Goal: Task Accomplishment & Management: Complete application form

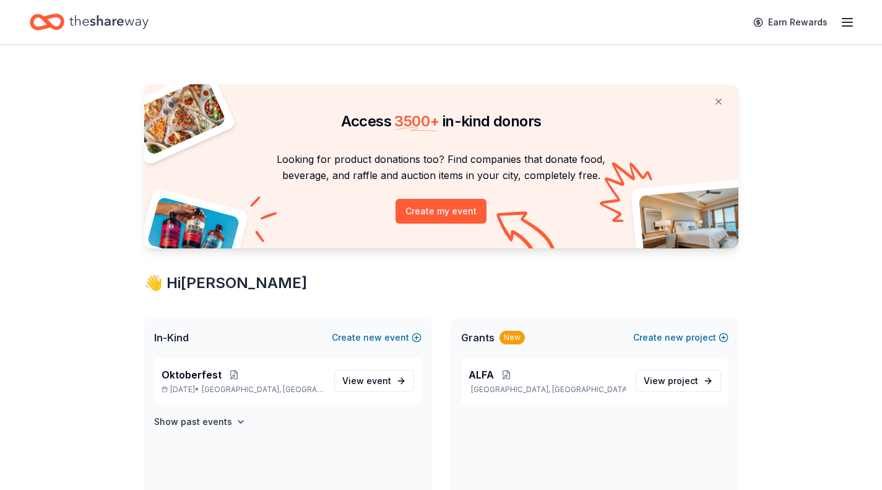
click at [847, 19] on line "button" at bounding box center [848, 19] width 10 height 0
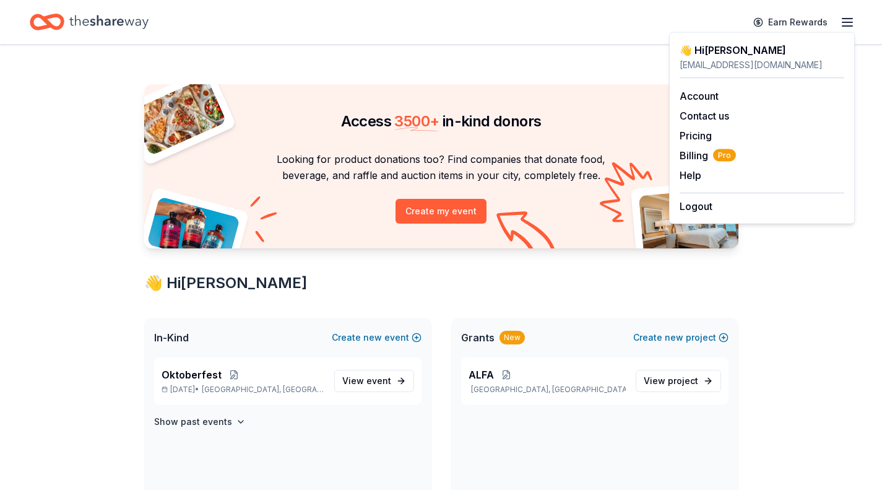
click at [727, 58] on div "angieosaben@gmail.com" at bounding box center [762, 65] width 165 height 15
click at [388, 383] on span "event" at bounding box center [378, 380] width 25 height 11
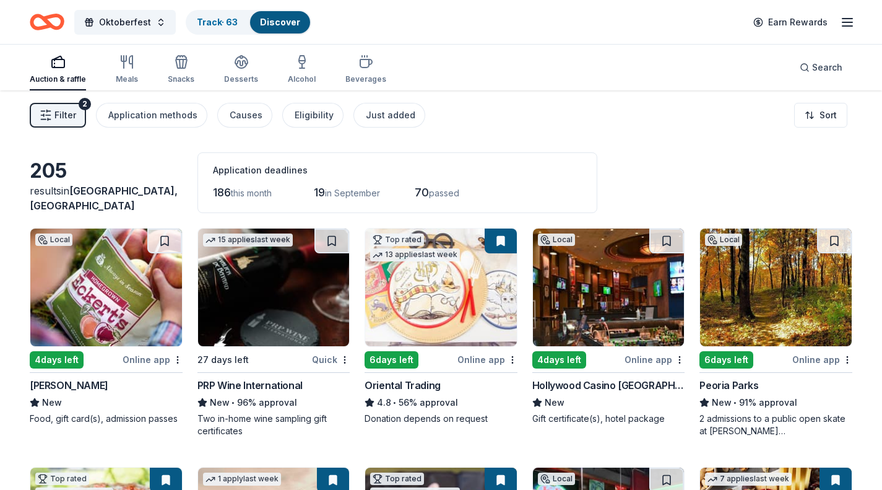
click at [144, 350] on div "Local 4 days left Online app Eckert's New Food, gift card(s), admission passes" at bounding box center [106, 326] width 153 height 197
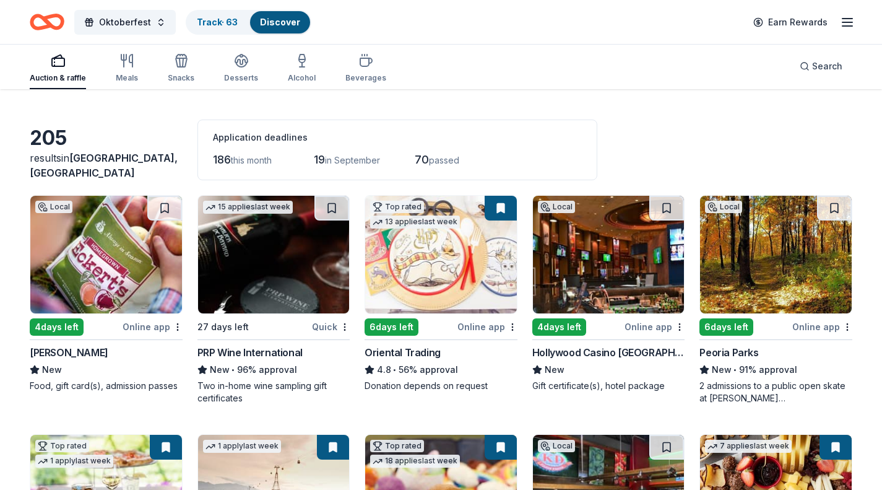
scroll to position [38, 0]
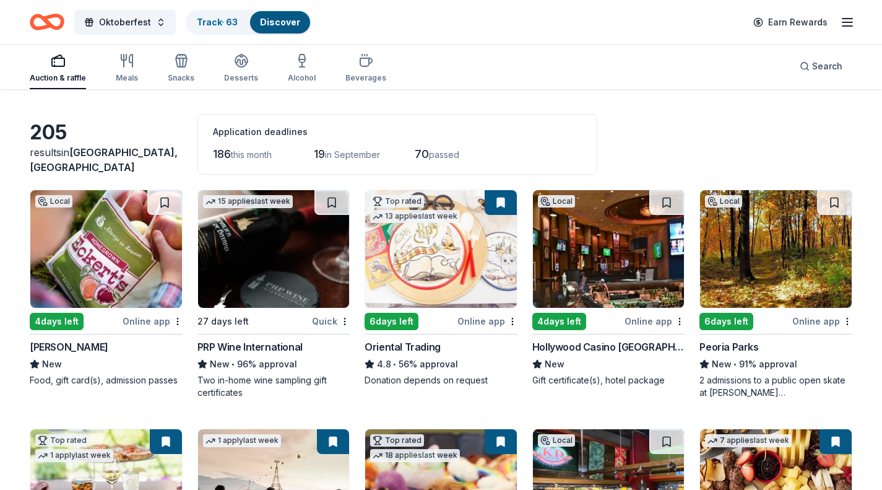
click at [388, 319] on div "6 days left" at bounding box center [392, 321] width 54 height 17
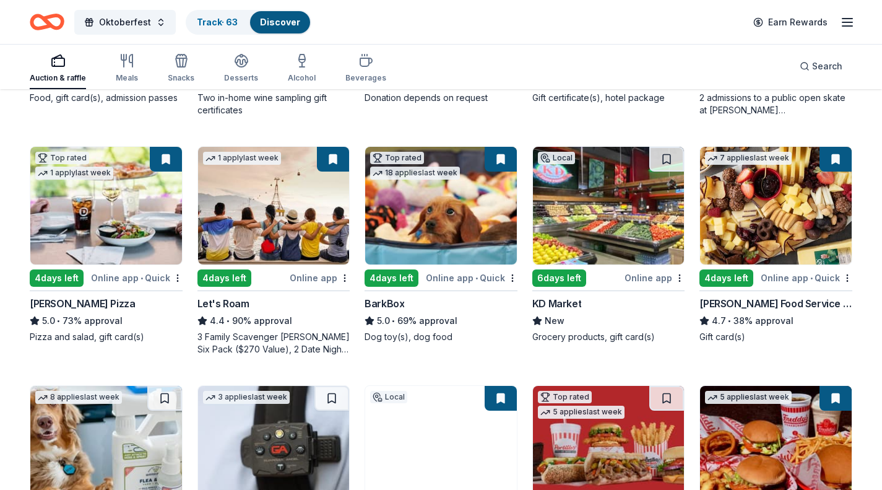
scroll to position [321, 0]
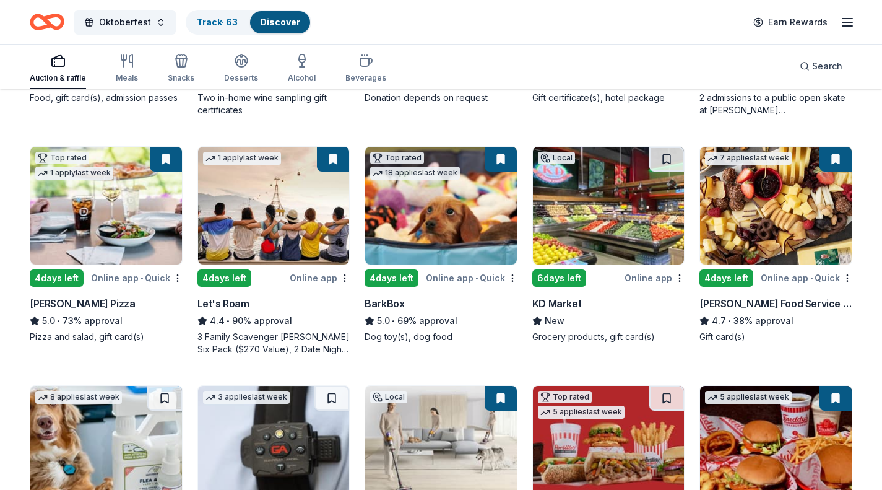
click at [456, 232] on img at bounding box center [441, 206] width 152 height 118
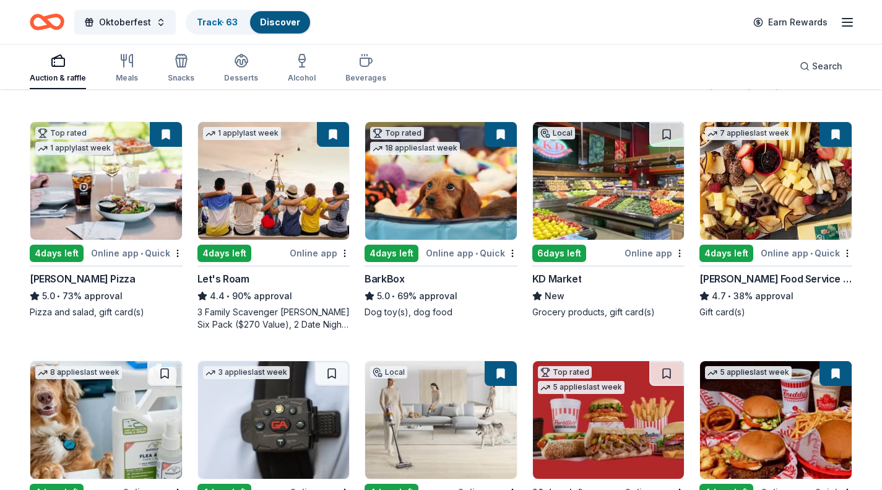
scroll to position [348, 0]
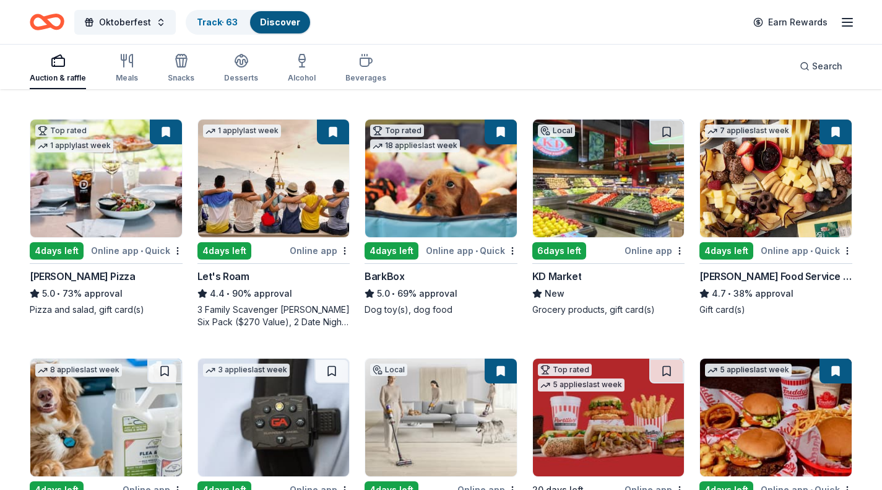
drag, startPoint x: 500, startPoint y: 136, endPoint x: 661, endPoint y: 336, distance: 256.3
click at [661, 336] on div "Local 4 days left Online app Eckert's New Food, gift card(s), admission passes …" at bounding box center [441, 343] width 823 height 926
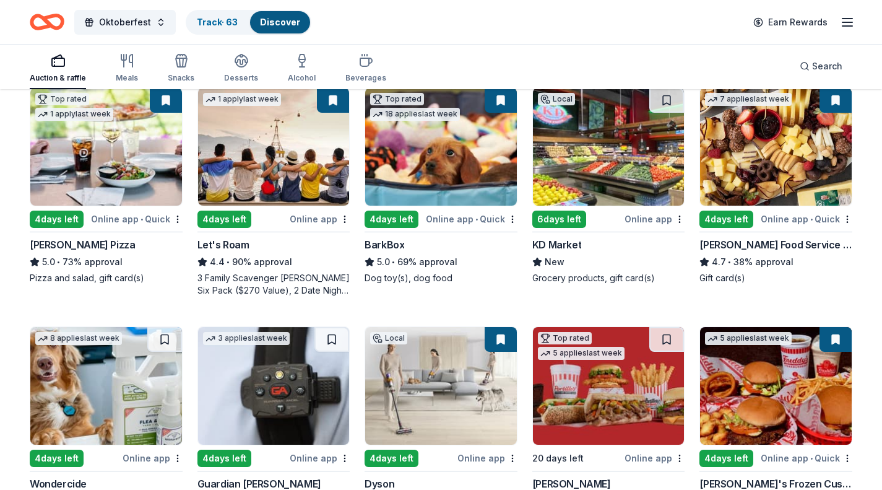
scroll to position [347, 0]
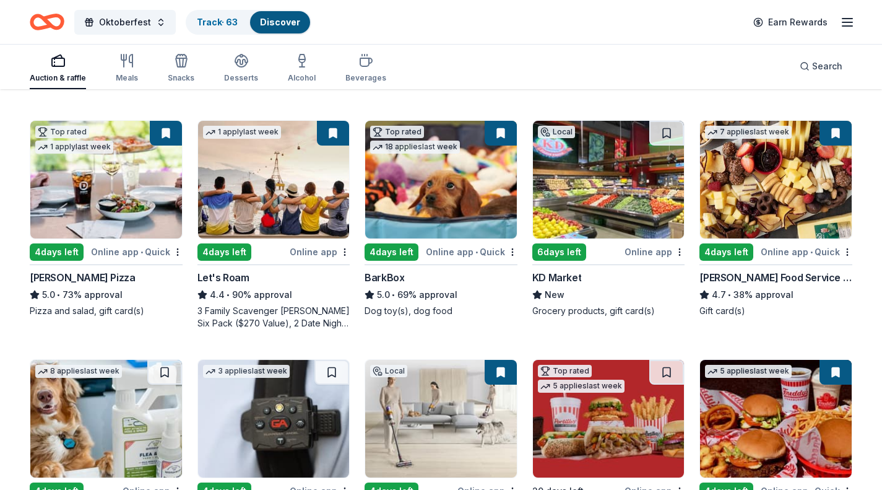
click at [804, 282] on div "Gordon Food Service Store" at bounding box center [776, 277] width 153 height 15
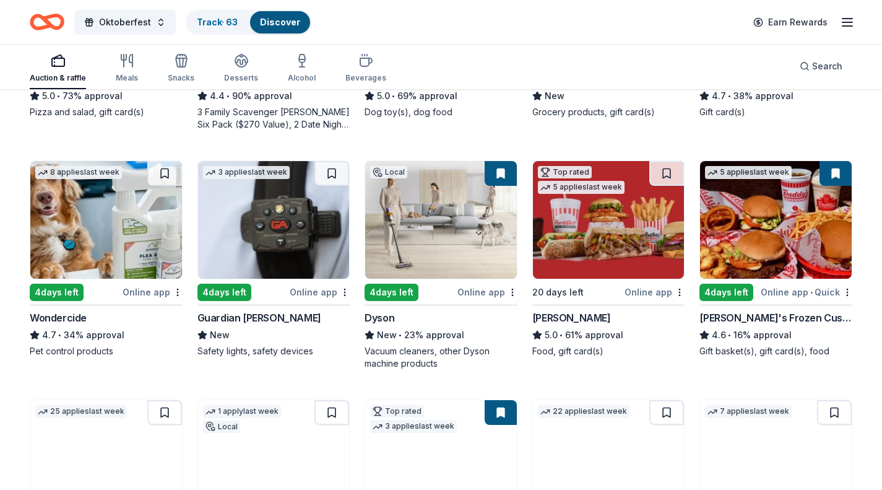
scroll to position [557, 0]
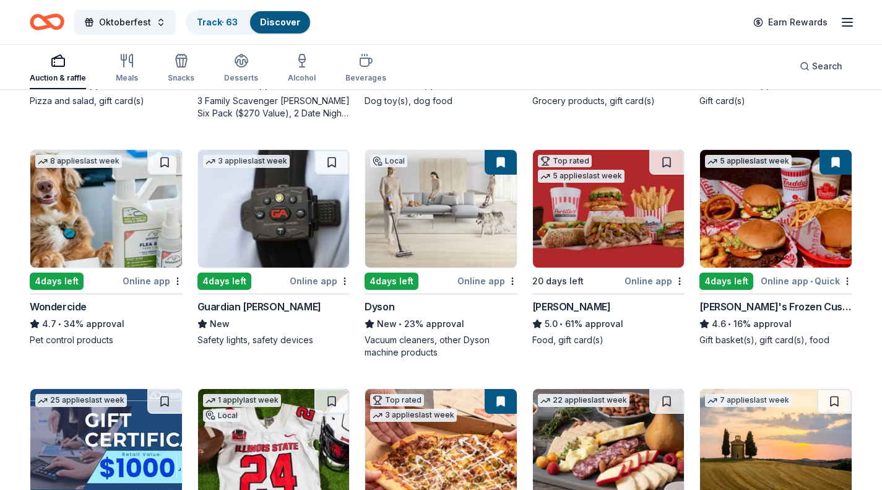
click at [280, 228] on img at bounding box center [274, 209] width 152 height 118
click at [469, 217] on img at bounding box center [441, 209] width 152 height 118
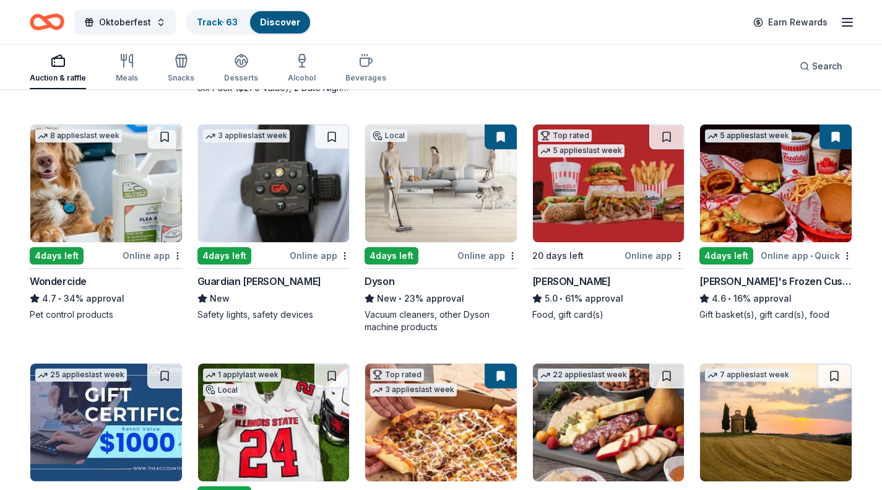
scroll to position [588, 0]
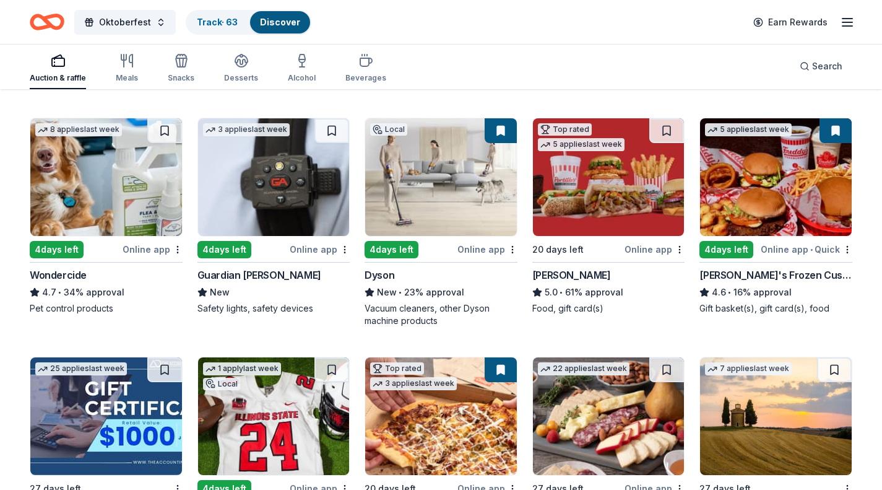
click at [636, 211] on img at bounding box center [609, 177] width 152 height 118
click at [820, 274] on div "[PERSON_NAME]'s Frozen Custard & Steakburgers" at bounding box center [776, 274] width 153 height 15
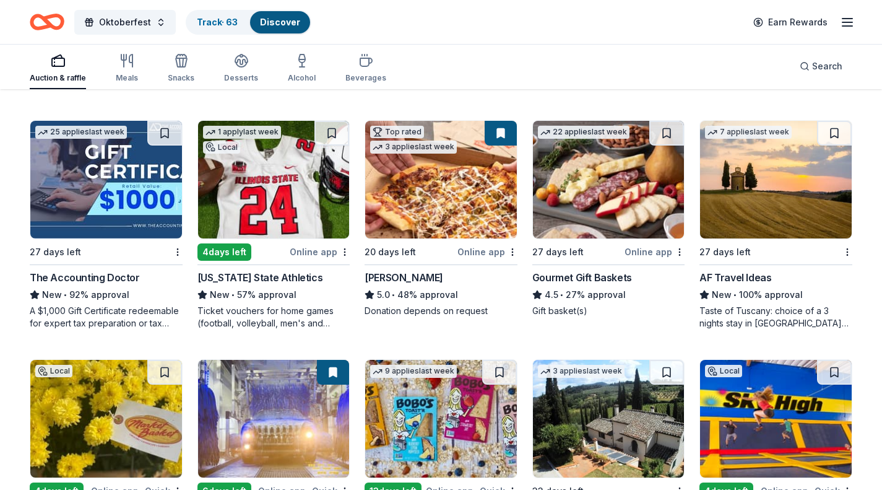
scroll to position [826, 0]
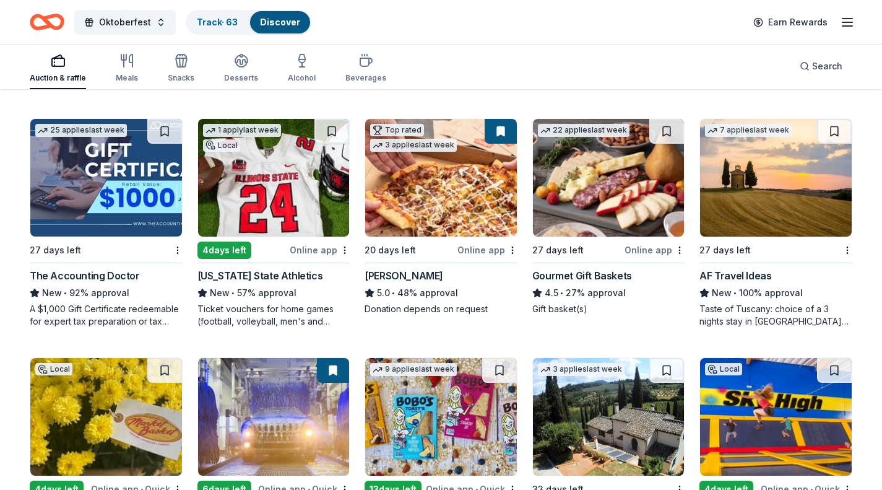
click at [458, 195] on img at bounding box center [441, 178] width 152 height 118
click at [633, 197] on img at bounding box center [609, 178] width 152 height 118
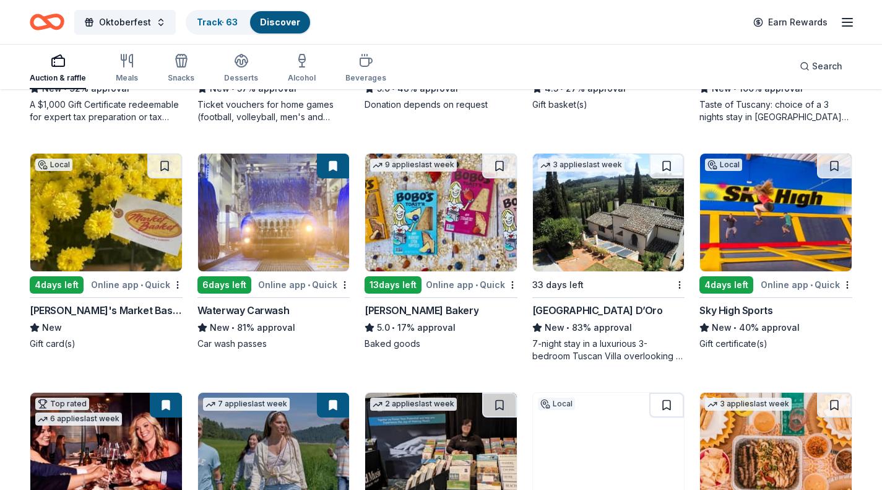
scroll to position [1035, 0]
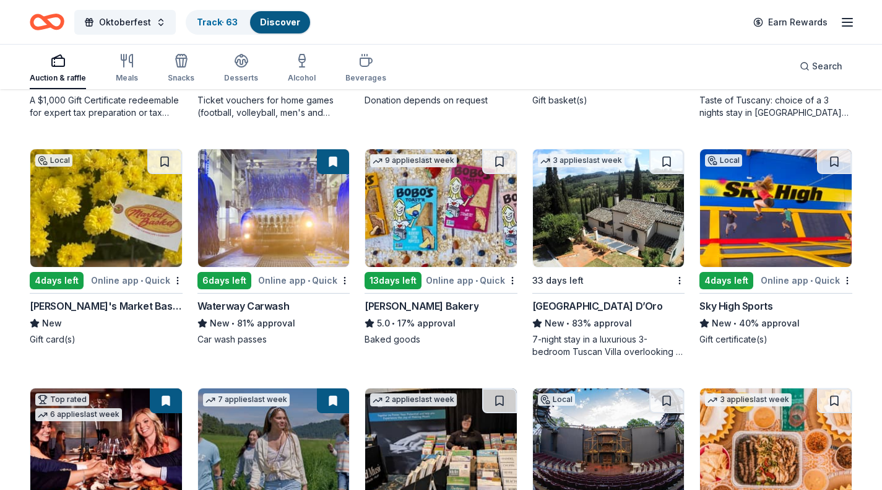
click at [287, 199] on img at bounding box center [274, 208] width 152 height 118
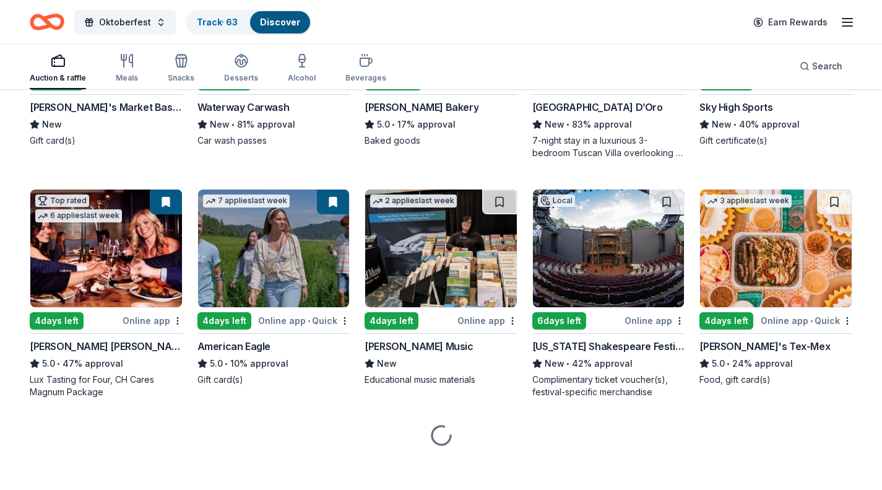
scroll to position [1241, 0]
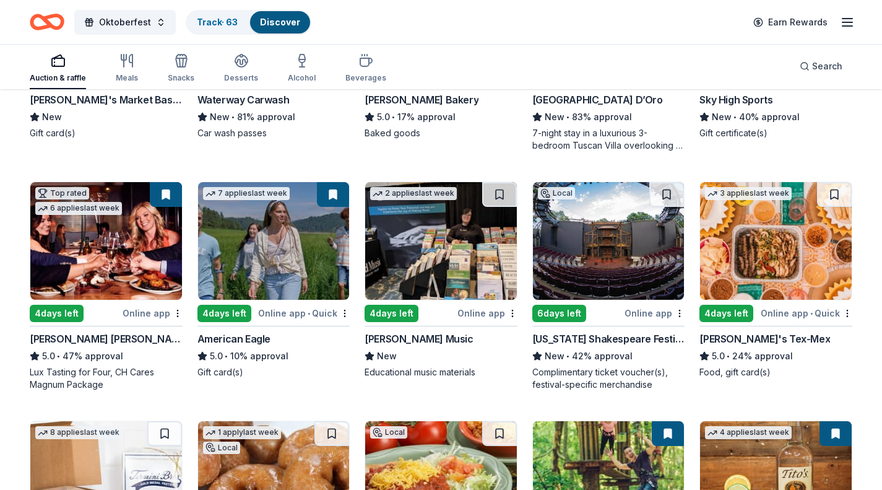
click at [267, 245] on img at bounding box center [274, 241] width 152 height 118
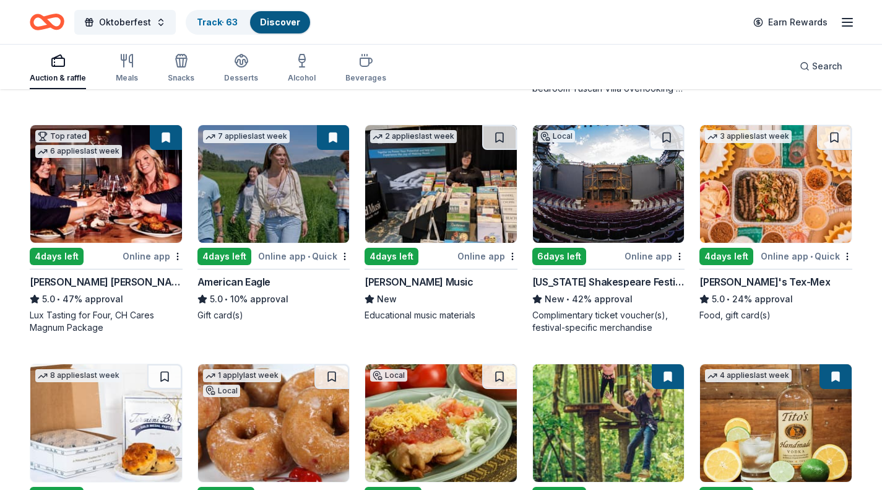
scroll to position [1299, 0]
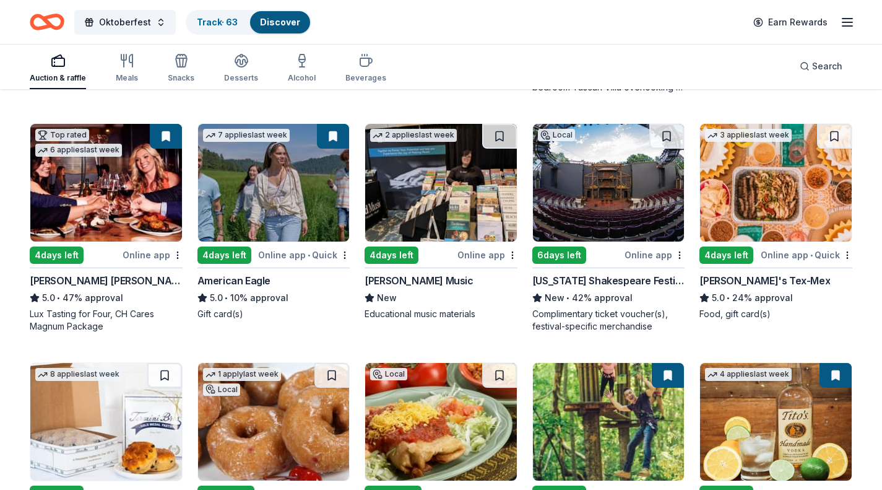
click at [108, 188] on img at bounding box center [106, 183] width 152 height 118
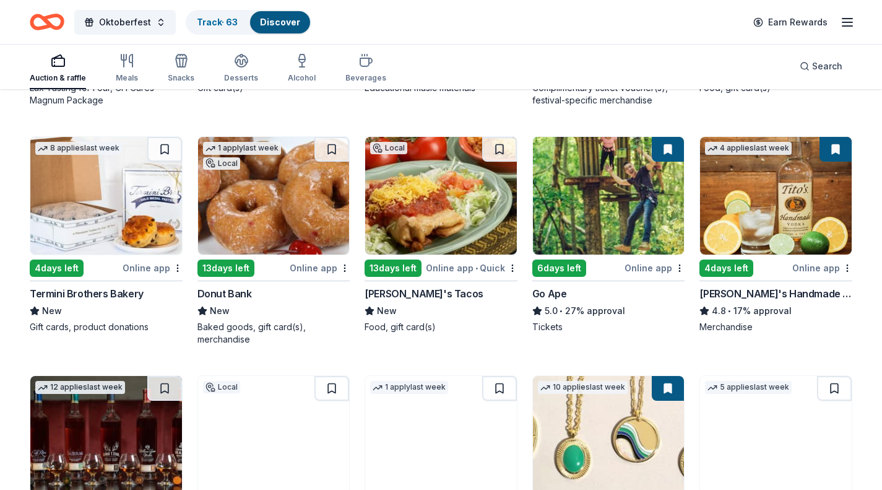
scroll to position [1531, 0]
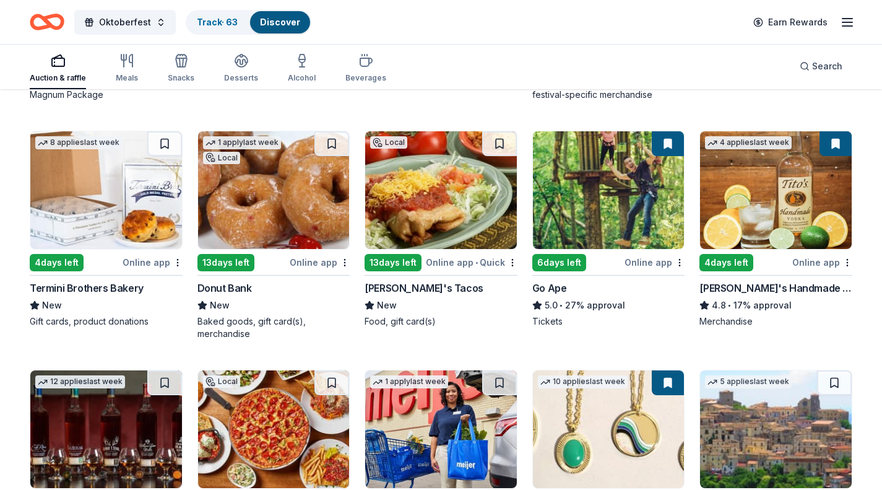
click at [630, 199] on img at bounding box center [609, 190] width 152 height 118
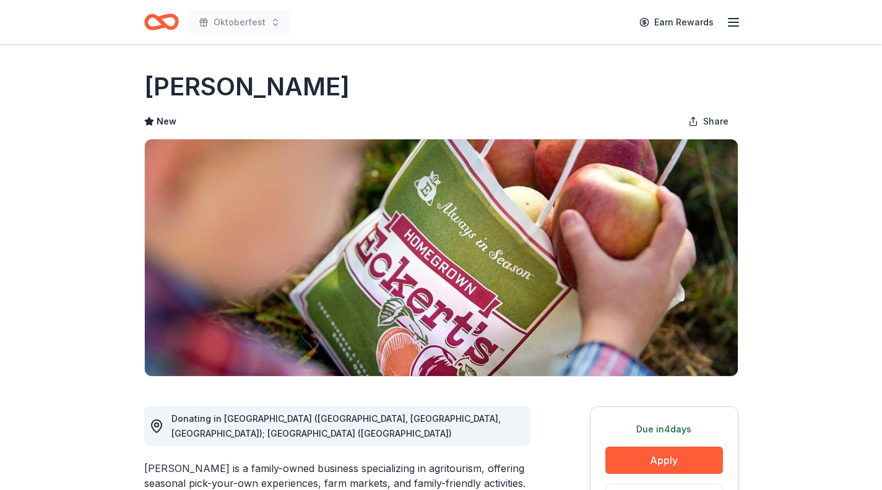
click at [669, 460] on button "Apply" at bounding box center [664, 459] width 118 height 27
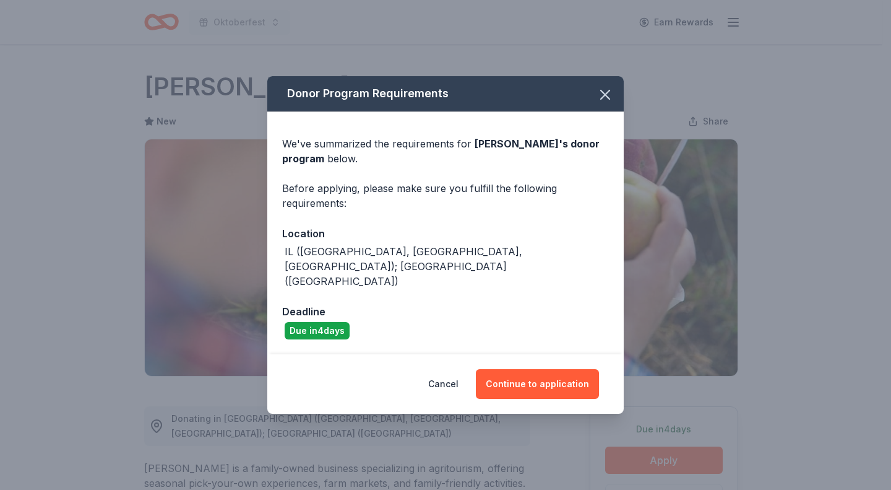
click at [528, 380] on button "Continue to application" at bounding box center [537, 384] width 123 height 30
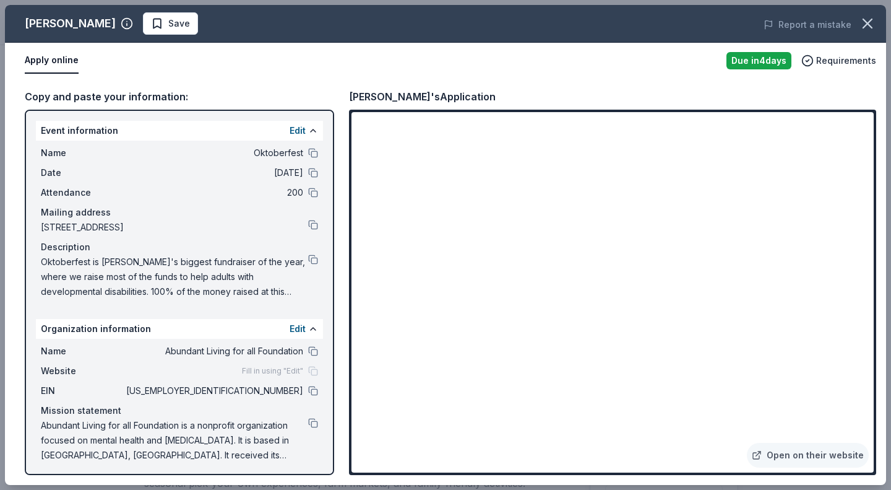
click at [827, 453] on link "Open on their website" at bounding box center [808, 455] width 122 height 25
click at [308, 261] on button at bounding box center [313, 259] width 10 height 10
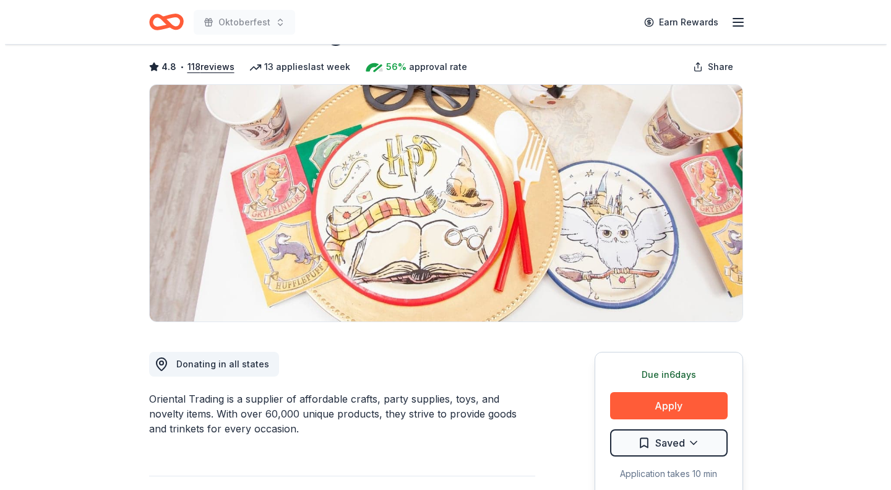
scroll to position [134, 0]
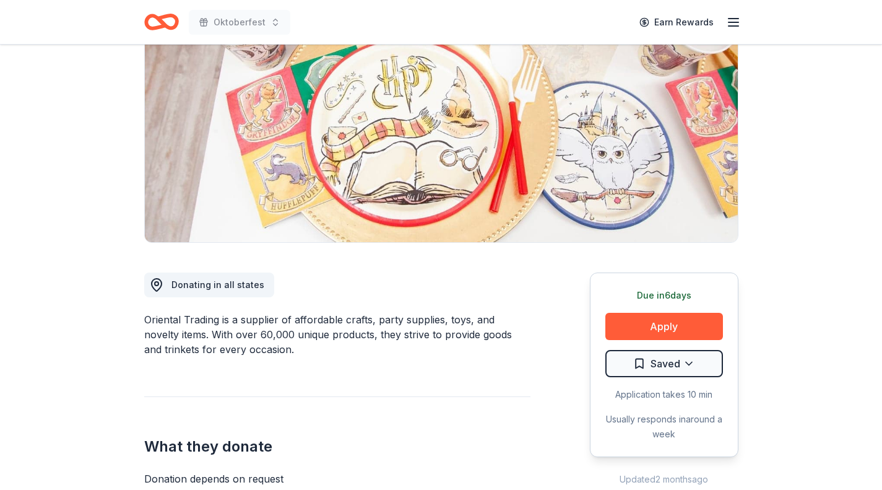
click at [672, 331] on button "Apply" at bounding box center [664, 326] width 118 height 27
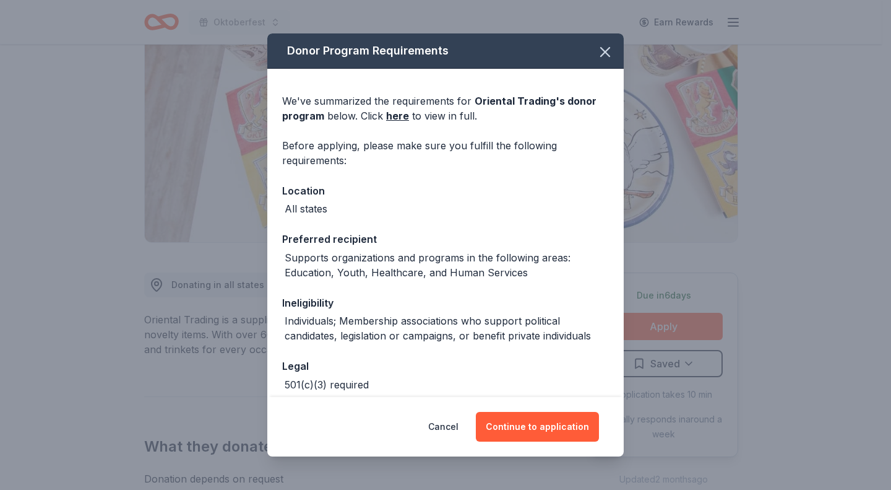
click at [552, 422] on button "Continue to application" at bounding box center [537, 427] width 123 height 30
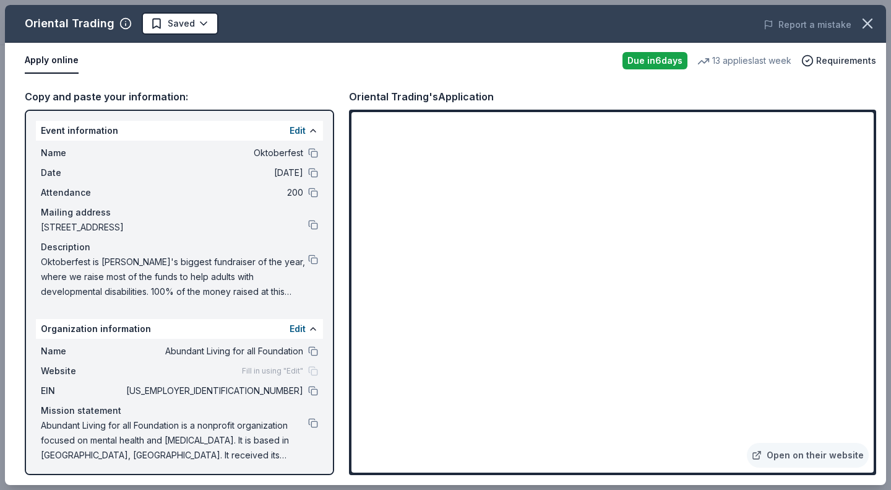
drag, startPoint x: 38, startPoint y: 261, endPoint x: 178, endPoint y: 297, distance: 143.8
click at [178, 297] on div "Name Oktoberfest Date 09/27/25 Attendance 200 Mailing address 973 North 6th Str…" at bounding box center [179, 222] width 287 height 163
click at [308, 260] on button at bounding box center [313, 259] width 10 height 10
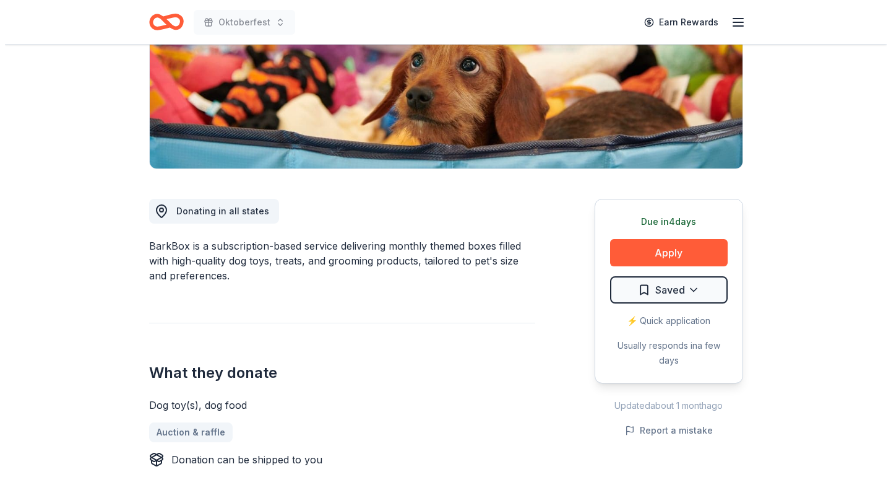
scroll to position [183, 0]
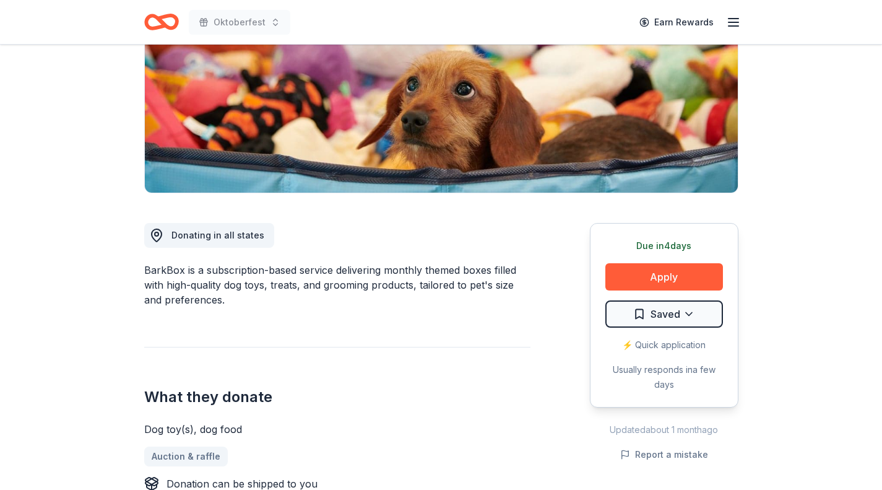
click at [705, 282] on button "Apply" at bounding box center [664, 276] width 118 height 27
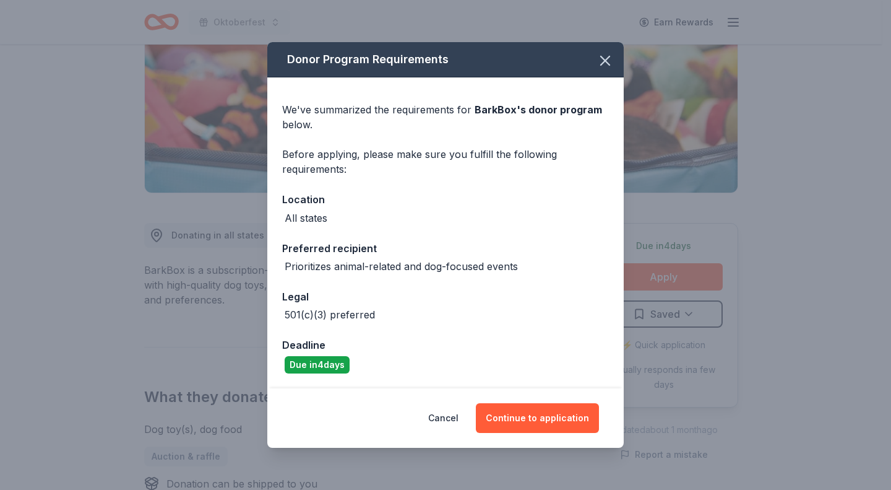
click at [536, 422] on button "Continue to application" at bounding box center [537, 418] width 123 height 30
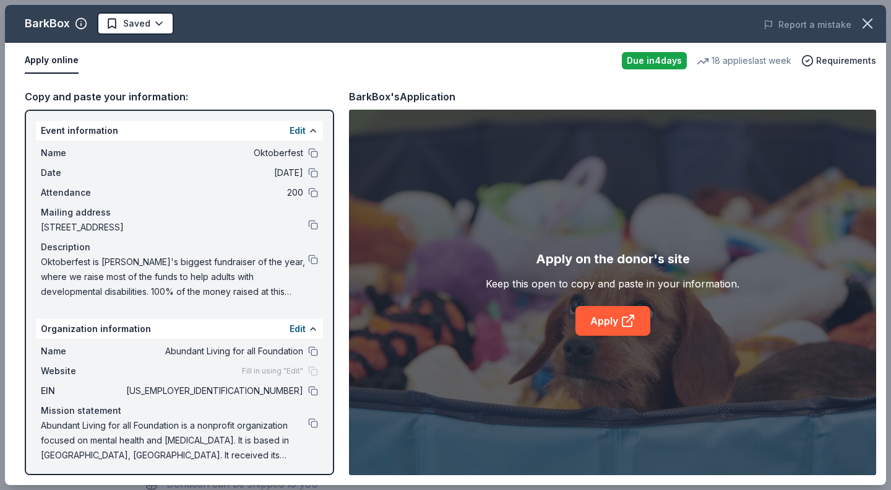
click at [612, 328] on link "Apply" at bounding box center [613, 321] width 75 height 30
click at [308, 259] on button at bounding box center [313, 259] width 10 height 10
click at [308, 422] on button at bounding box center [313, 423] width 10 height 10
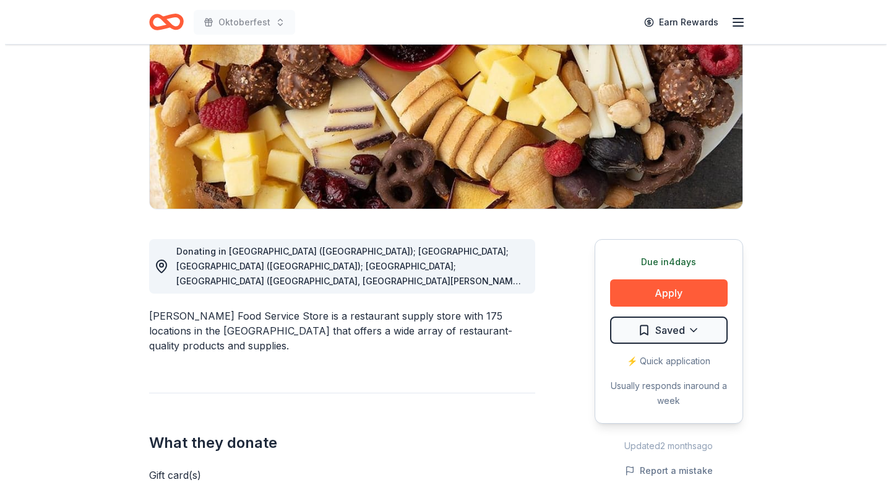
scroll to position [168, 0]
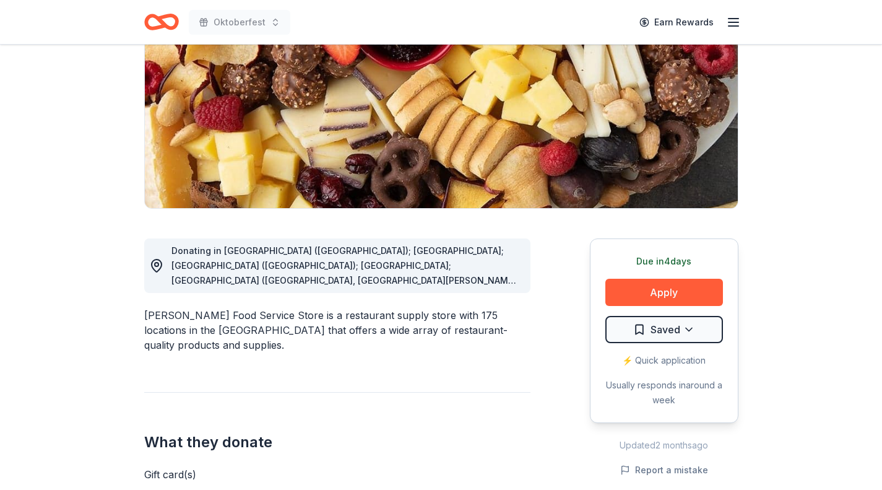
click at [698, 295] on button "Apply" at bounding box center [664, 292] width 118 height 27
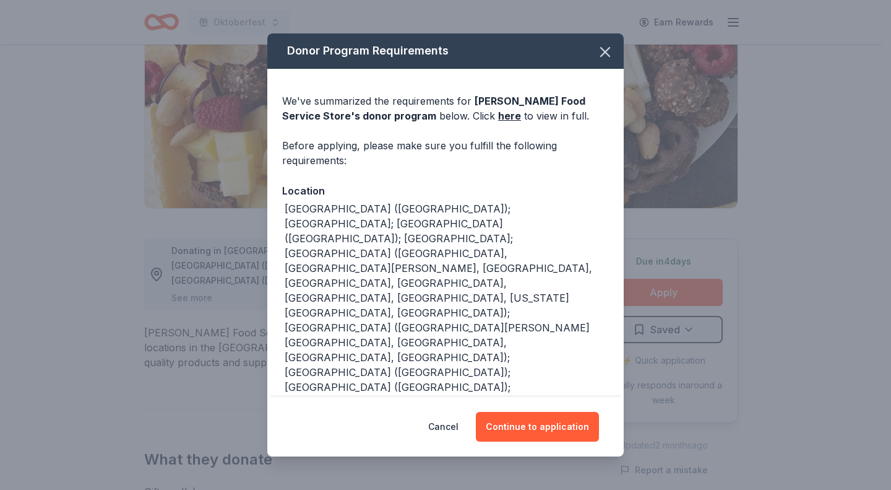
click at [550, 436] on button "Continue to application" at bounding box center [537, 427] width 123 height 30
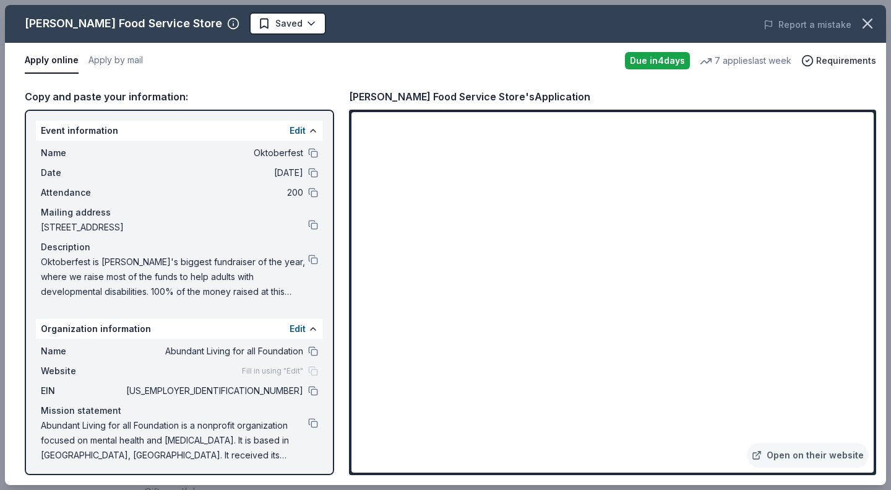
click at [308, 259] on button at bounding box center [313, 259] width 10 height 10
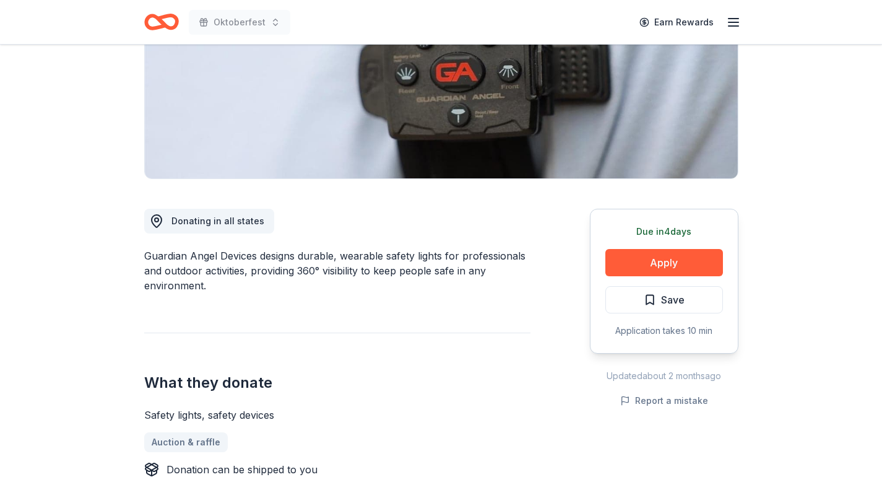
scroll to position [193, 0]
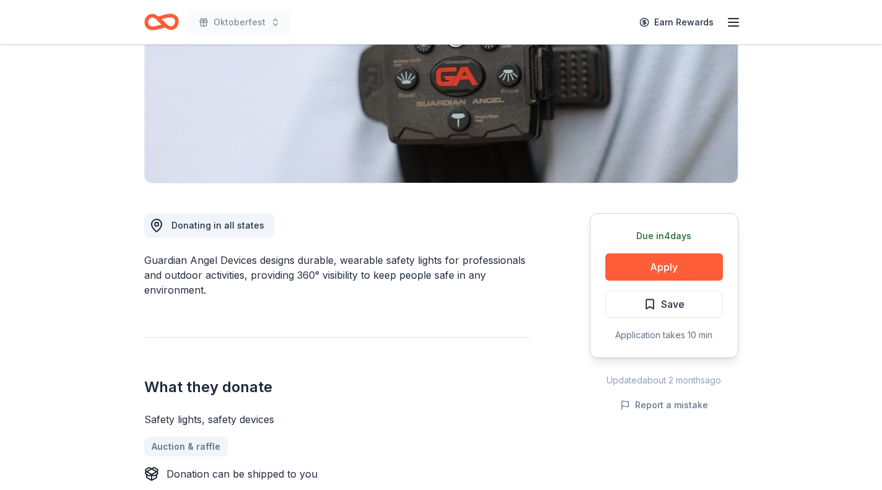
click at [700, 266] on button "Apply" at bounding box center [664, 266] width 118 height 27
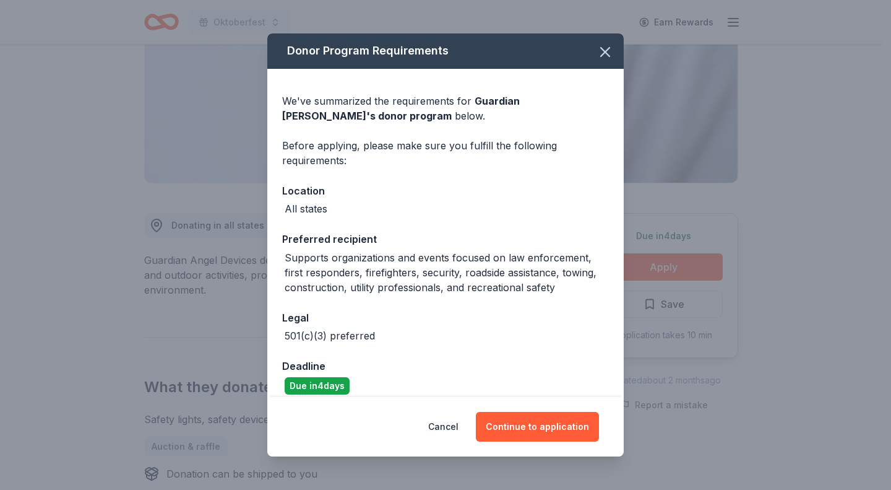
click at [601, 53] on icon "button" at bounding box center [605, 51] width 17 height 17
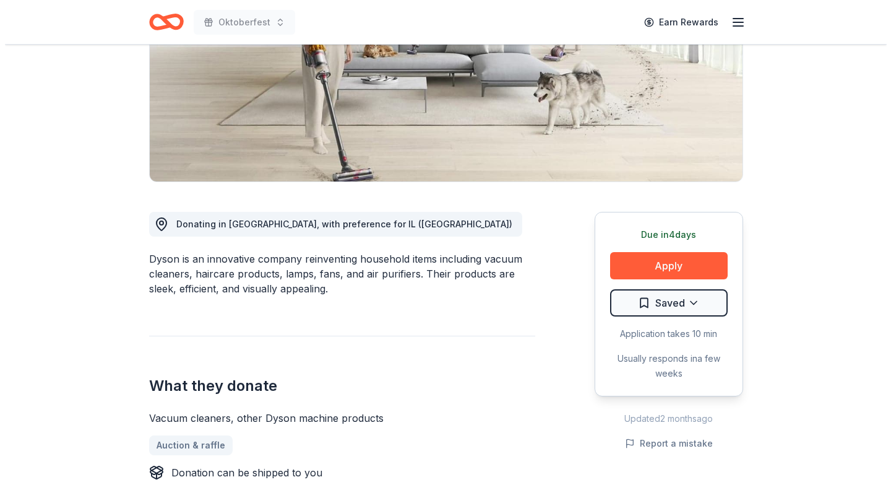
scroll to position [195, 0]
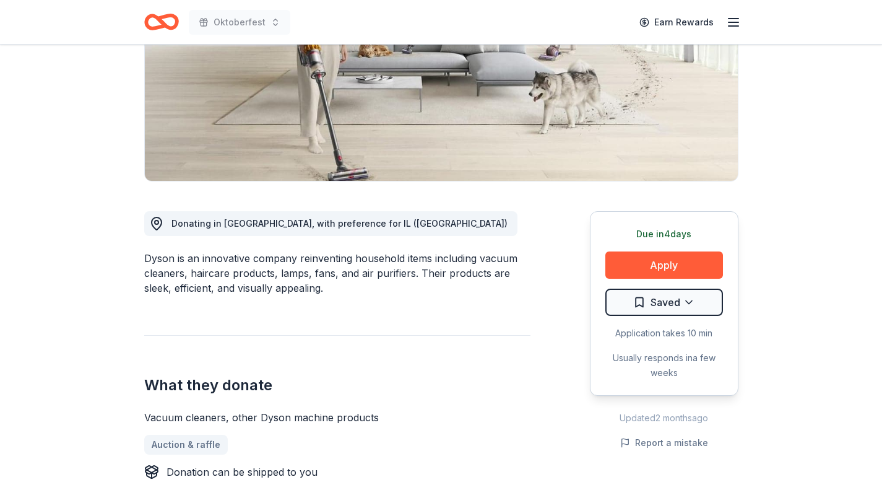
click at [690, 266] on button "Apply" at bounding box center [664, 264] width 118 height 27
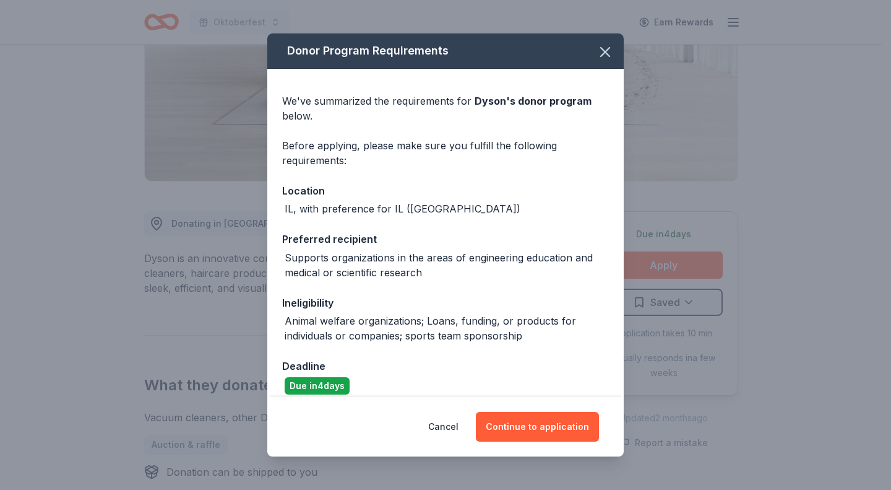
scroll to position [12, 0]
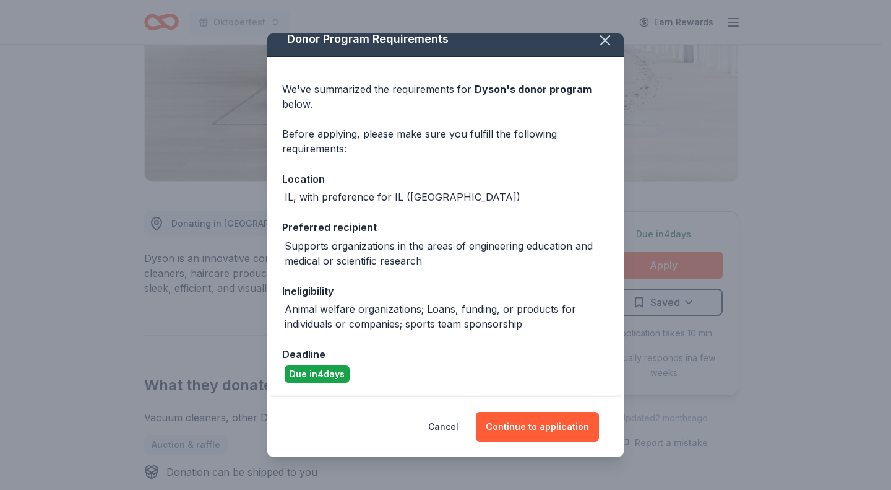
click at [526, 427] on button "Continue to application" at bounding box center [537, 427] width 123 height 30
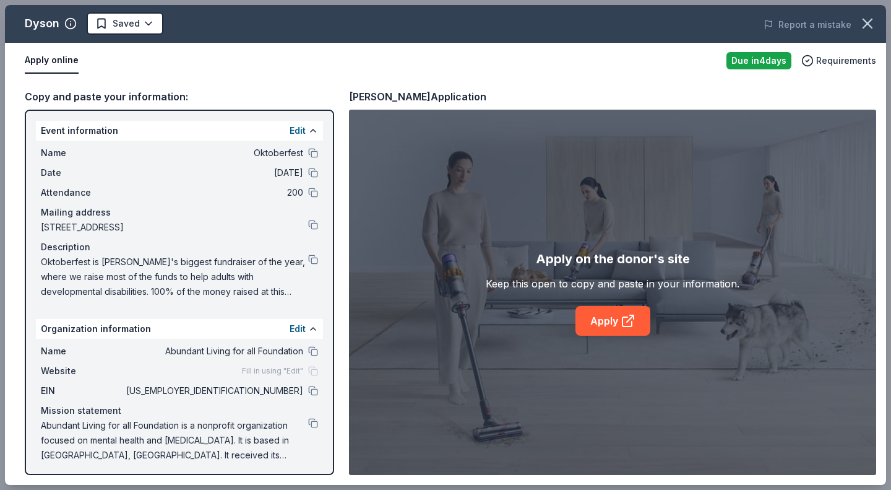
click at [607, 318] on link "Apply" at bounding box center [613, 321] width 75 height 30
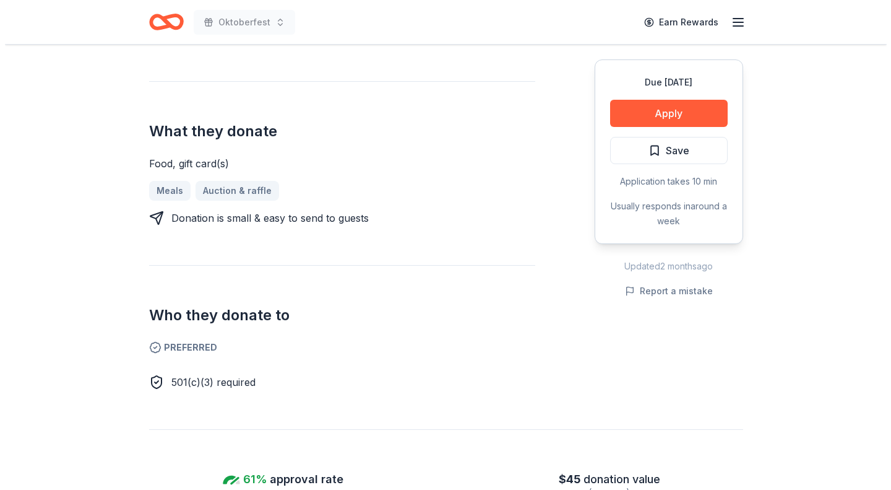
scroll to position [479, 0]
click at [690, 117] on button "Apply" at bounding box center [664, 113] width 118 height 27
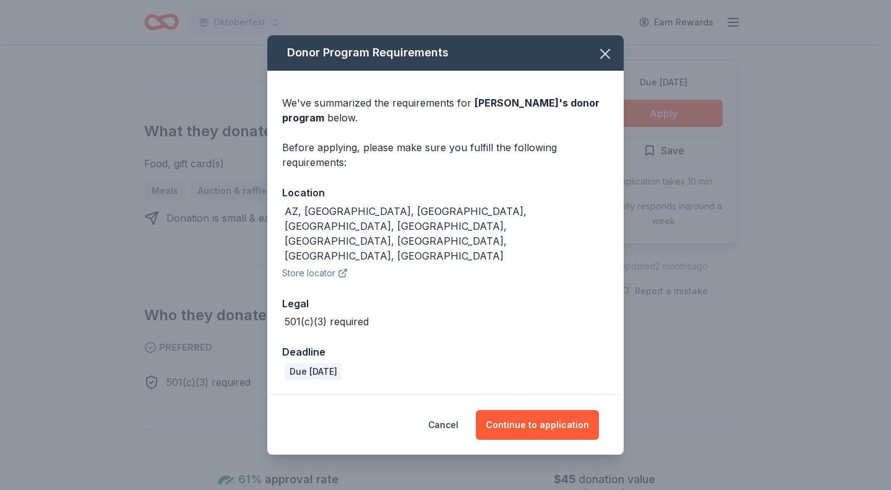
click at [548, 410] on button "Continue to application" at bounding box center [537, 425] width 123 height 30
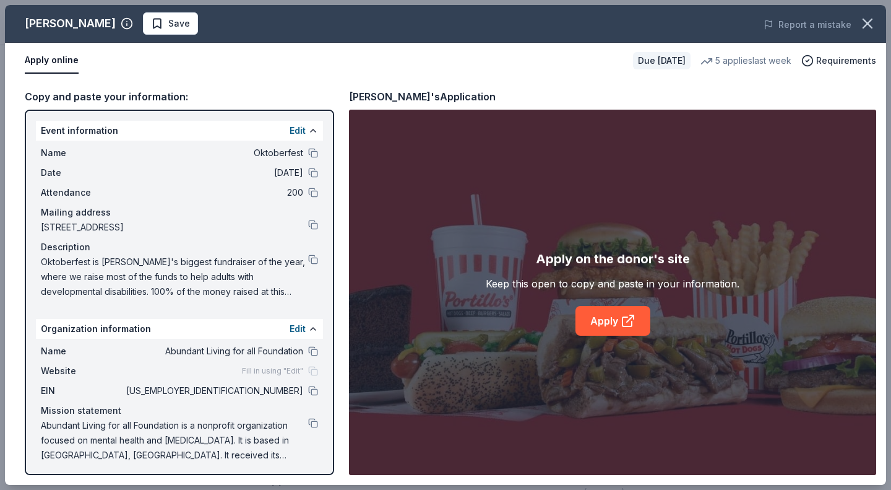
click at [613, 327] on link "Apply" at bounding box center [613, 321] width 75 height 30
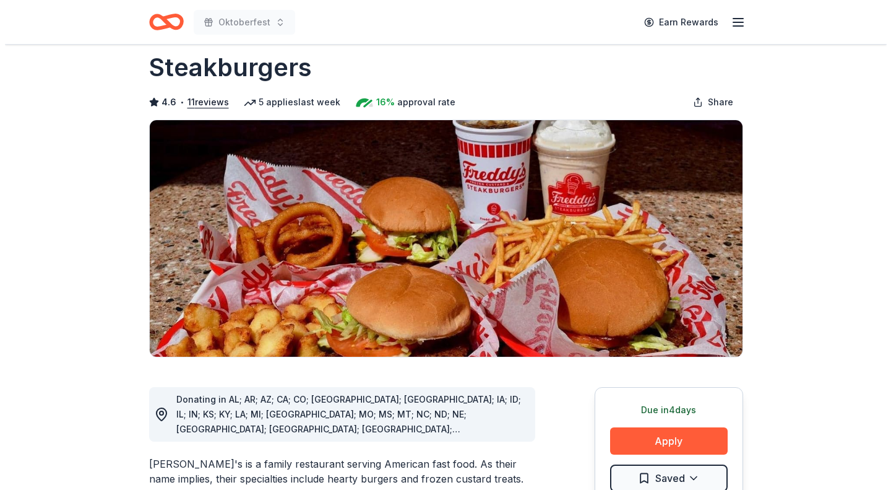
scroll to position [145, 0]
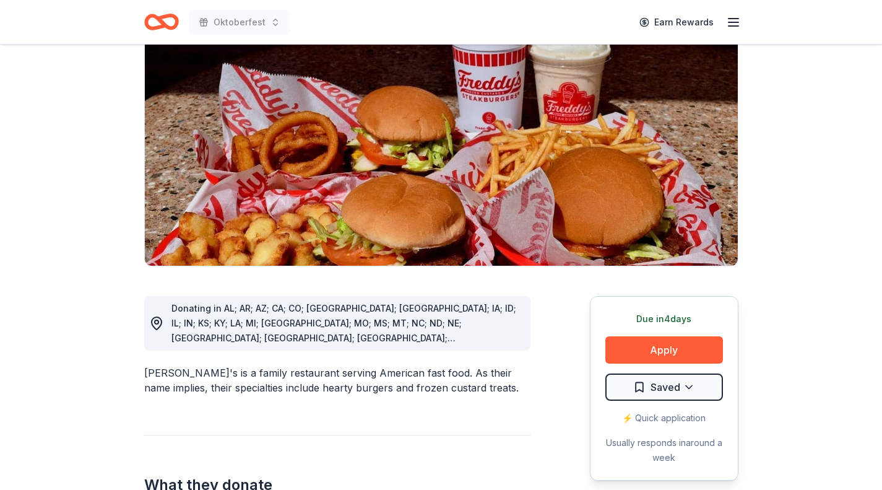
click at [691, 336] on button "Apply" at bounding box center [664, 349] width 118 height 27
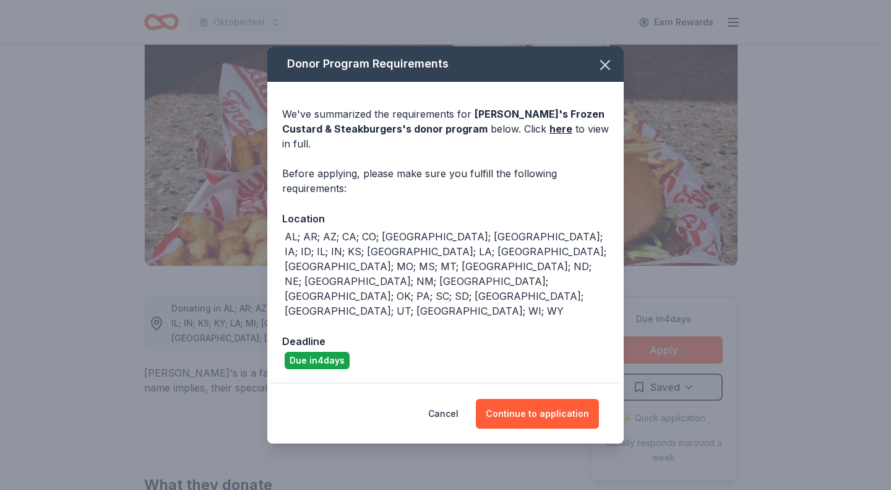
click at [548, 399] on button "Continue to application" at bounding box center [537, 414] width 123 height 30
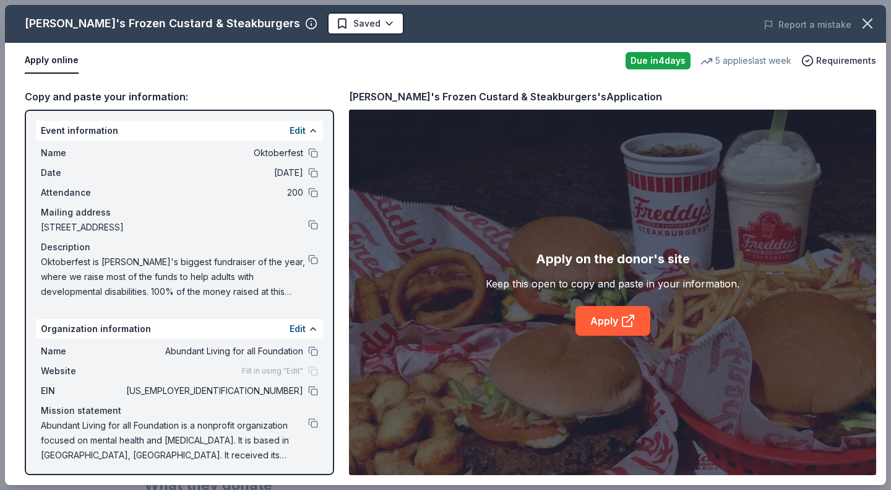
click at [614, 321] on link "Apply" at bounding box center [613, 321] width 75 height 30
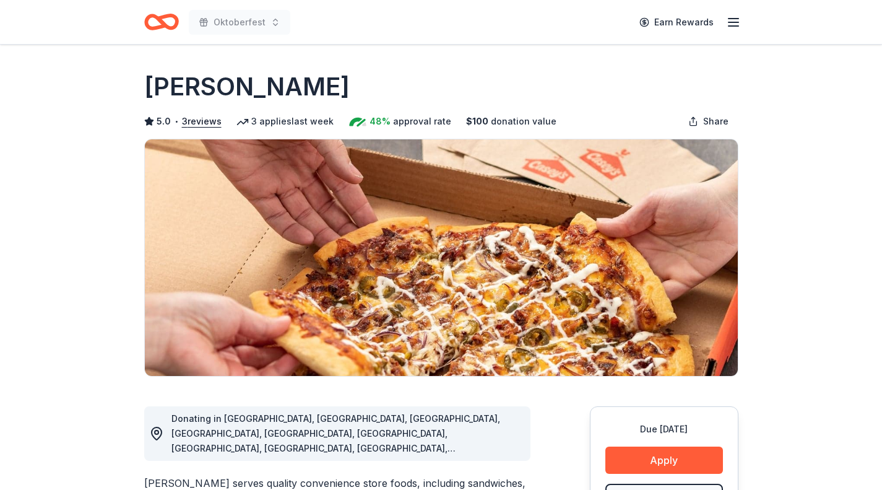
click at [709, 454] on button "Apply" at bounding box center [664, 459] width 118 height 27
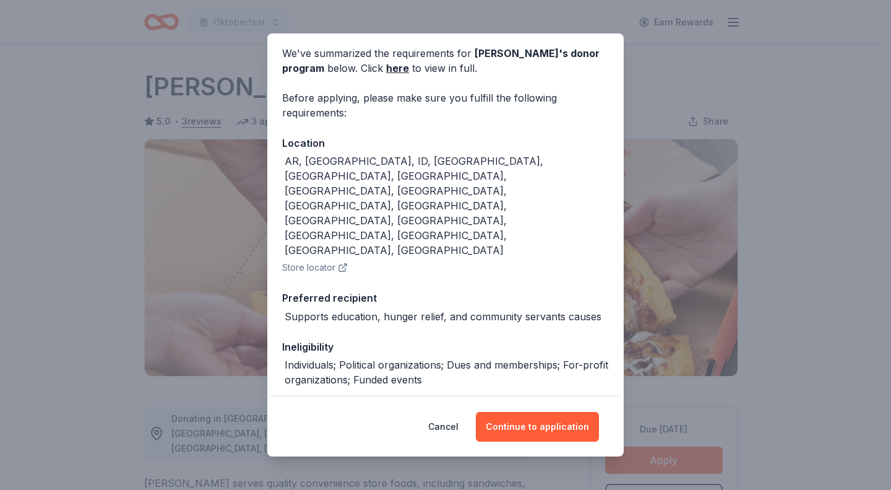
scroll to position [58, 0]
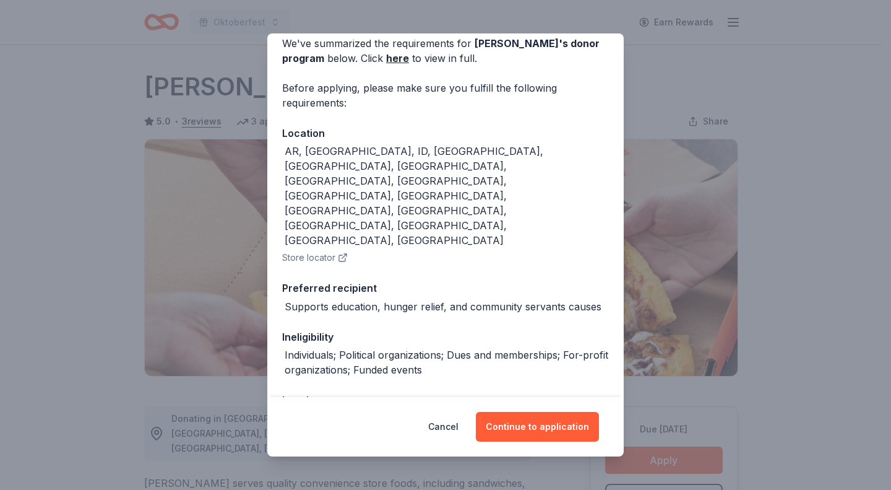
click at [536, 428] on button "Continue to application" at bounding box center [537, 427] width 123 height 30
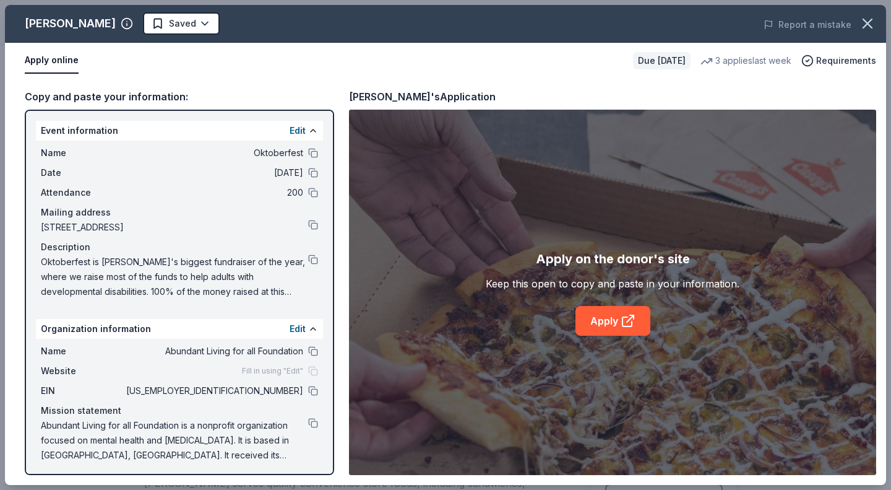
click at [623, 323] on icon at bounding box center [627, 321] width 9 height 9
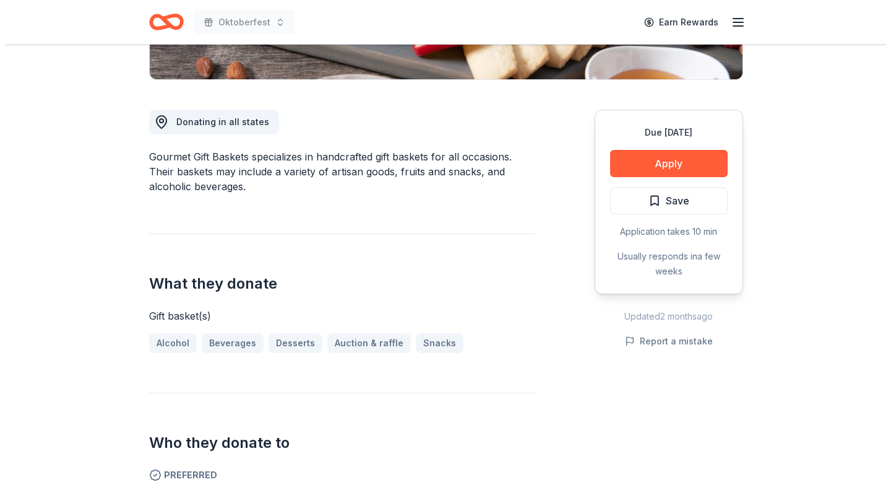
scroll to position [295, 0]
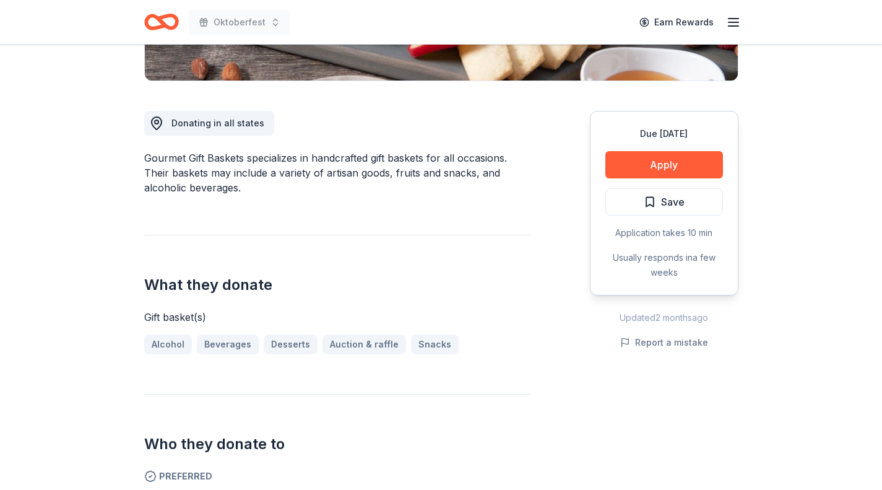
click at [688, 165] on button "Apply" at bounding box center [664, 164] width 118 height 27
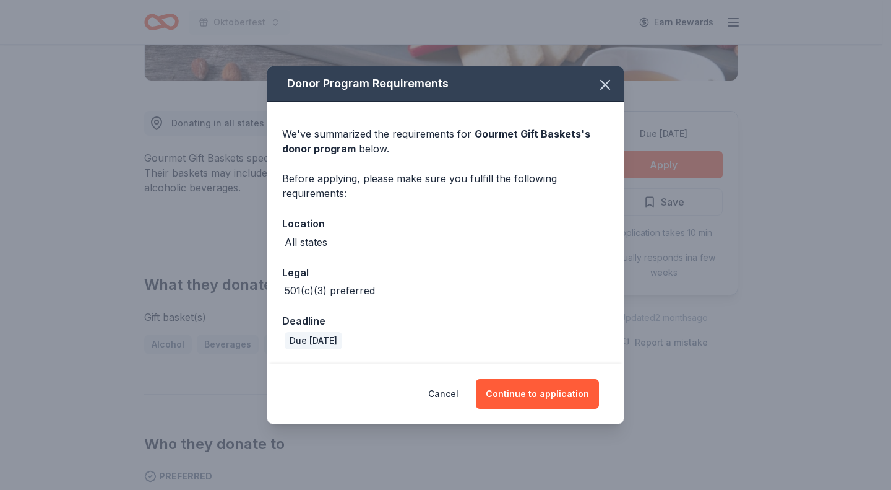
click at [527, 394] on button "Continue to application" at bounding box center [537, 394] width 123 height 30
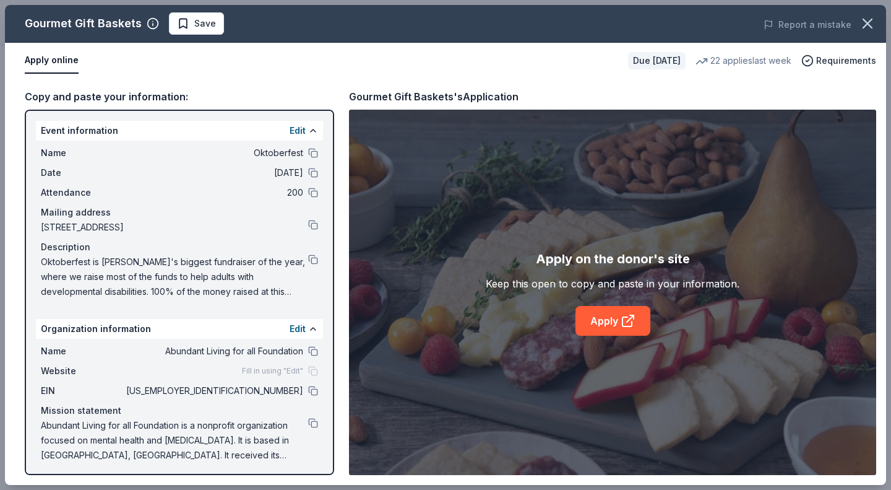
click at [615, 324] on link "Apply" at bounding box center [613, 321] width 75 height 30
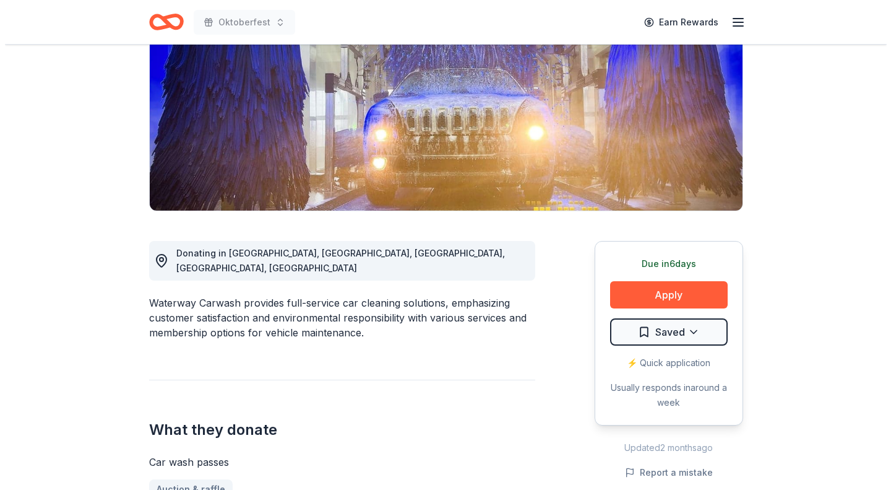
scroll to position [168, 0]
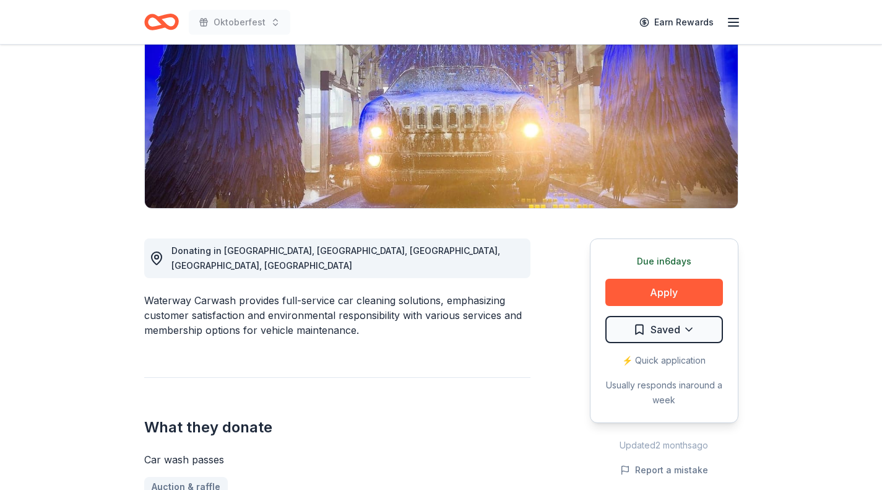
click at [669, 292] on button "Apply" at bounding box center [664, 292] width 118 height 27
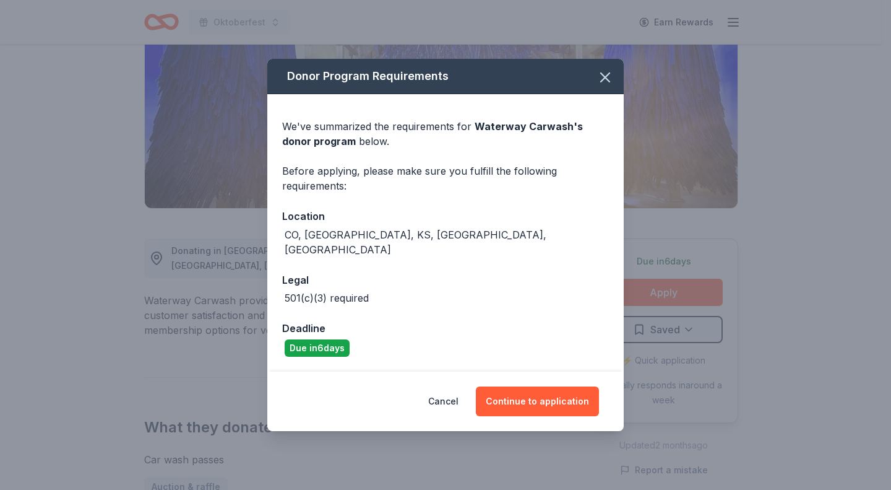
click at [563, 391] on button "Continue to application" at bounding box center [537, 401] width 123 height 30
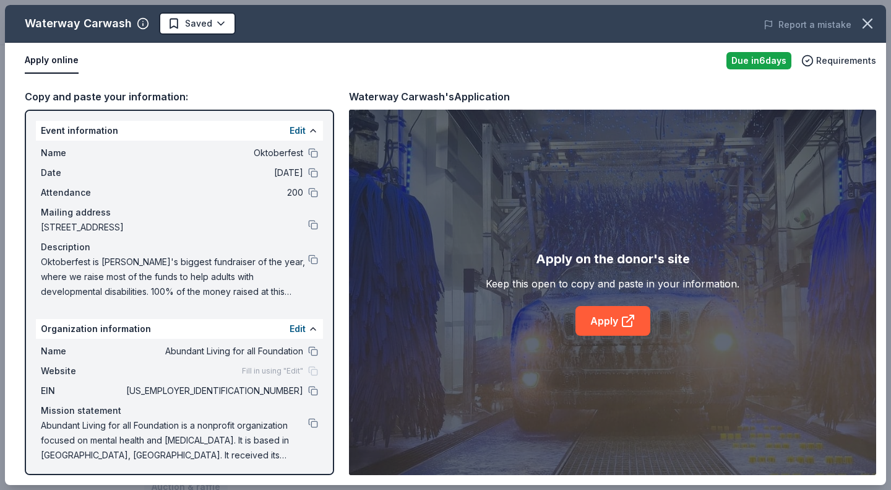
click at [626, 326] on icon at bounding box center [627, 321] width 9 height 9
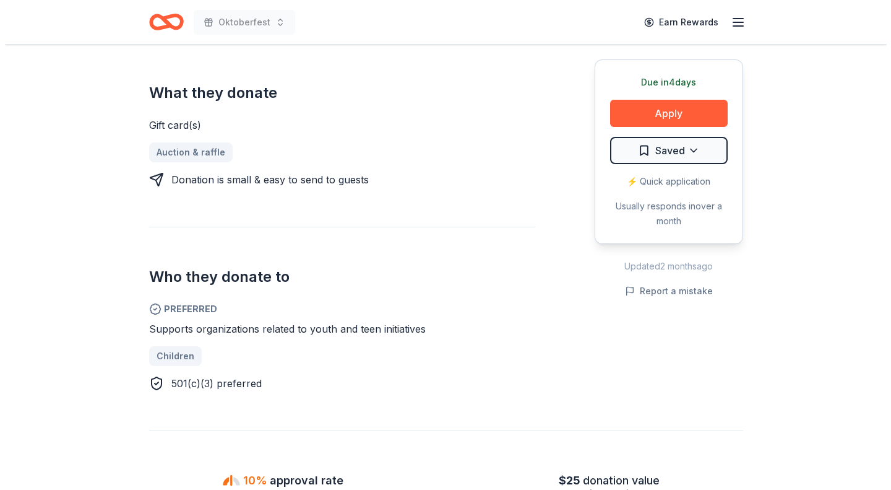
scroll to position [474, 0]
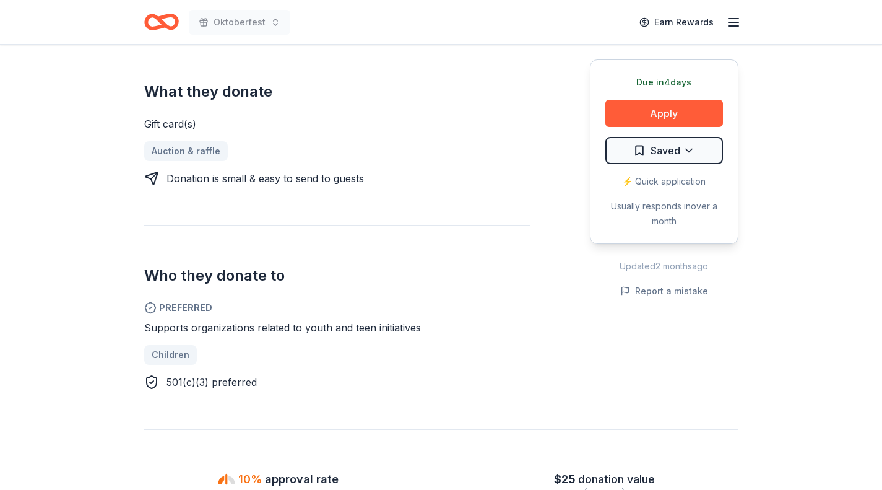
click at [684, 106] on button "Apply" at bounding box center [664, 113] width 118 height 27
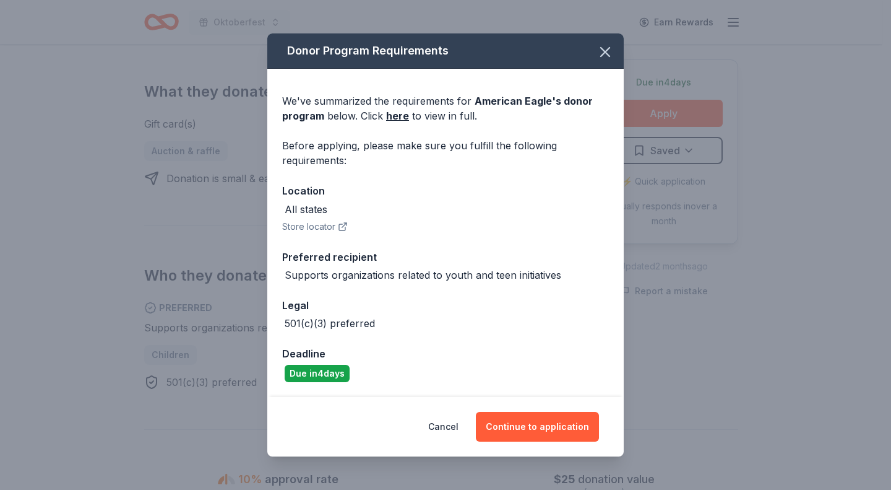
click at [540, 433] on button "Continue to application" at bounding box center [537, 427] width 123 height 30
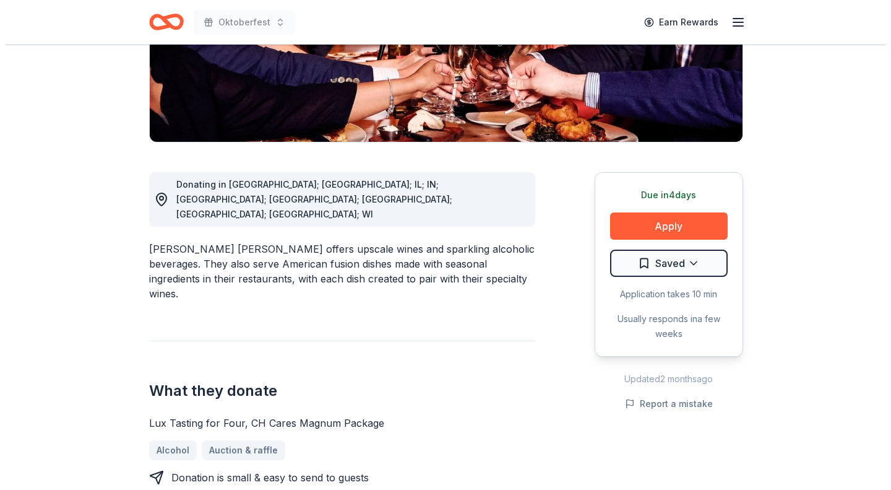
scroll to position [269, 0]
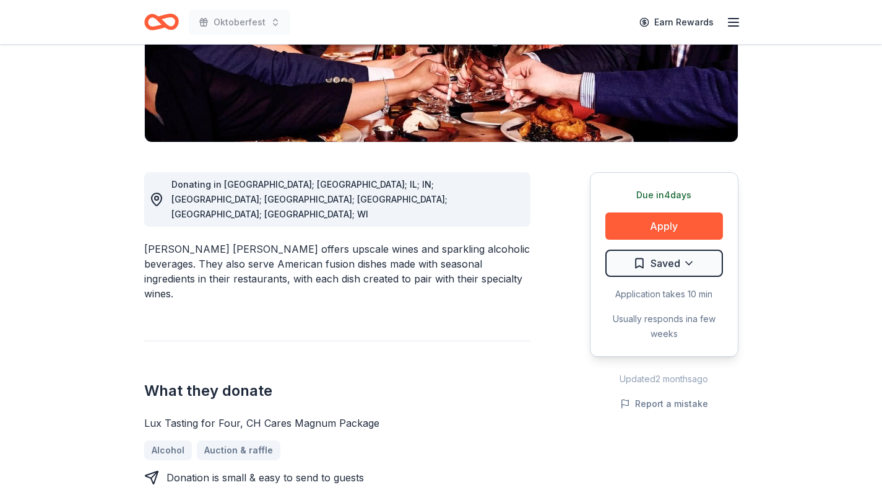
click at [691, 212] on button "Apply" at bounding box center [664, 225] width 118 height 27
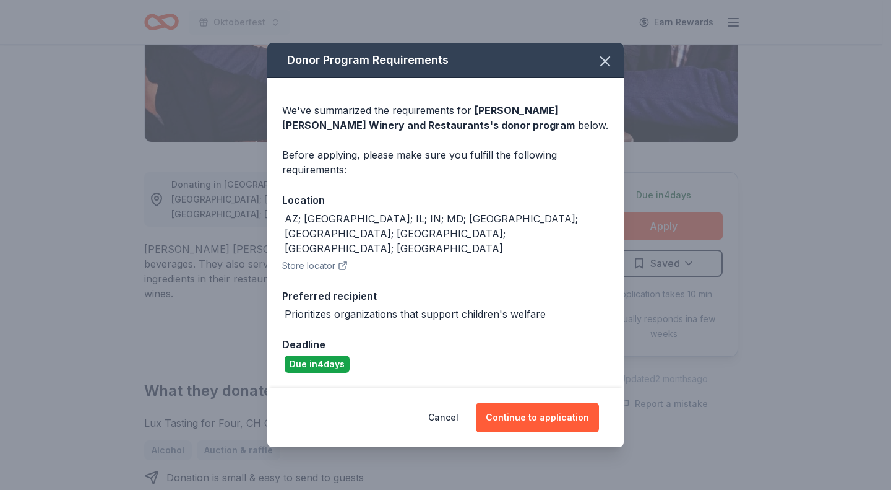
click at [558, 405] on button "Continue to application" at bounding box center [537, 417] width 123 height 30
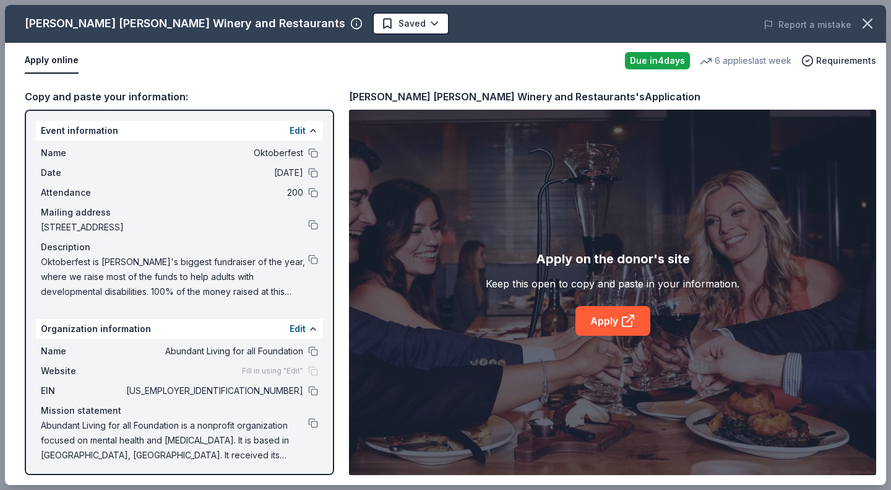
click at [616, 330] on link "Apply" at bounding box center [613, 321] width 75 height 30
click at [308, 259] on button at bounding box center [313, 259] width 10 height 10
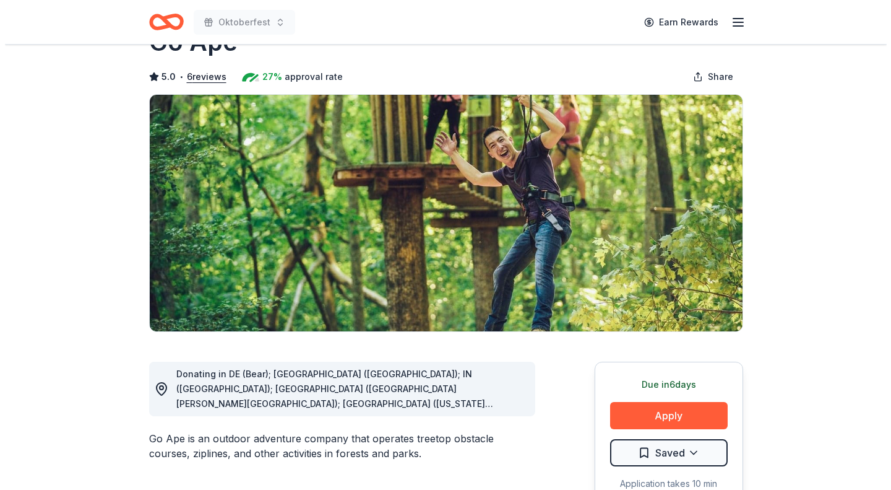
scroll to position [147, 0]
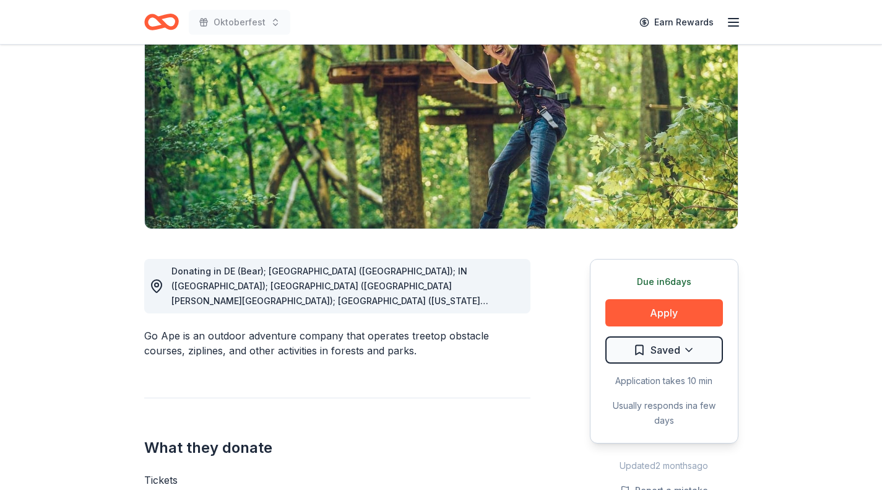
click at [665, 309] on button "Apply" at bounding box center [664, 312] width 118 height 27
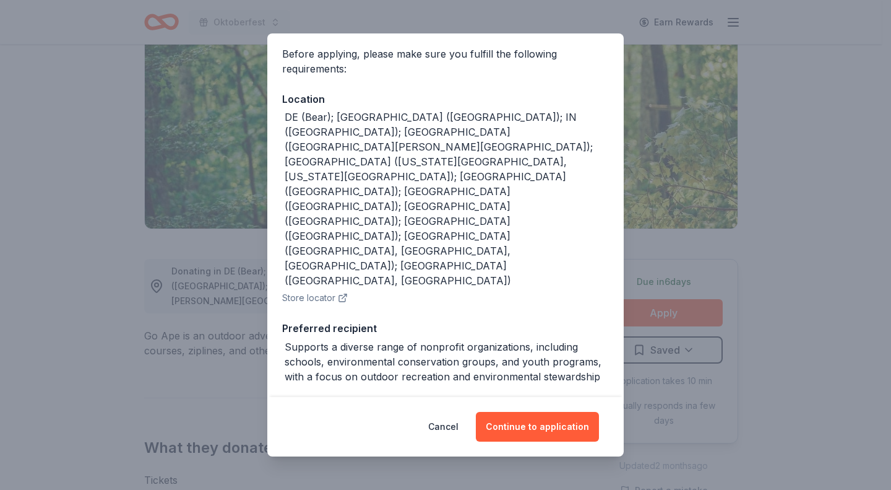
scroll to position [123, 0]
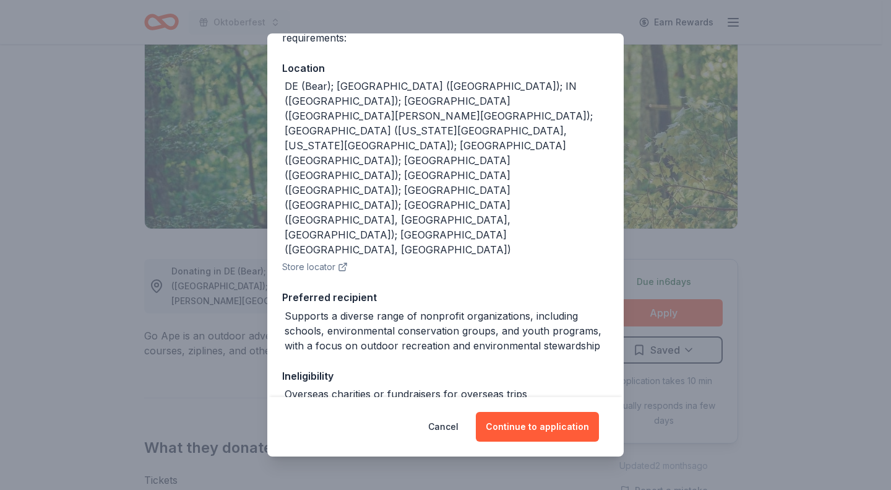
click at [538, 426] on button "Continue to application" at bounding box center [537, 427] width 123 height 30
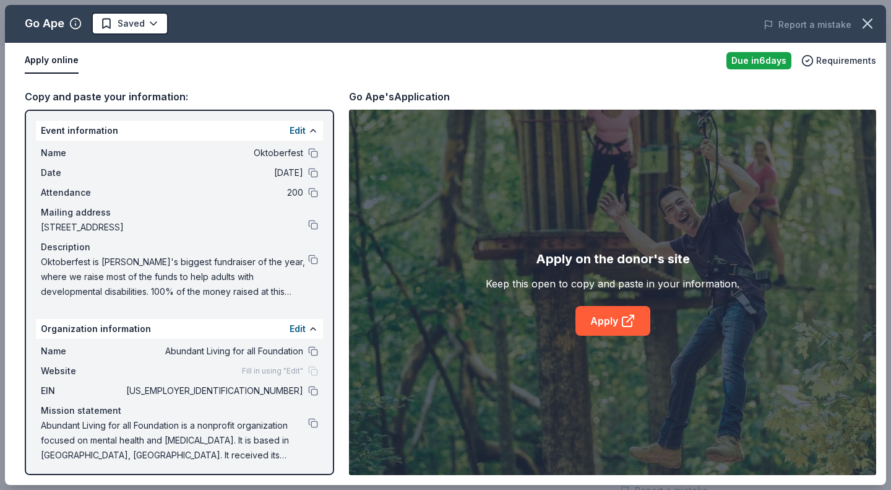
click at [620, 307] on link "Apply" at bounding box center [613, 321] width 75 height 30
click at [624, 326] on icon at bounding box center [627, 321] width 9 height 9
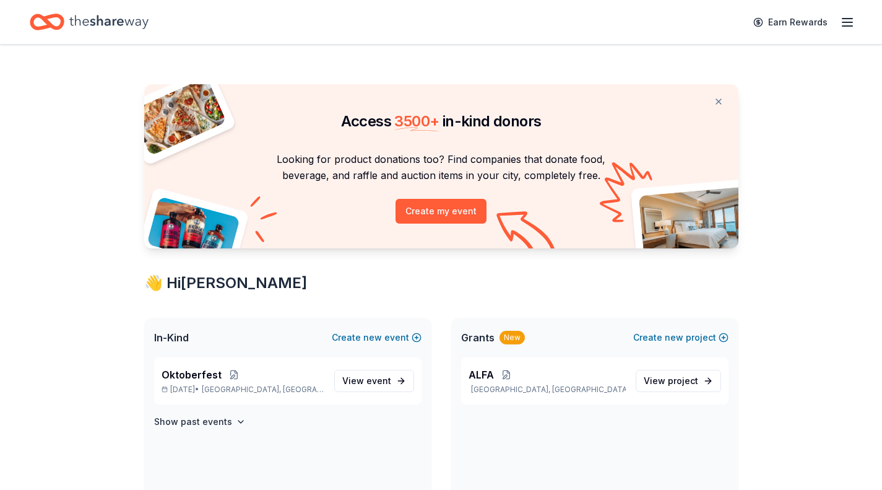
click at [389, 384] on span "event" at bounding box center [378, 380] width 25 height 11
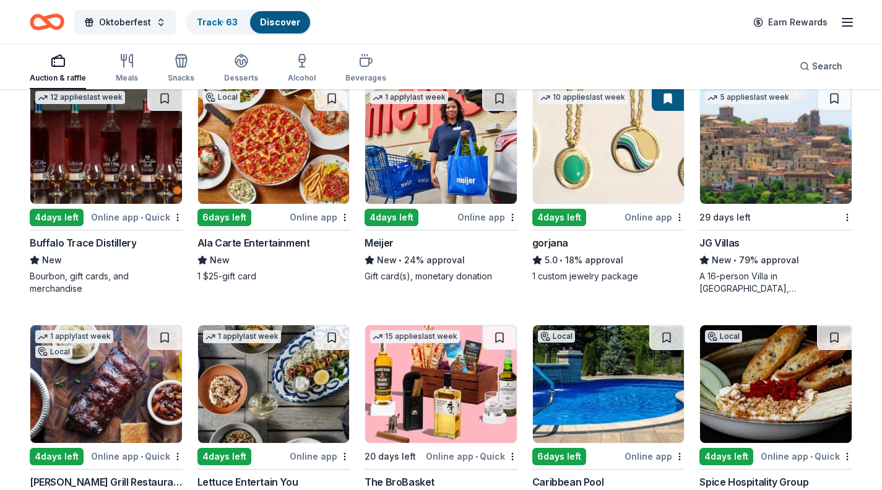
scroll to position [1816, 0]
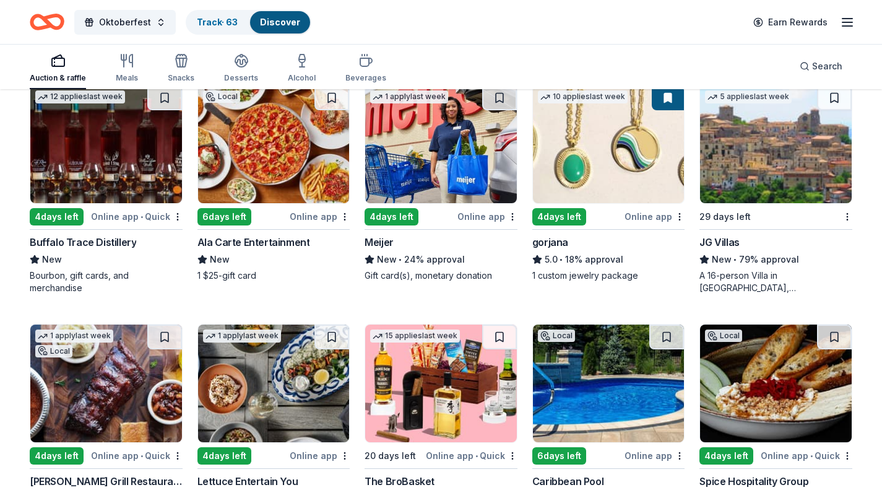
click at [100, 151] on img at bounding box center [106, 144] width 152 height 118
click at [163, 105] on button at bounding box center [164, 97] width 35 height 25
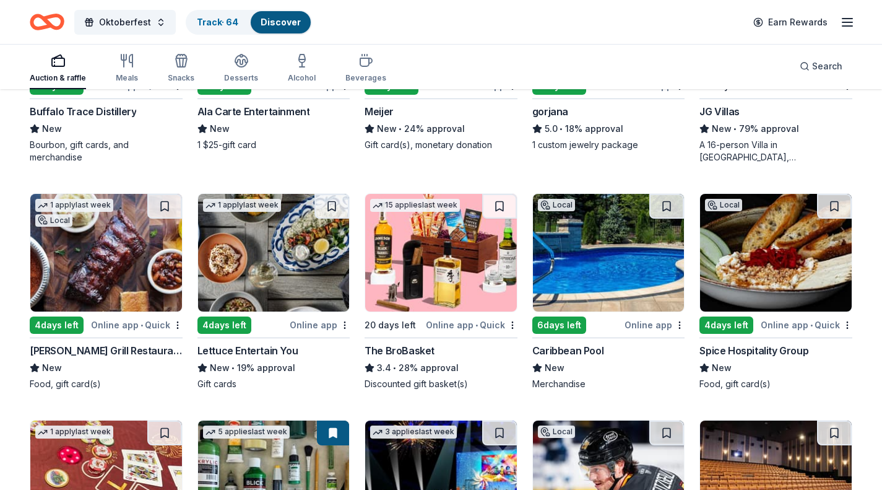
scroll to position [1952, 0]
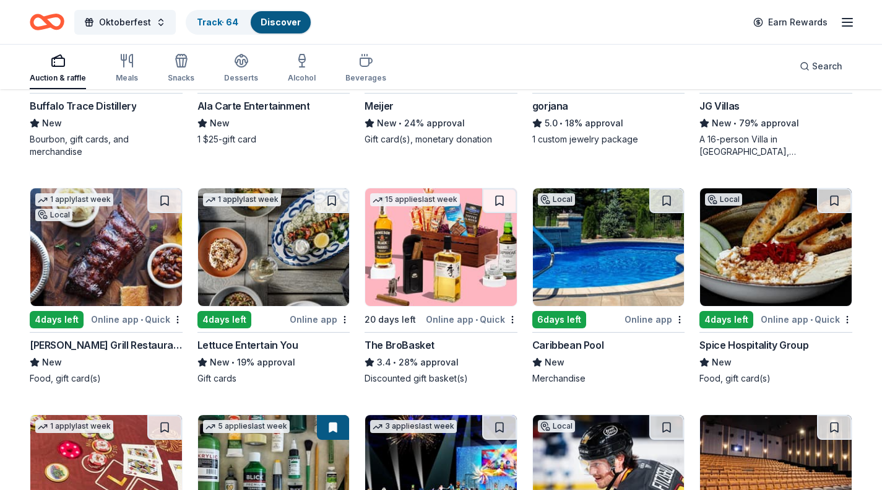
click at [447, 243] on img at bounding box center [441, 247] width 152 height 118
click at [498, 197] on button at bounding box center [499, 200] width 35 height 25
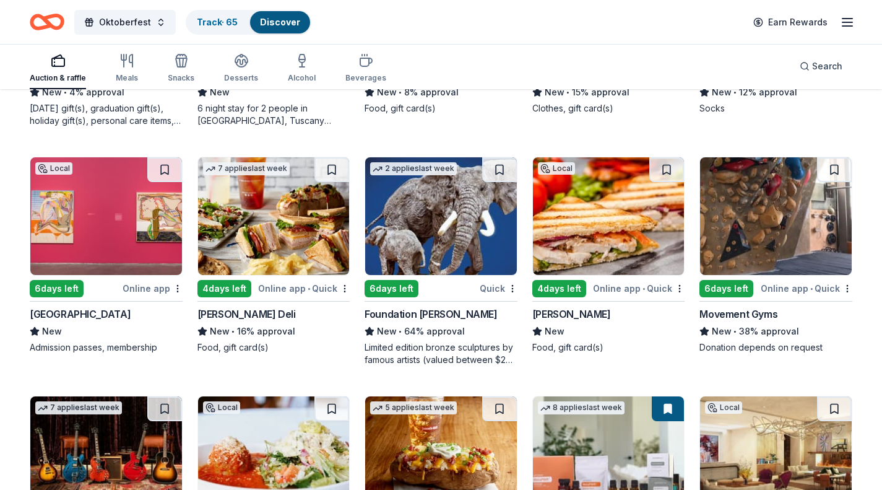
scroll to position [2689, 0]
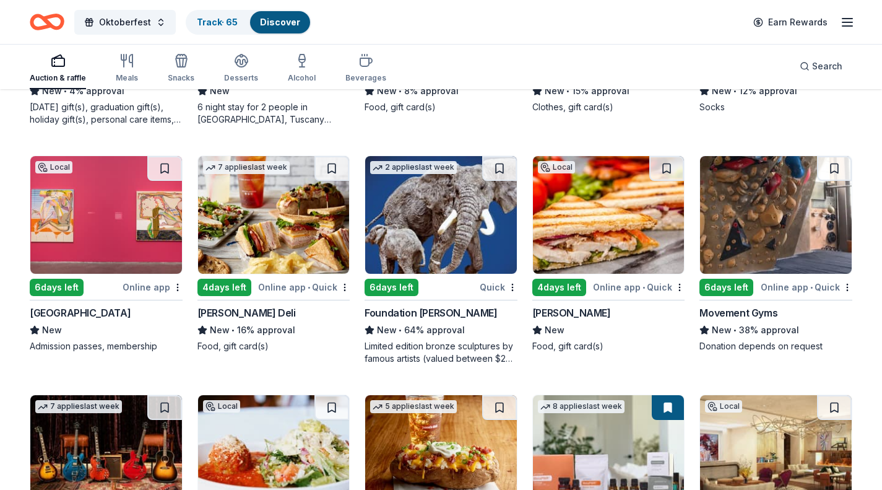
click at [273, 208] on img at bounding box center [274, 215] width 152 height 118
click at [328, 160] on button at bounding box center [331, 168] width 35 height 25
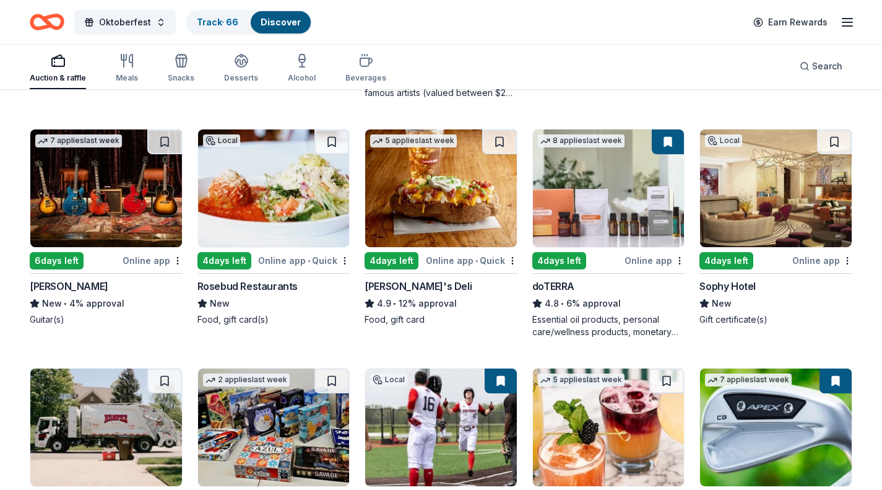
scroll to position [2956, 0]
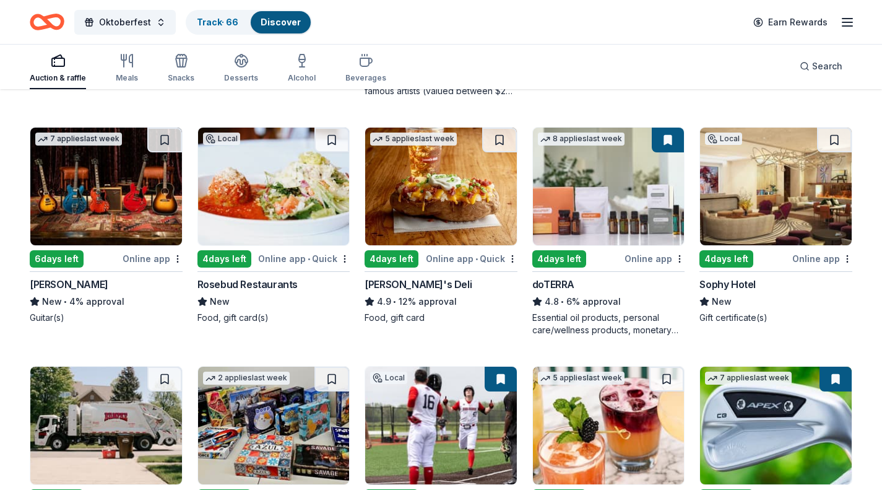
click at [626, 182] on img at bounding box center [609, 187] width 152 height 118
click at [103, 190] on img at bounding box center [106, 187] width 152 height 118
click at [171, 139] on button at bounding box center [164, 140] width 35 height 25
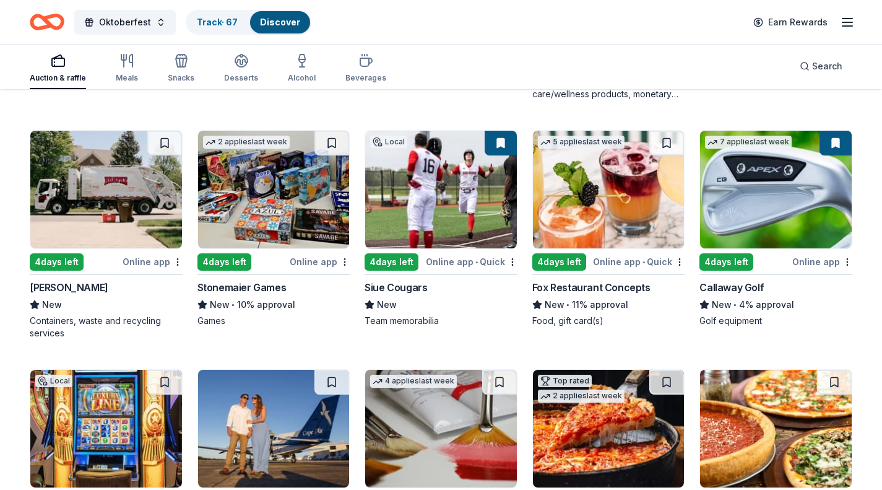
scroll to position [3194, 0]
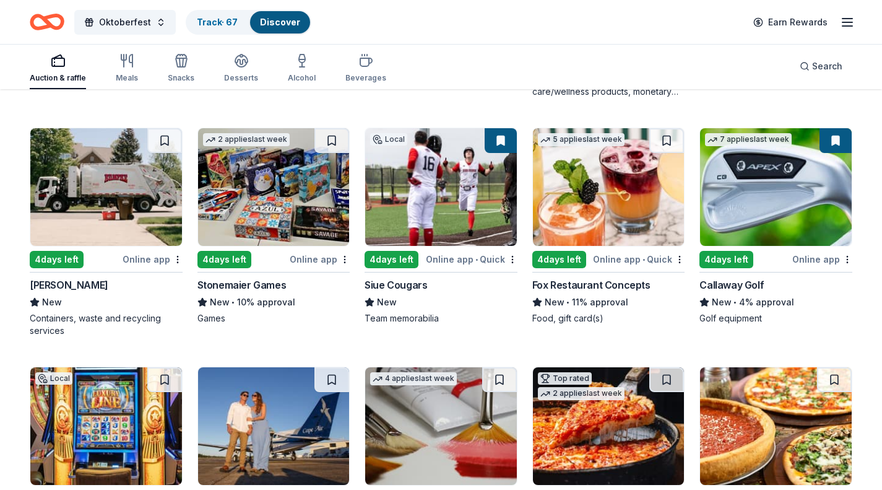
click at [424, 197] on img at bounding box center [441, 187] width 152 height 118
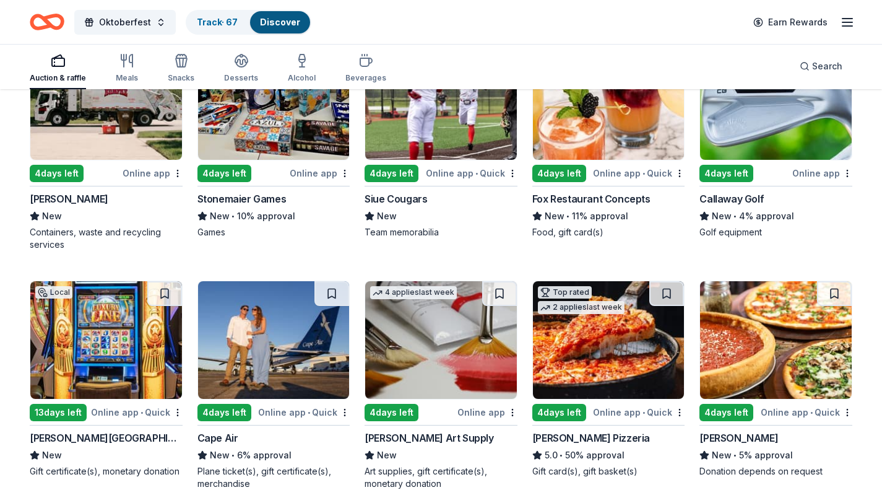
scroll to position [3236, 0]
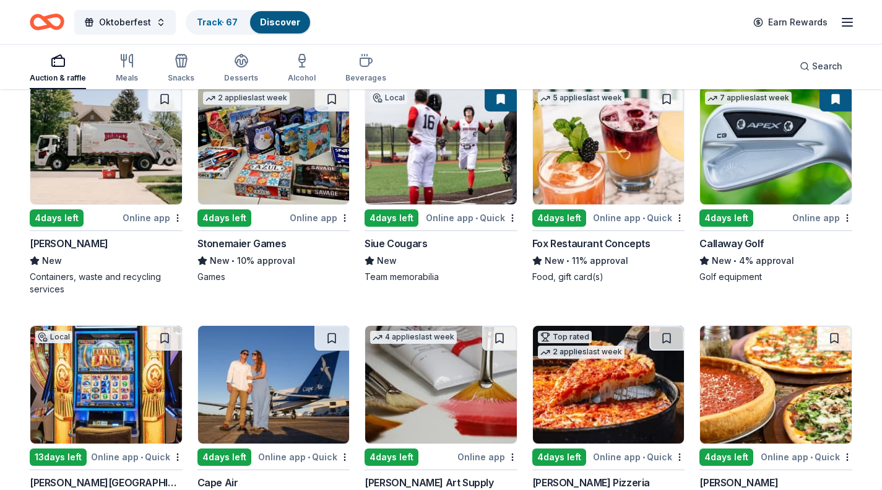
click at [778, 148] on img at bounding box center [776, 146] width 152 height 118
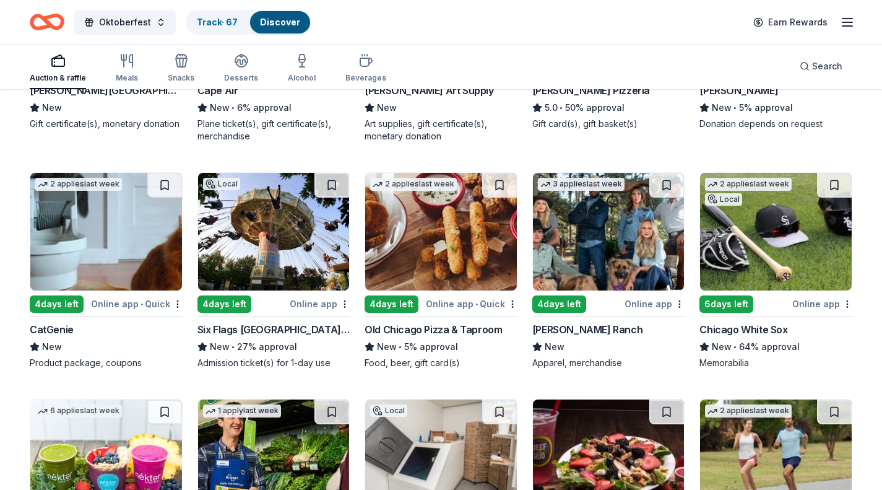
scroll to position [3629, 0]
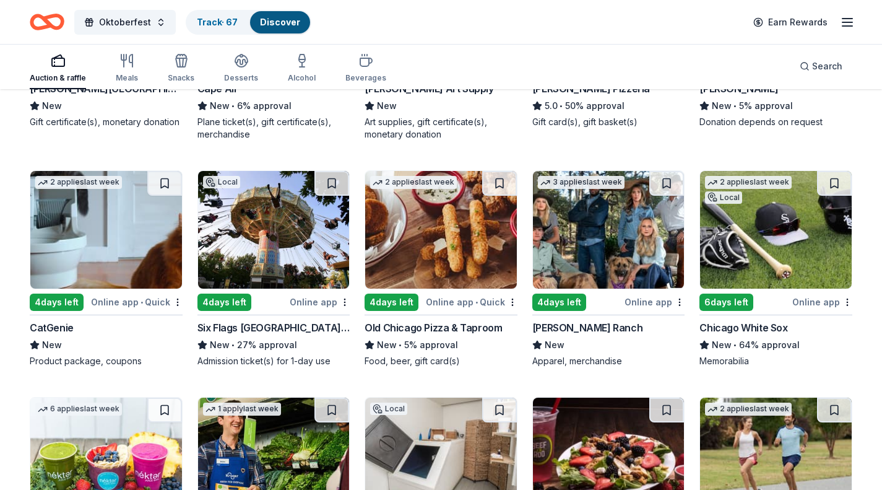
click at [262, 232] on img at bounding box center [274, 230] width 152 height 118
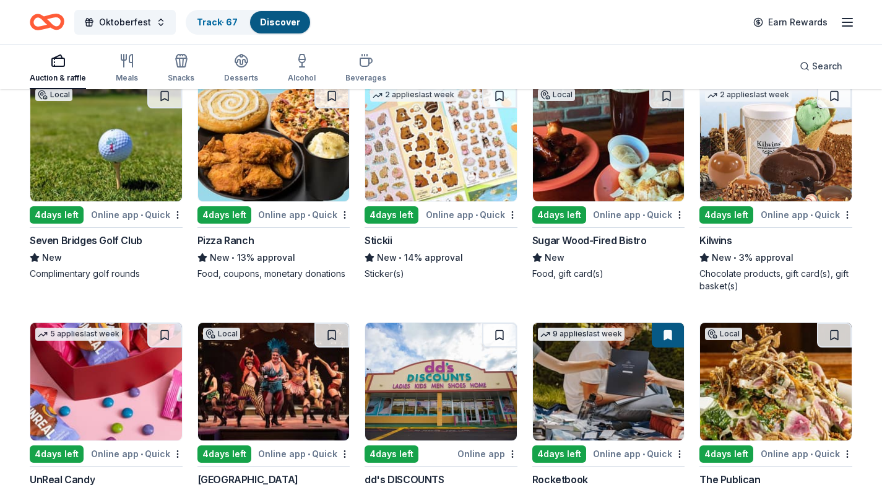
scroll to position [4184, 0]
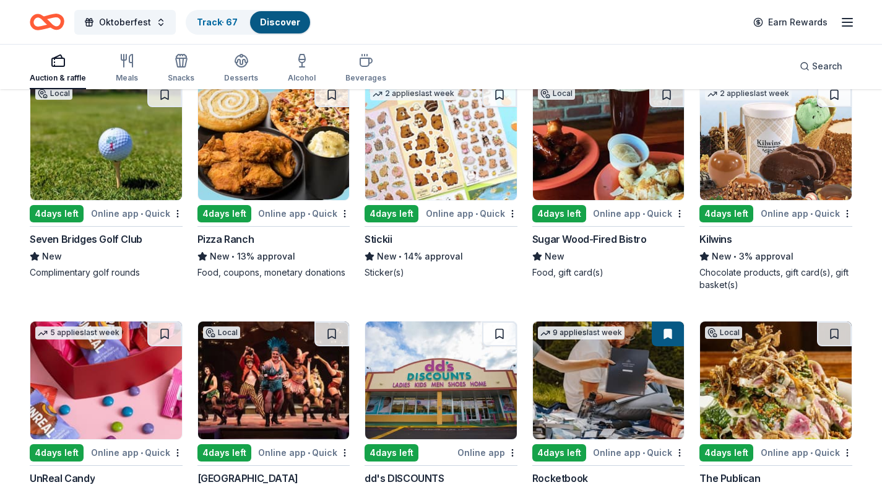
click at [755, 139] on img at bounding box center [776, 141] width 152 height 118
click at [829, 98] on button at bounding box center [834, 94] width 35 height 25
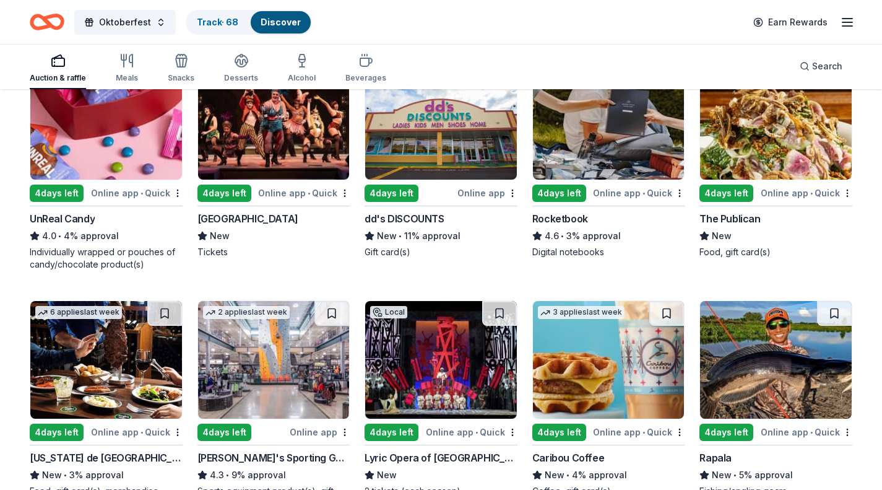
scroll to position [4440, 0]
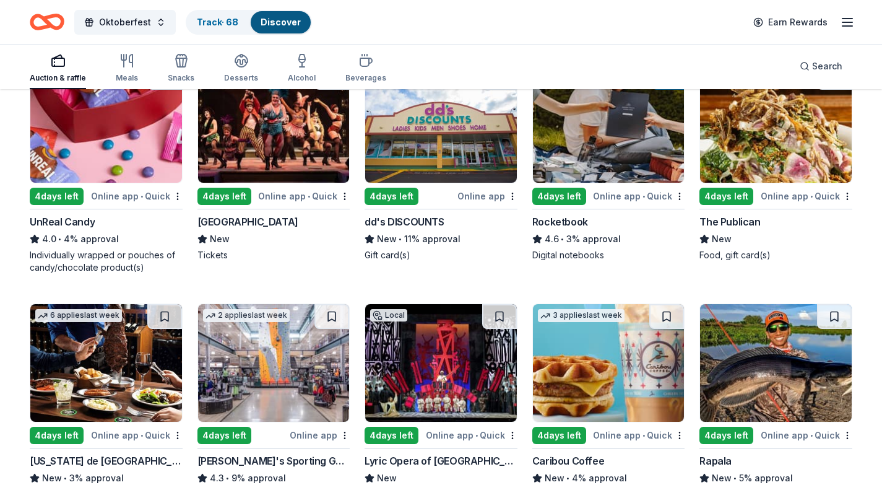
click at [118, 144] on img at bounding box center [106, 124] width 152 height 118
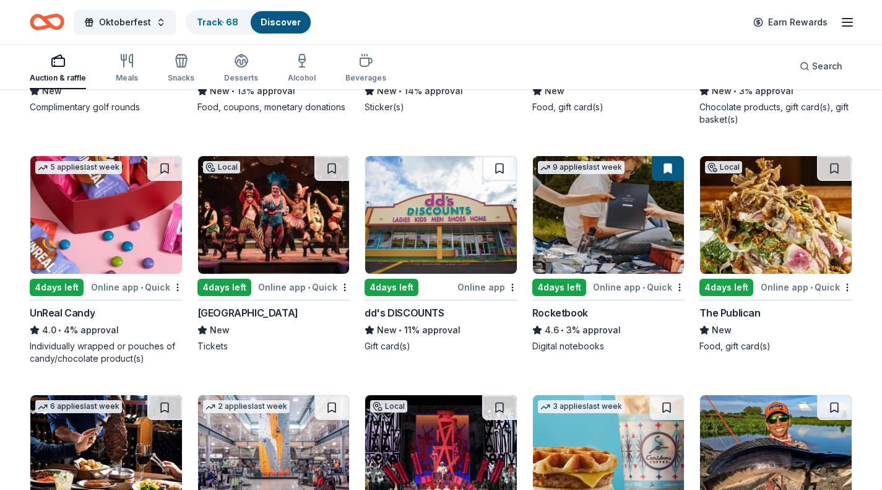
scroll to position [4367, 0]
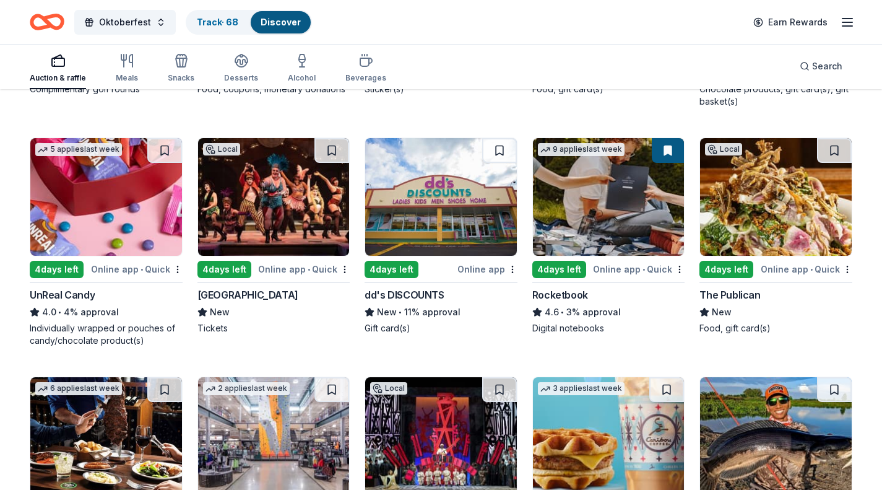
click at [624, 196] on img at bounding box center [609, 197] width 152 height 118
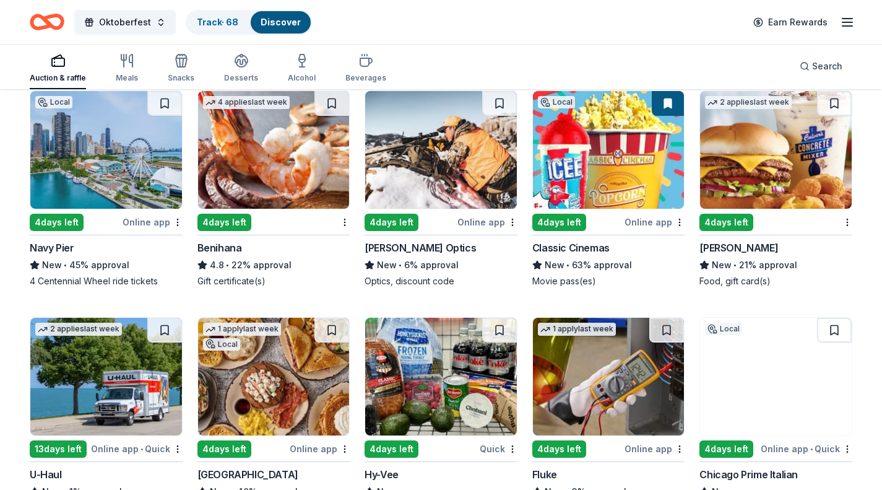
scroll to position [4891, 0]
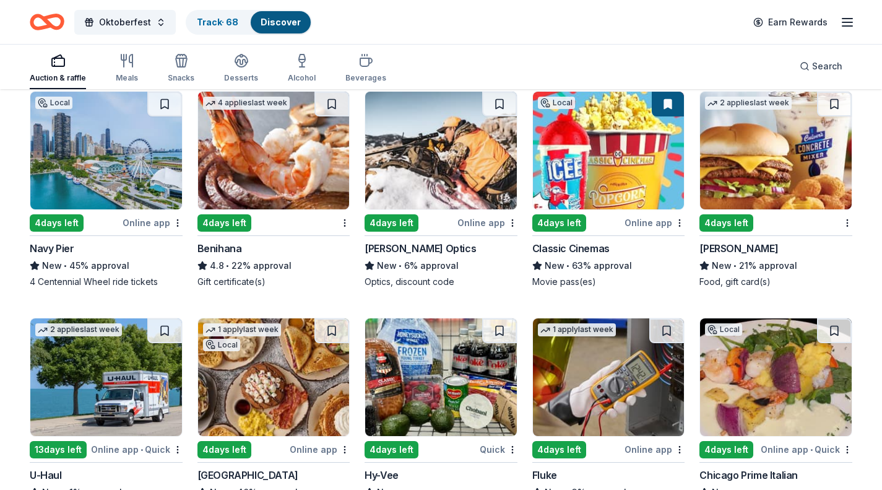
click at [805, 173] on img at bounding box center [776, 151] width 152 height 118
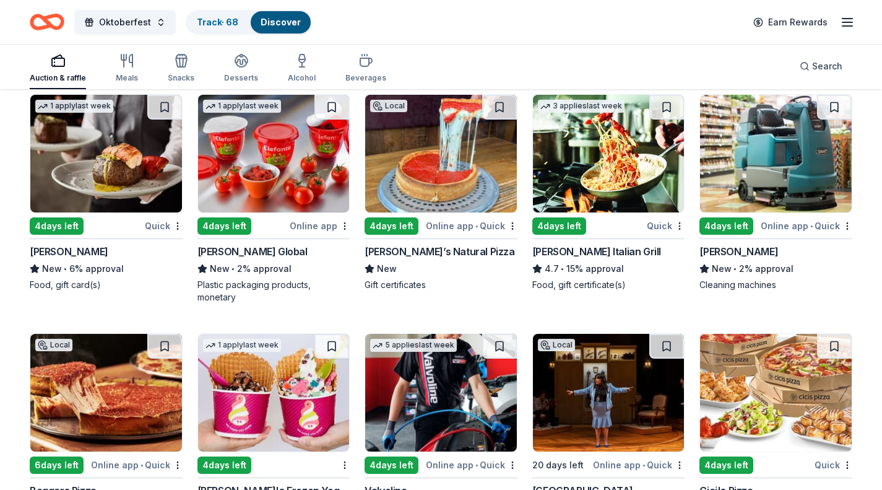
scroll to position [5355, 0]
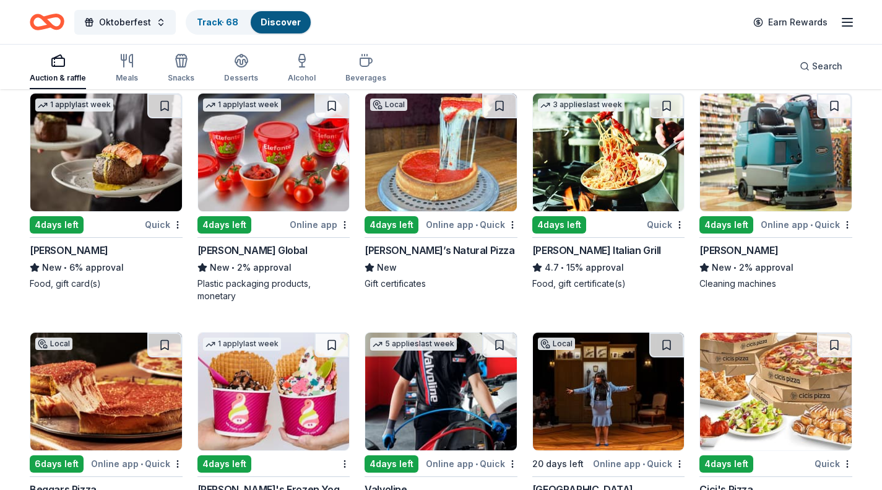
click at [115, 145] on img at bounding box center [106, 152] width 152 height 118
click at [620, 180] on img at bounding box center [609, 152] width 152 height 118
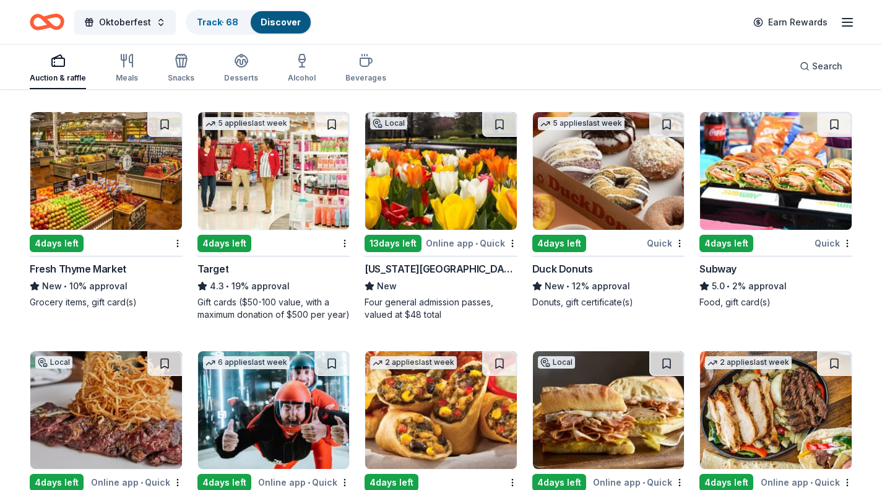
scroll to position [6029, 0]
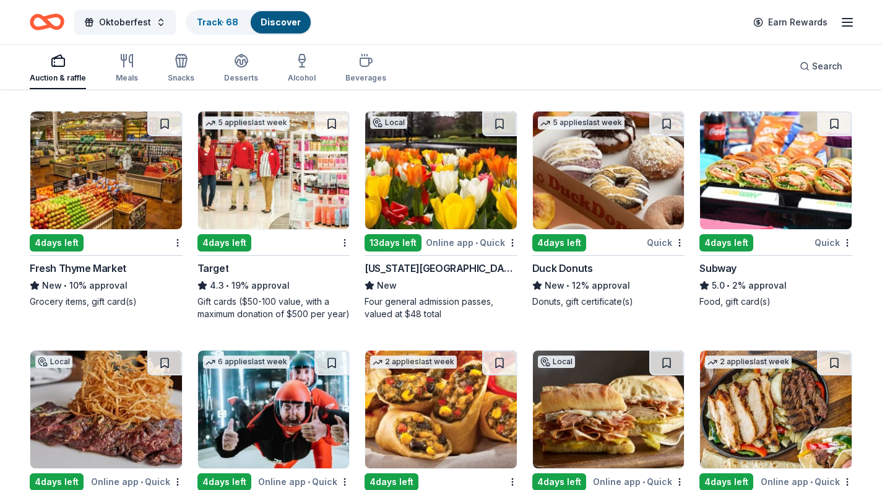
click at [277, 192] on img at bounding box center [274, 170] width 152 height 118
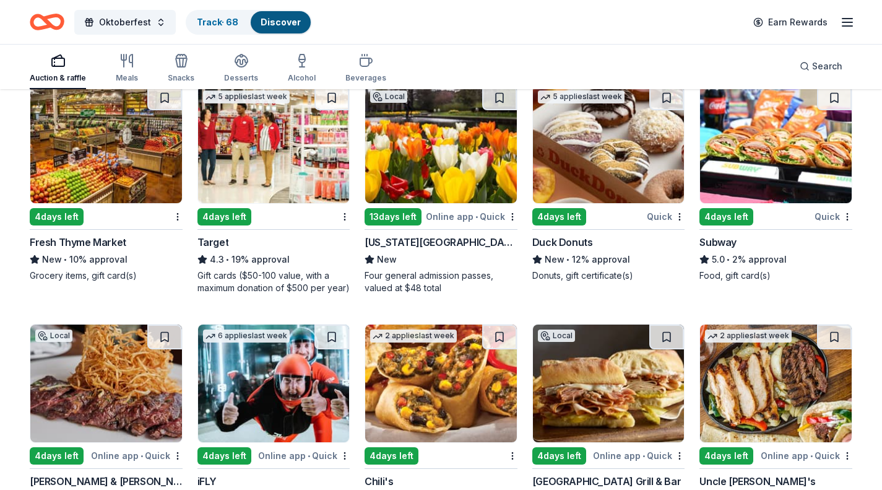
scroll to position [6075, 0]
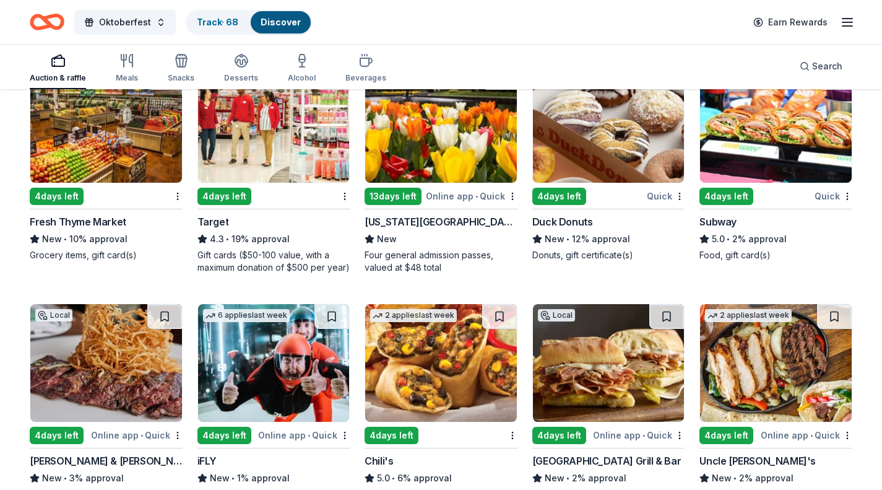
click at [446, 134] on img at bounding box center [441, 124] width 152 height 118
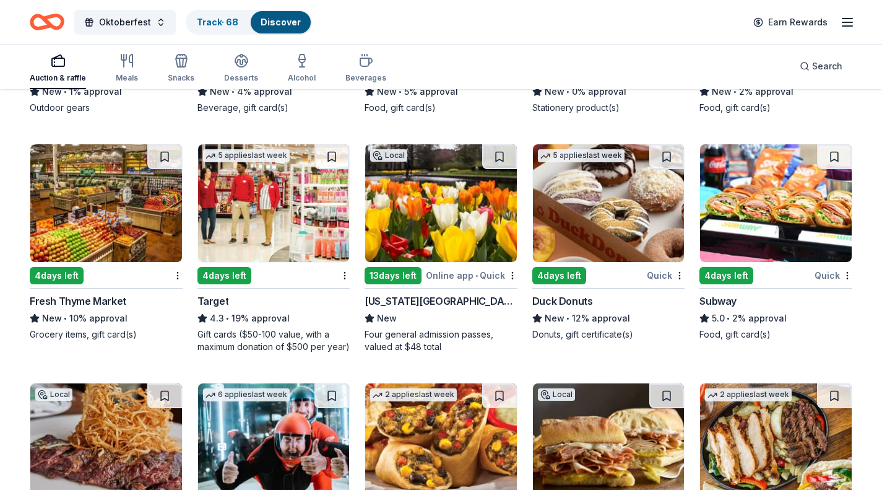
scroll to position [5997, 0]
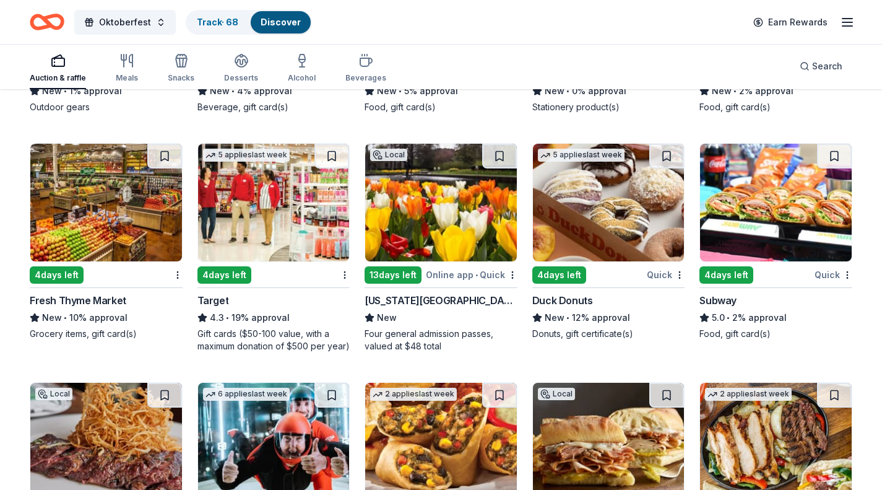
click at [500, 153] on button at bounding box center [499, 156] width 35 height 25
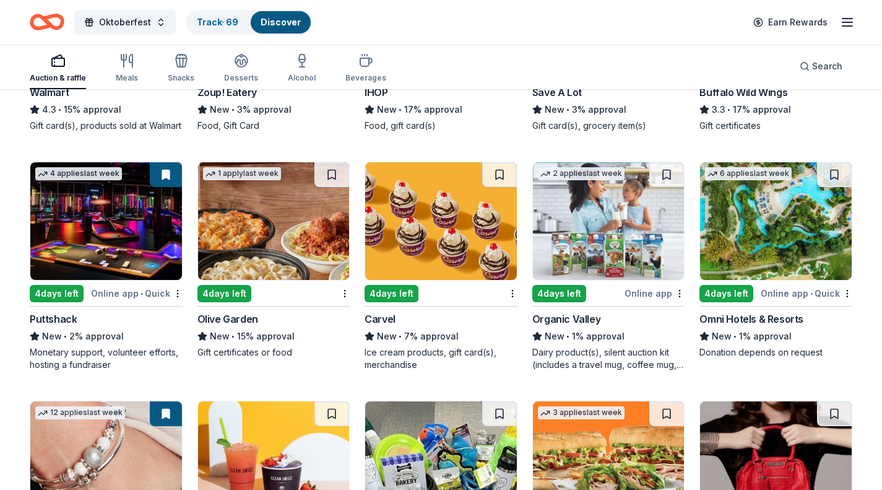
scroll to position [6671, 0]
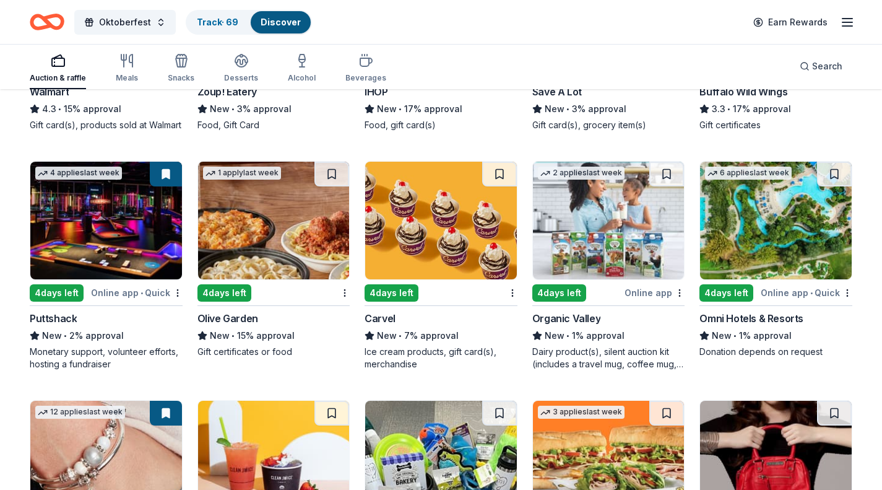
click at [126, 240] on img at bounding box center [106, 221] width 152 height 118
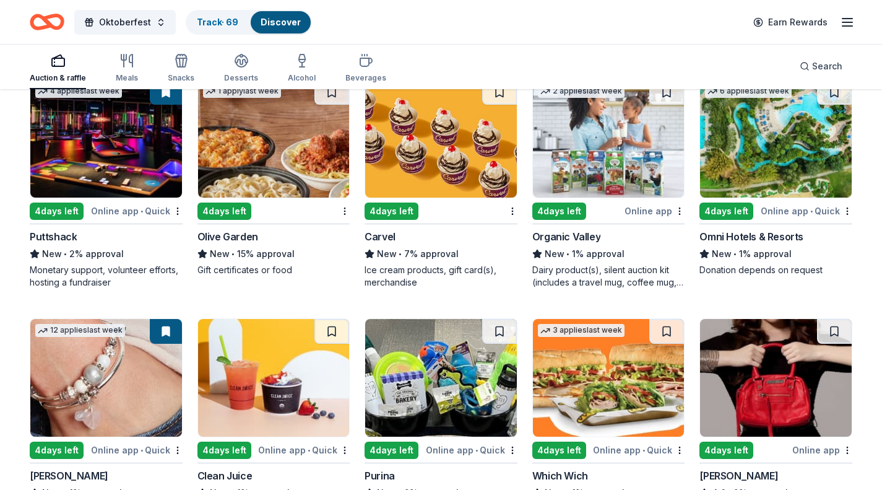
scroll to position [6754, 0]
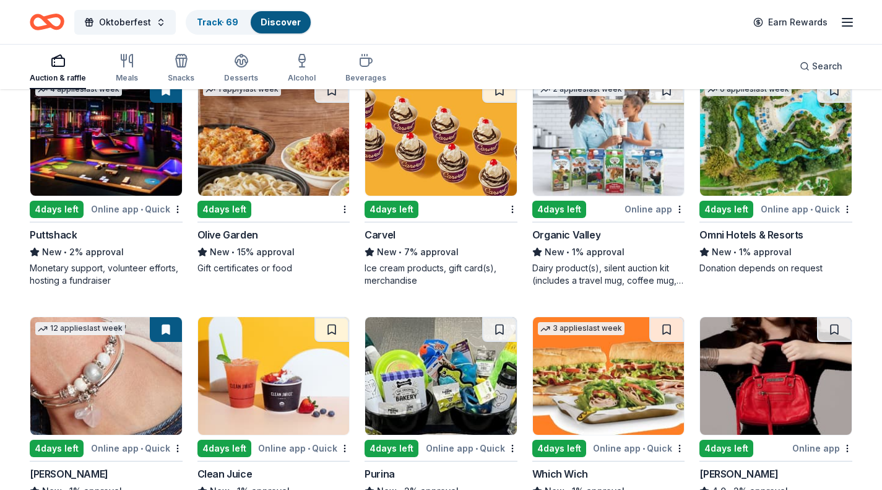
click at [818, 166] on img at bounding box center [776, 137] width 152 height 118
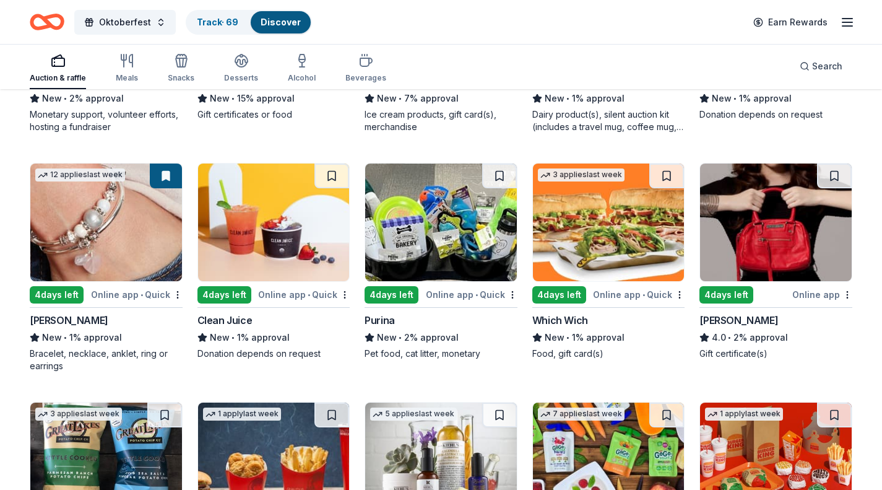
scroll to position [6883, 0]
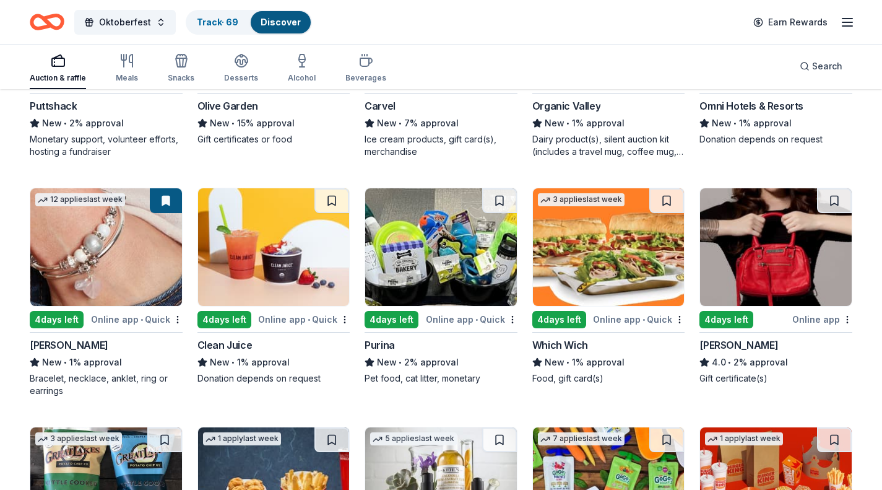
click at [449, 257] on img at bounding box center [441, 247] width 152 height 118
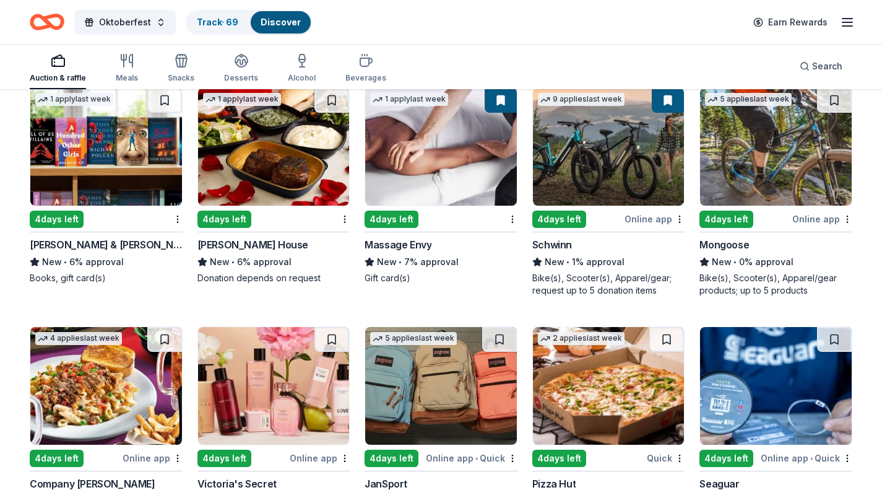
scroll to position [7450, 0]
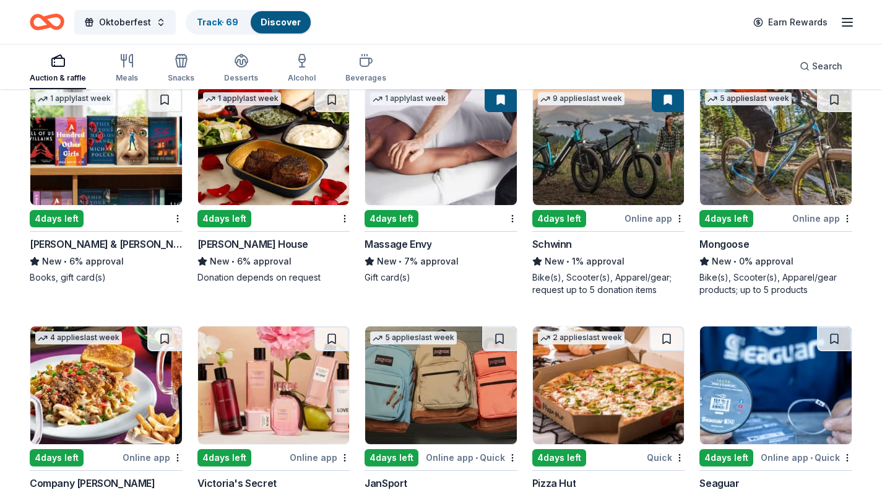
click at [448, 180] on img at bounding box center [441, 146] width 152 height 118
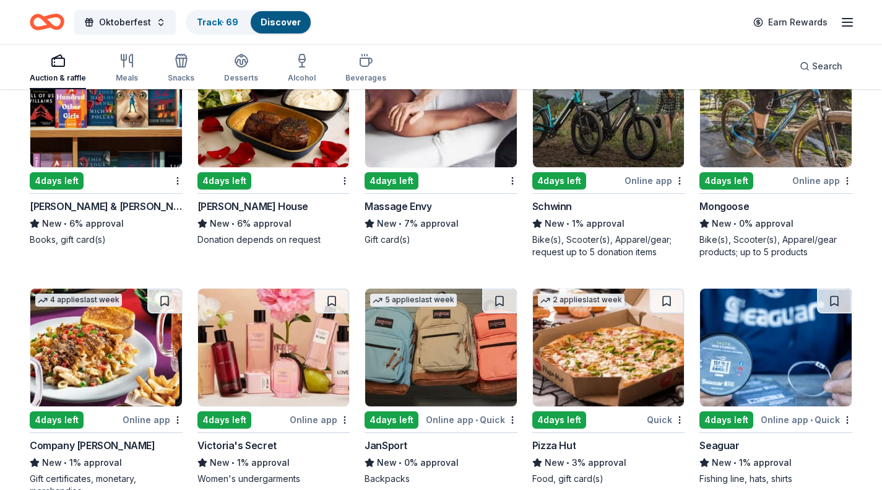
scroll to position [7433, 0]
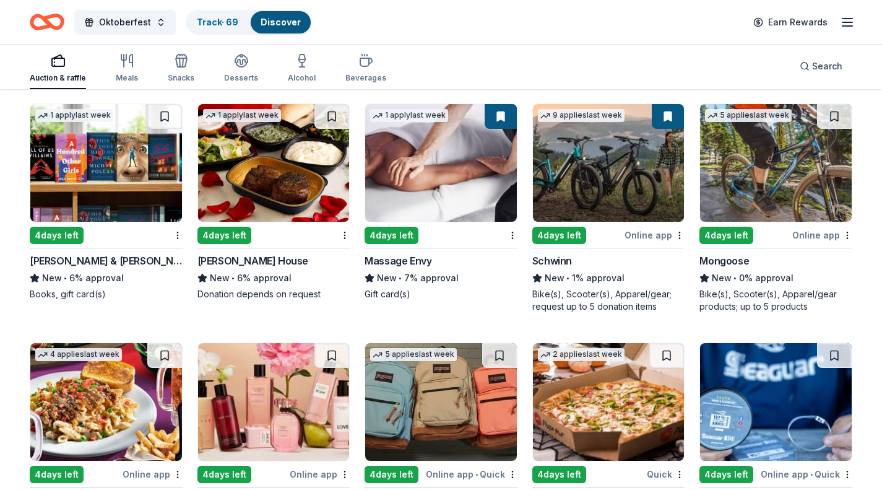
click at [297, 195] on img at bounding box center [274, 163] width 152 height 118
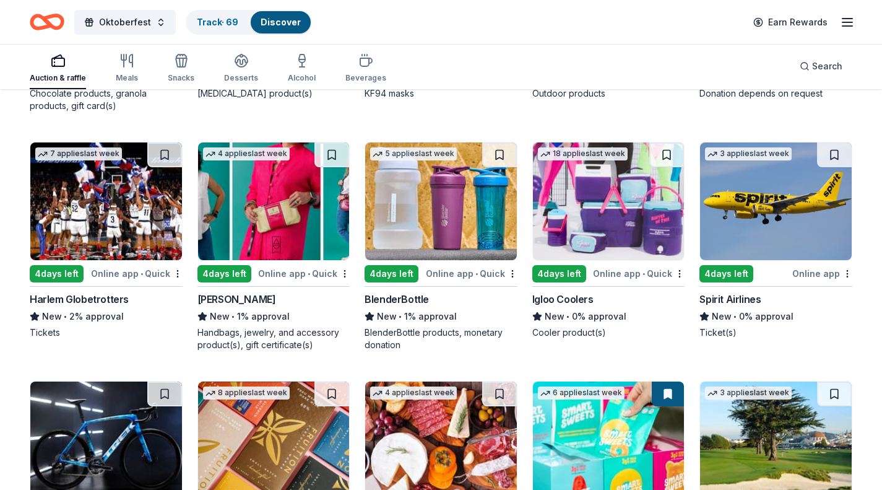
scroll to position [8111, 0]
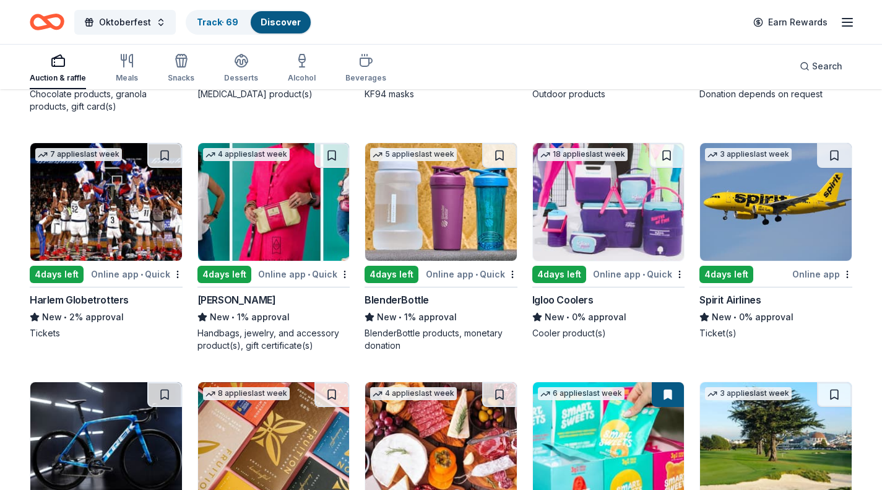
click at [269, 219] on img at bounding box center [274, 202] width 152 height 118
click at [319, 165] on button at bounding box center [331, 155] width 35 height 25
click at [617, 221] on img at bounding box center [609, 202] width 152 height 118
click at [665, 164] on button at bounding box center [666, 155] width 35 height 25
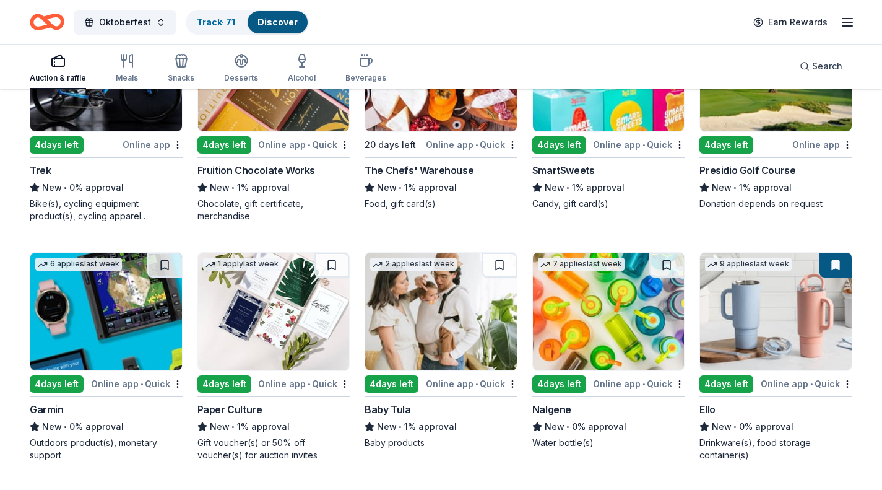
scroll to position [8539, 0]
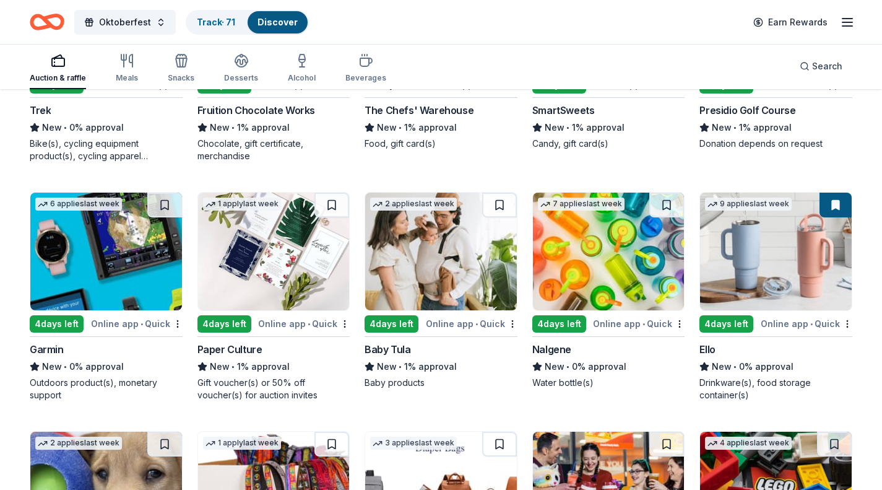
click at [456, 277] on img at bounding box center [441, 252] width 152 height 118
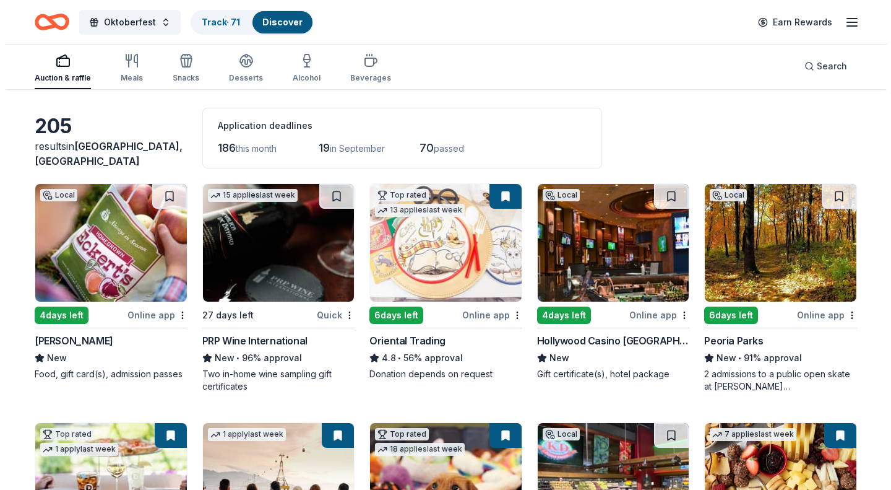
scroll to position [0, 0]
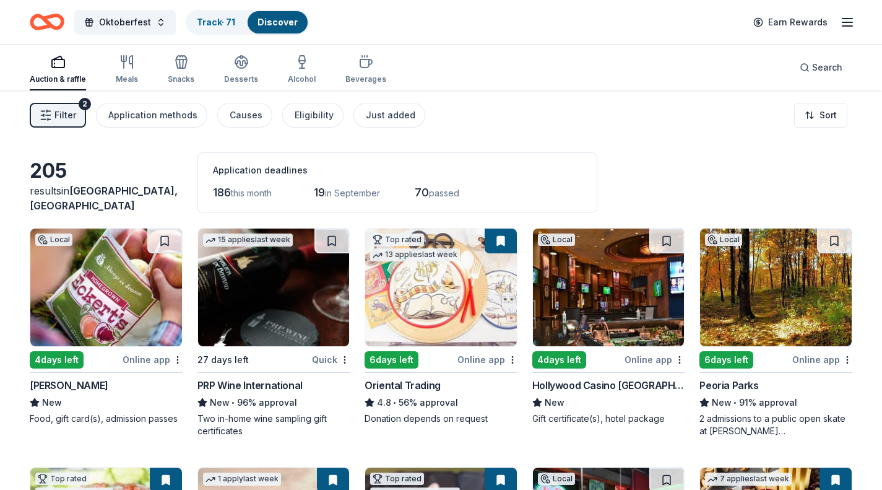
click at [58, 119] on span "Filter" at bounding box center [65, 115] width 22 height 15
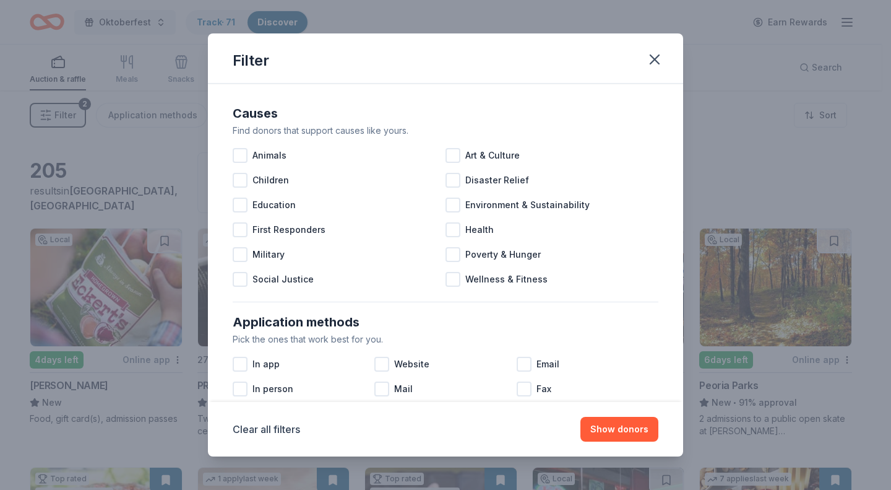
click at [648, 64] on icon "button" at bounding box center [654, 59] width 17 height 17
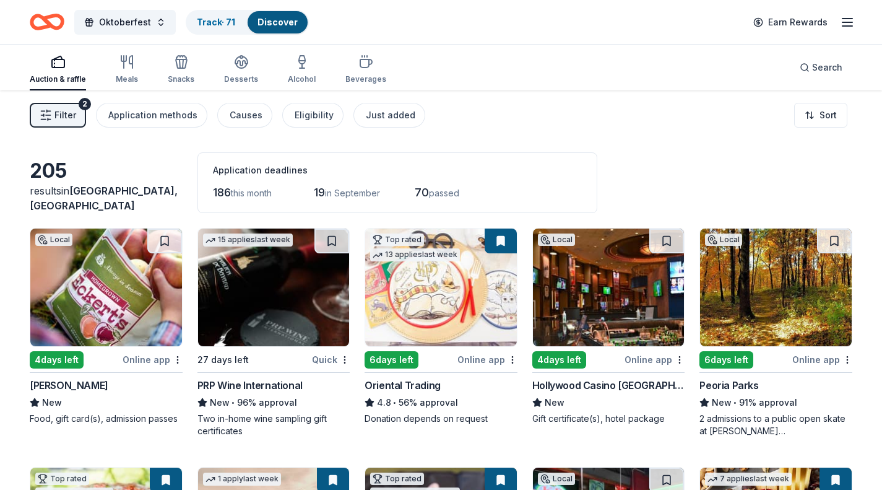
click at [830, 116] on html "Oktoberfest Track · 71 Discover Earn Rewards Auction & raffle Meals Snacks Dess…" at bounding box center [441, 245] width 882 height 490
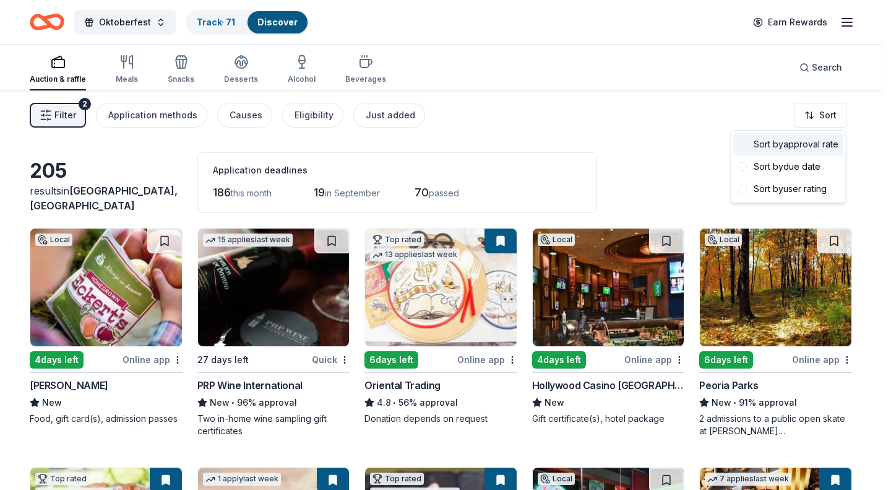
click at [831, 150] on div "Sort by approval rate" at bounding box center [789, 144] width 110 height 22
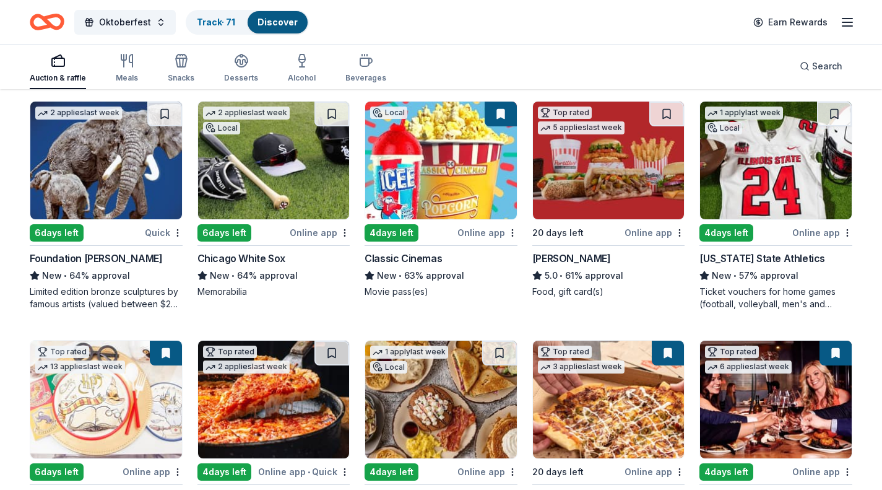
scroll to position [610, 0]
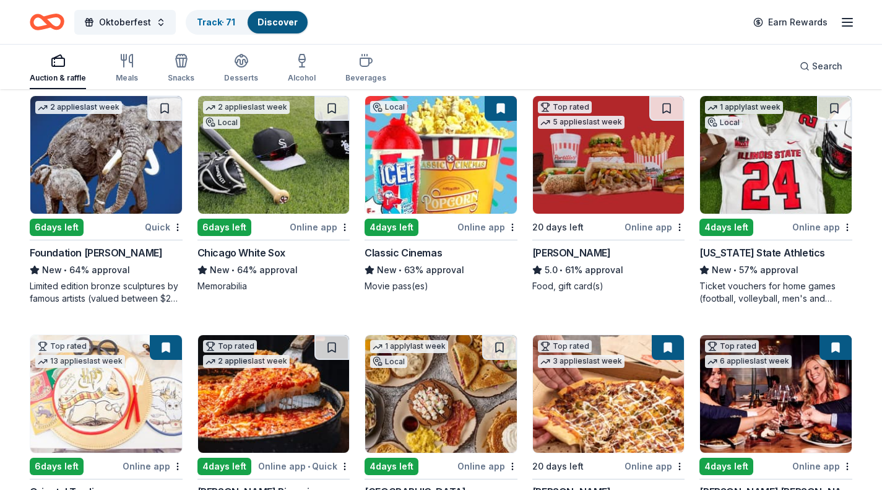
click at [119, 173] on img at bounding box center [106, 155] width 152 height 118
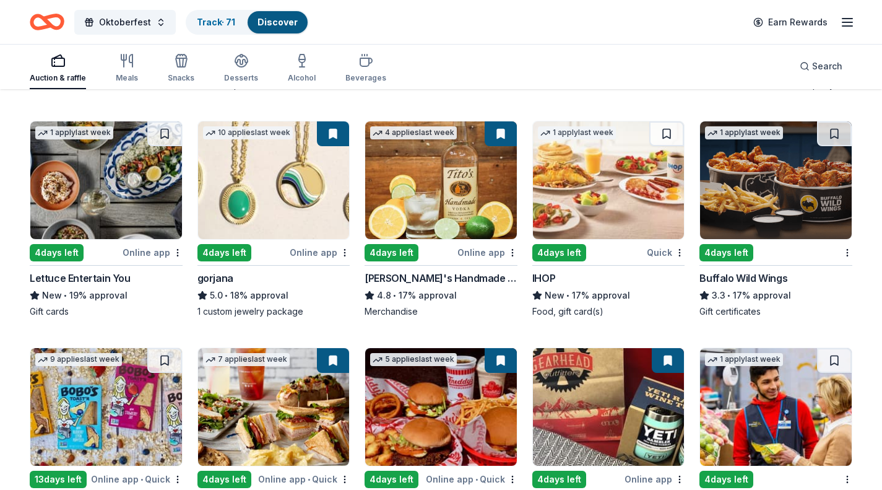
scroll to position [1993, 0]
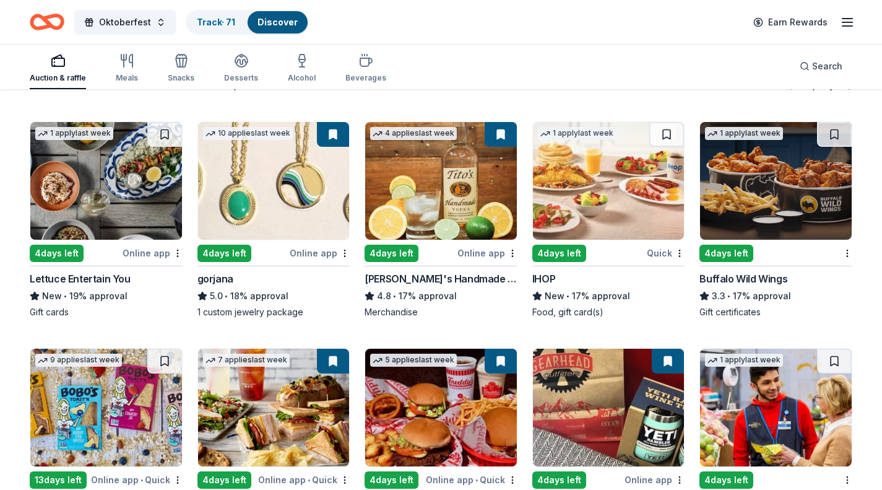
click at [295, 199] on img at bounding box center [274, 181] width 152 height 118
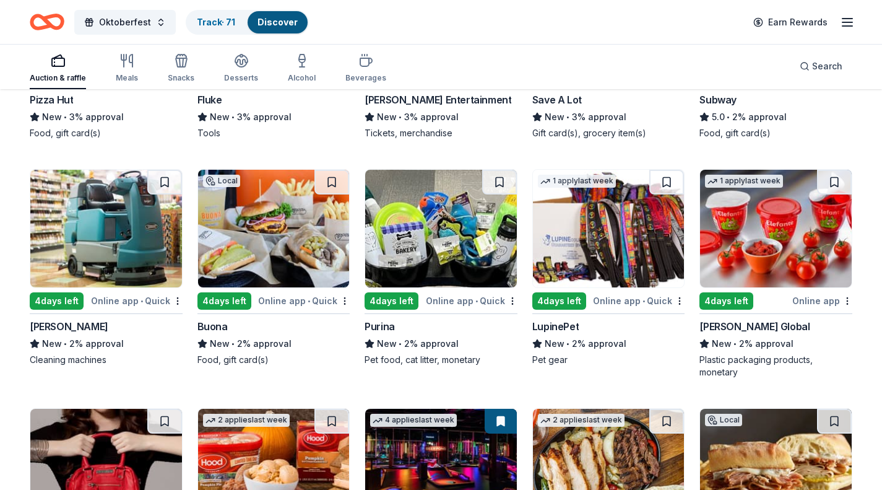
scroll to position [5418, 0]
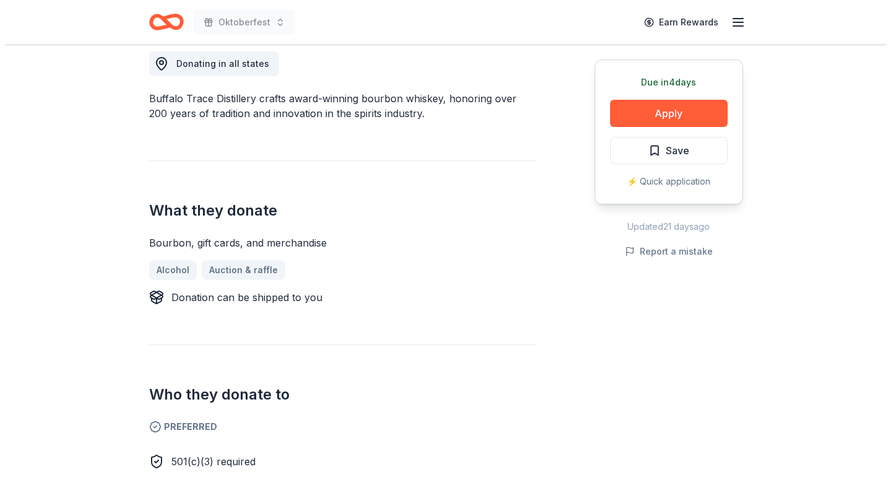
scroll to position [305, 0]
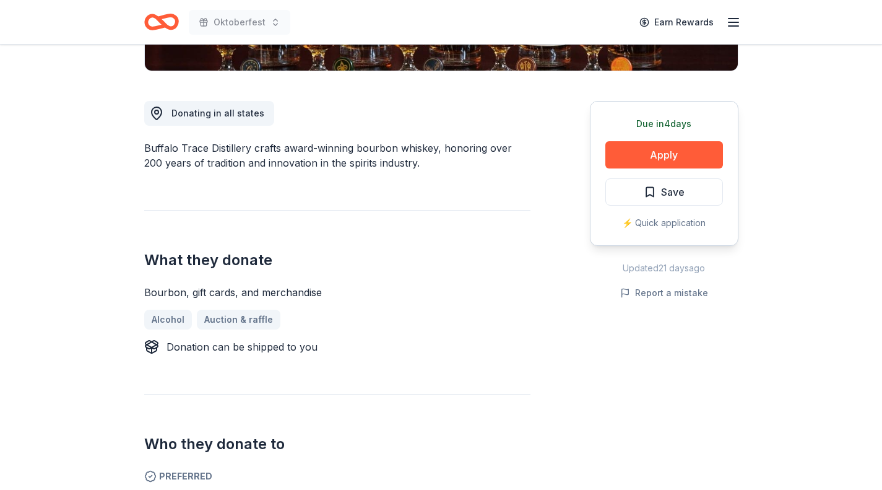
click at [674, 154] on button "Apply" at bounding box center [664, 154] width 118 height 27
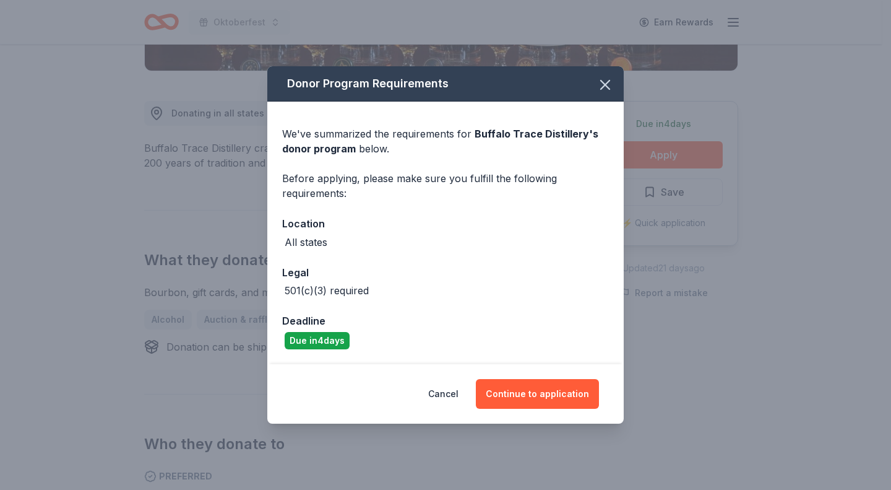
click at [557, 391] on button "Continue to application" at bounding box center [537, 394] width 123 height 30
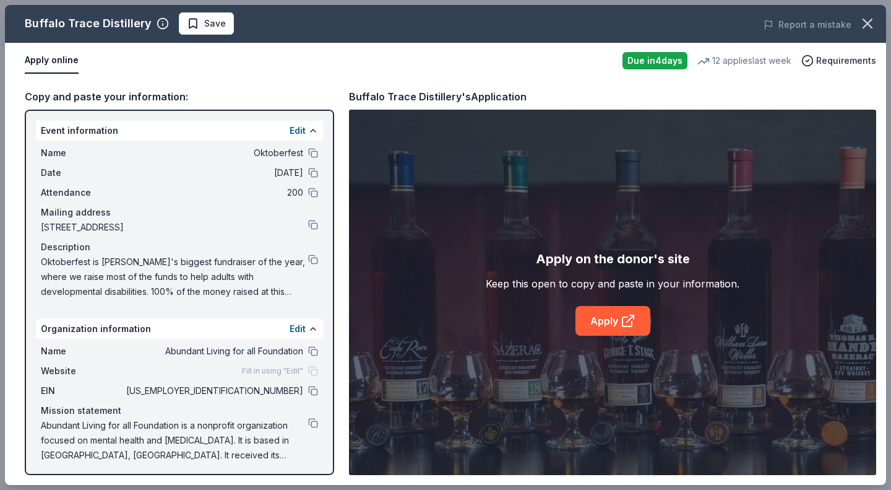
click at [623, 313] on link "Apply" at bounding box center [613, 321] width 75 height 30
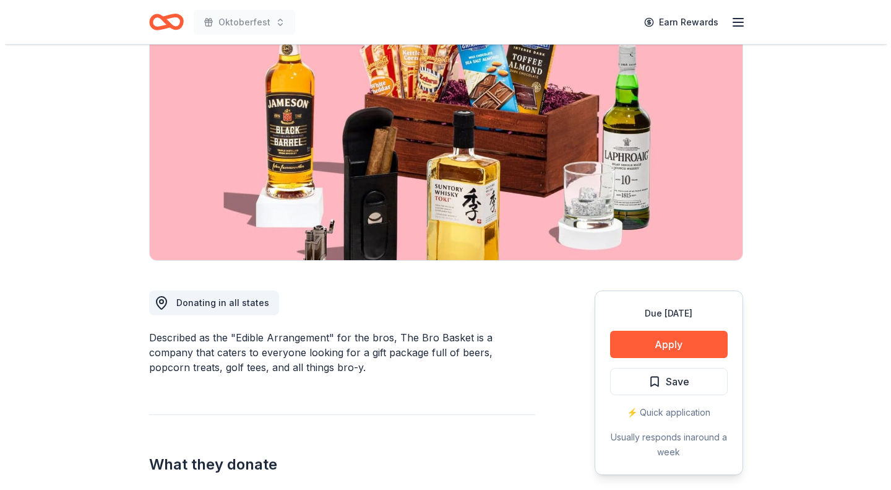
scroll to position [144, 0]
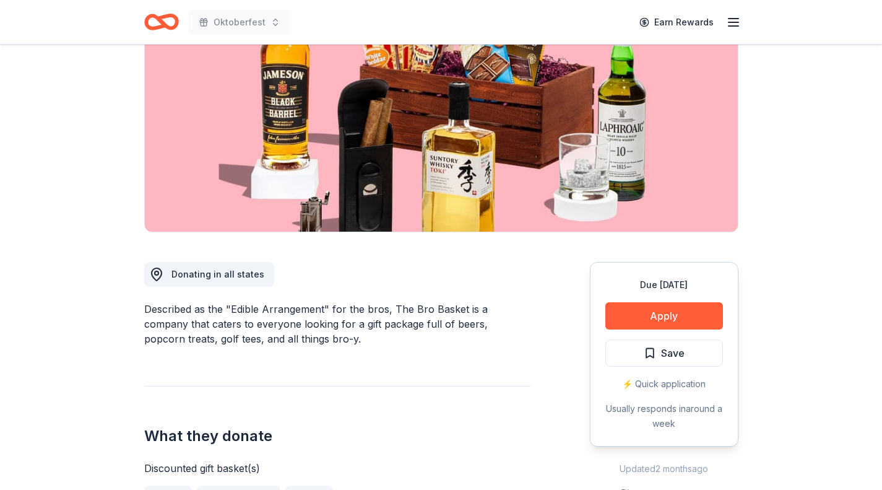
click at [674, 316] on button "Apply" at bounding box center [664, 315] width 118 height 27
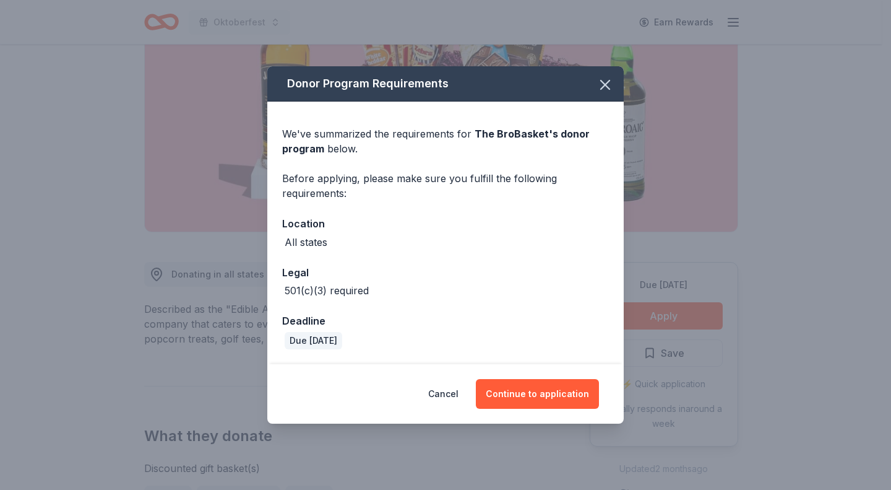
click at [553, 391] on button "Continue to application" at bounding box center [537, 394] width 123 height 30
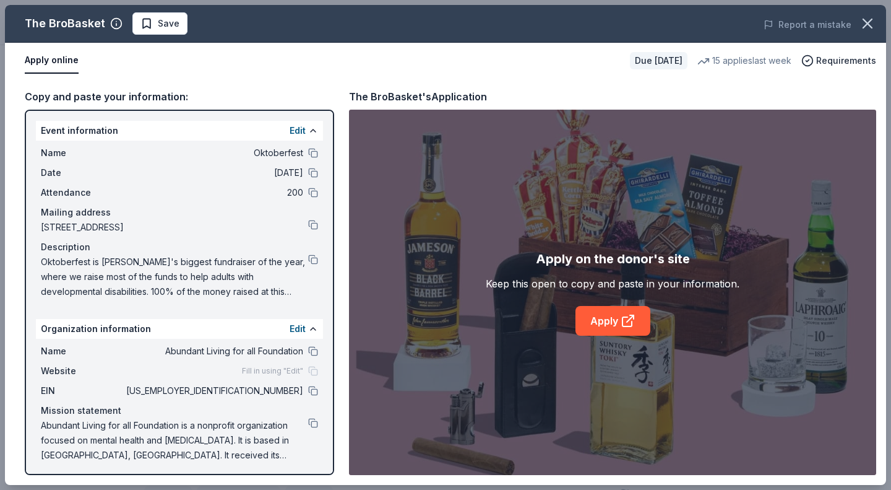
click at [610, 318] on link "Apply" at bounding box center [613, 321] width 75 height 30
click at [308, 256] on button at bounding box center [313, 259] width 10 height 10
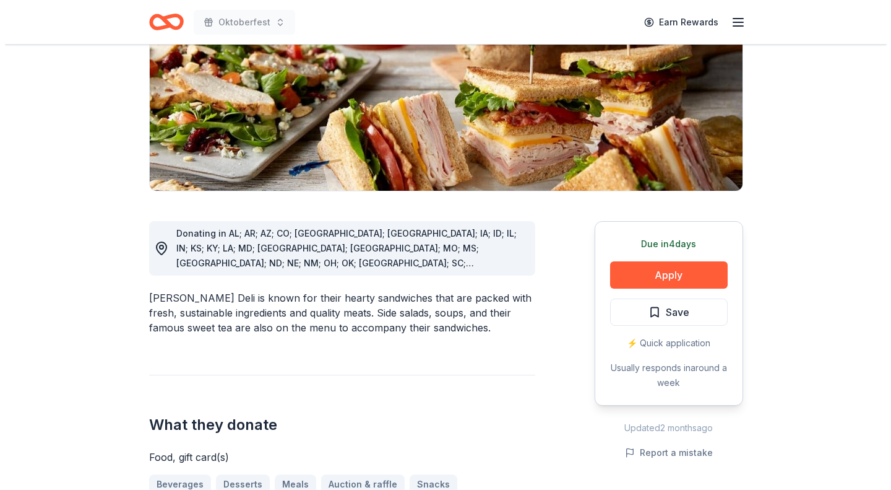
scroll to position [187, 0]
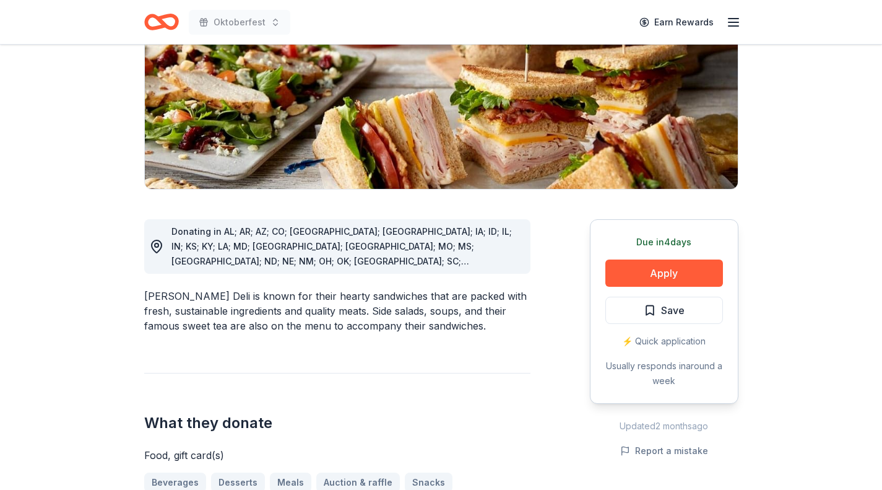
click at [675, 275] on button "Apply" at bounding box center [664, 272] width 118 height 27
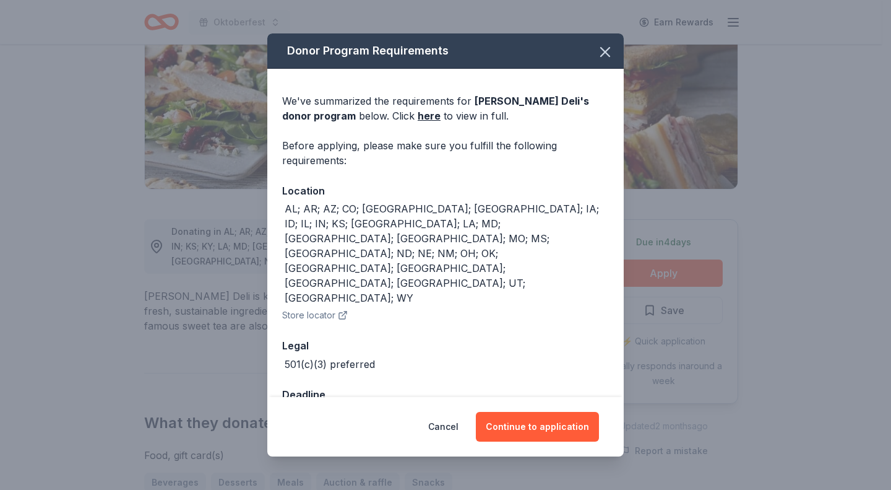
click at [547, 412] on button "Continue to application" at bounding box center [537, 427] width 123 height 30
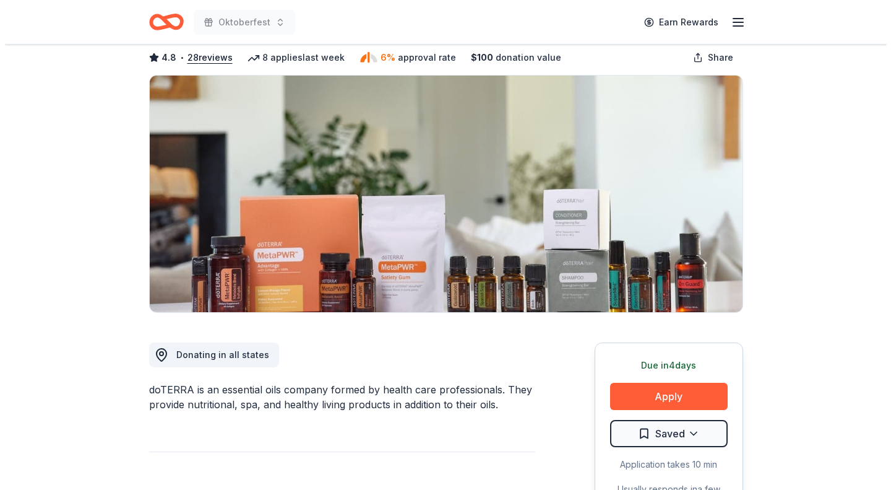
scroll to position [137, 0]
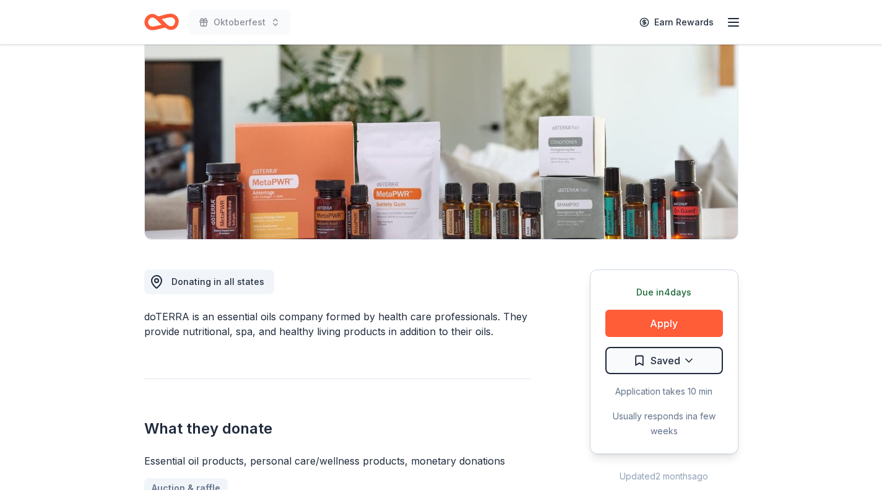
click at [661, 323] on button "Apply" at bounding box center [664, 323] width 118 height 27
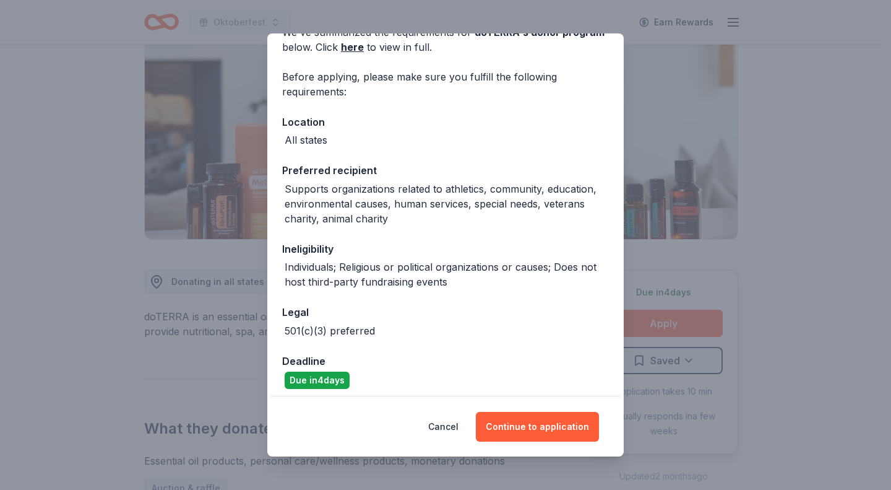
scroll to position [76, 0]
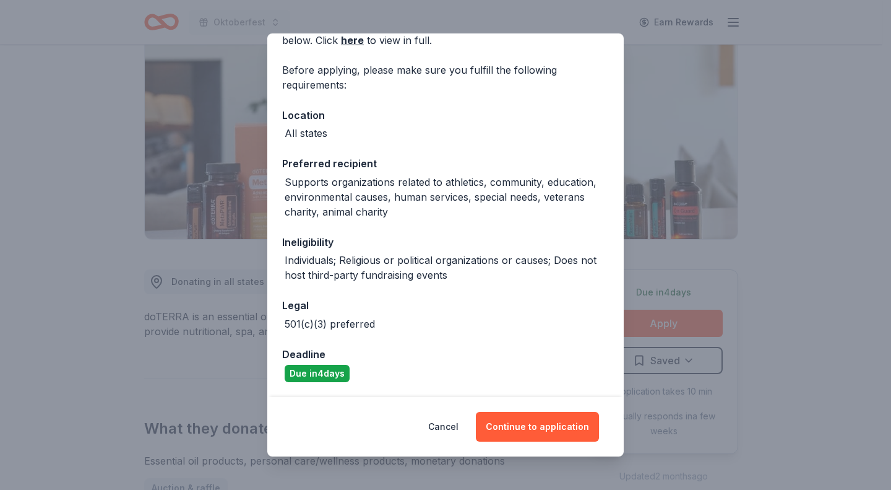
click at [544, 433] on button "Continue to application" at bounding box center [537, 427] width 123 height 30
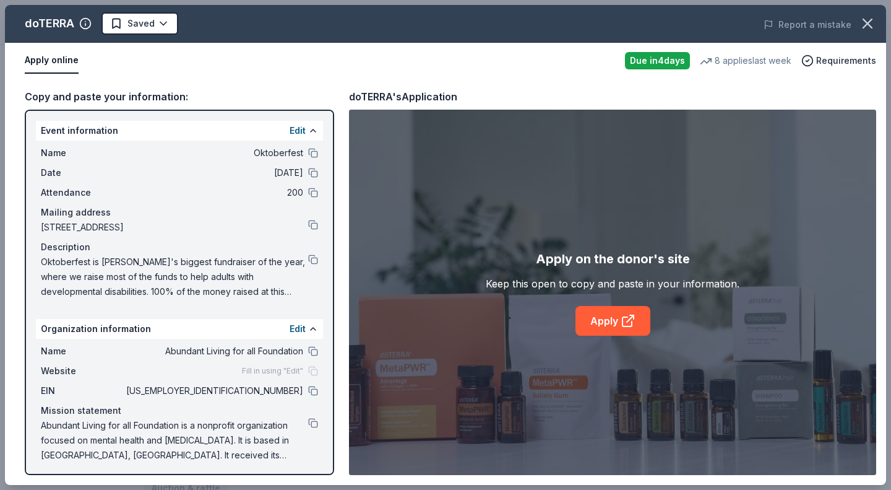
click at [613, 319] on link "Apply" at bounding box center [613, 321] width 75 height 30
click at [308, 255] on button at bounding box center [313, 259] width 10 height 10
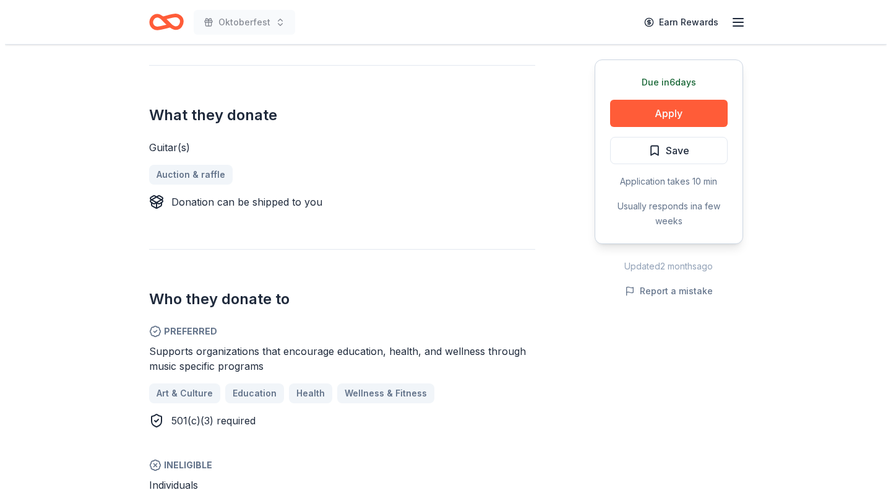
scroll to position [467, 0]
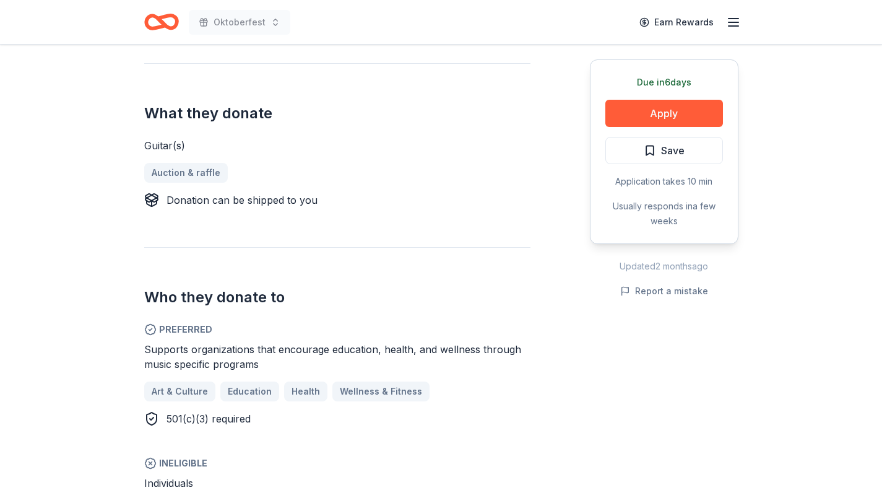
click at [676, 112] on button "Apply" at bounding box center [664, 113] width 118 height 27
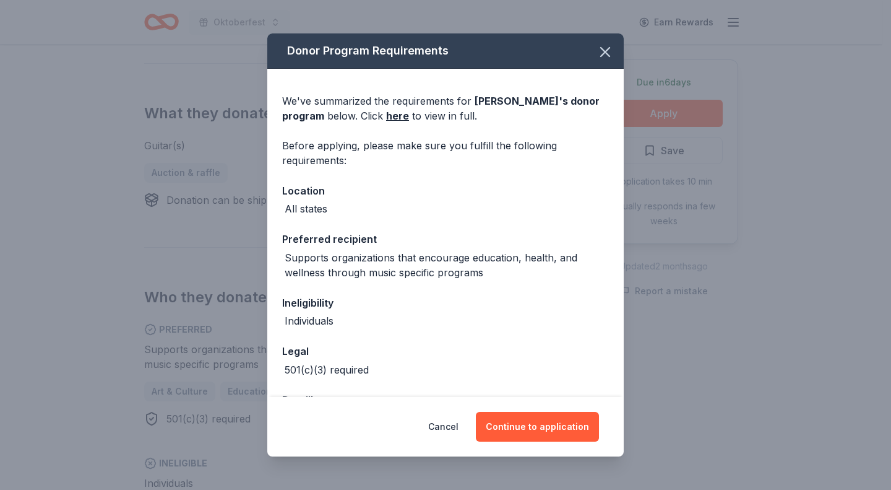
click at [548, 422] on button "Continue to application" at bounding box center [537, 427] width 123 height 30
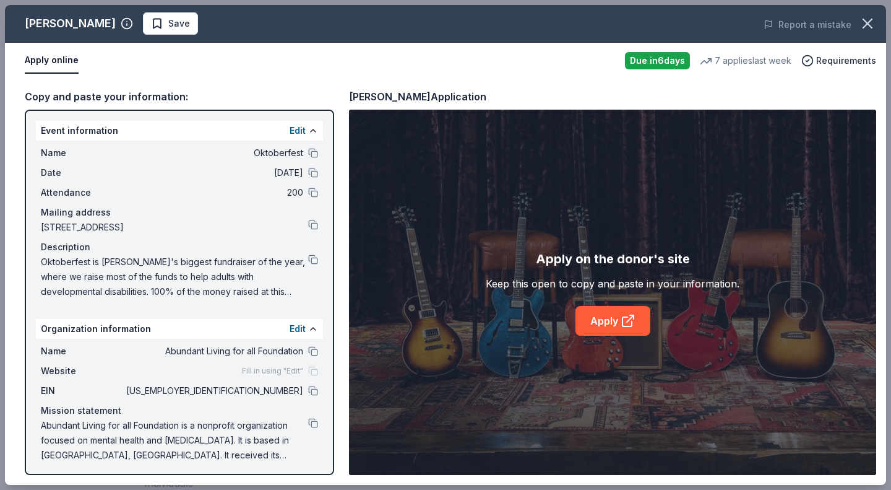
click at [626, 327] on icon at bounding box center [628, 320] width 15 height 15
click at [308, 263] on button at bounding box center [313, 259] width 10 height 10
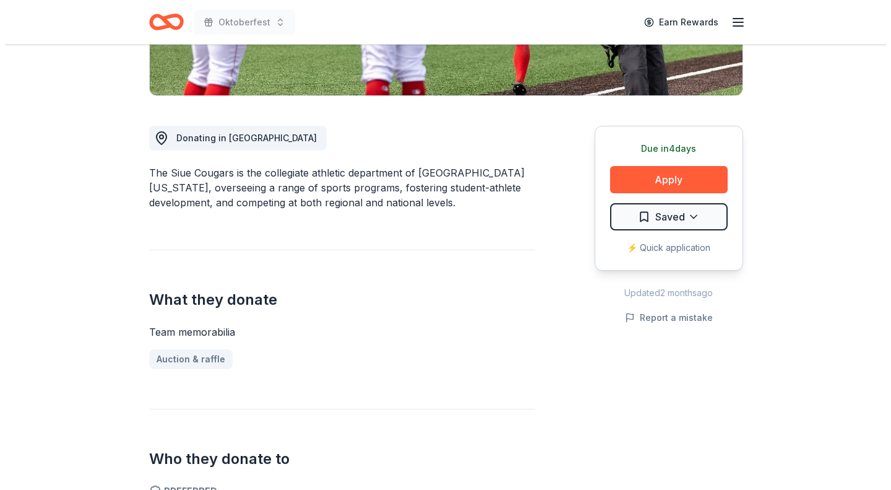
scroll to position [279, 0]
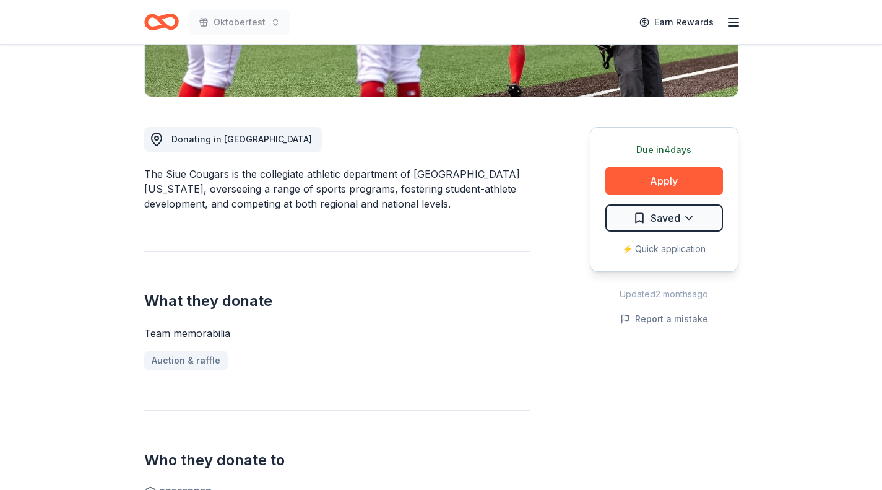
click at [659, 179] on button "Apply" at bounding box center [664, 180] width 118 height 27
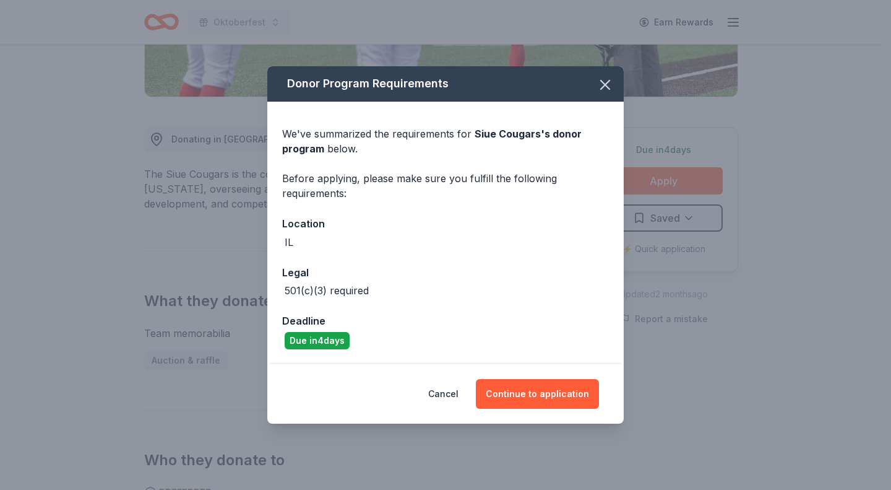
click at [554, 400] on button "Continue to application" at bounding box center [537, 394] width 123 height 30
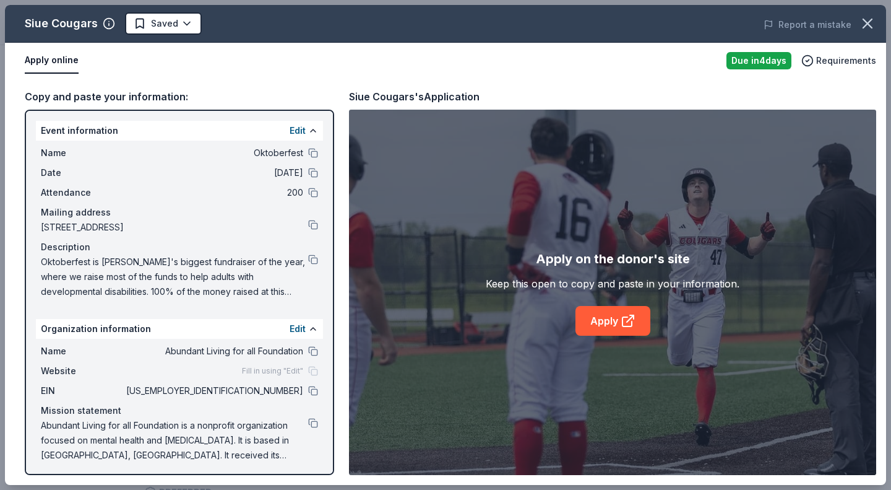
click at [619, 322] on link "Apply" at bounding box center [613, 321] width 75 height 30
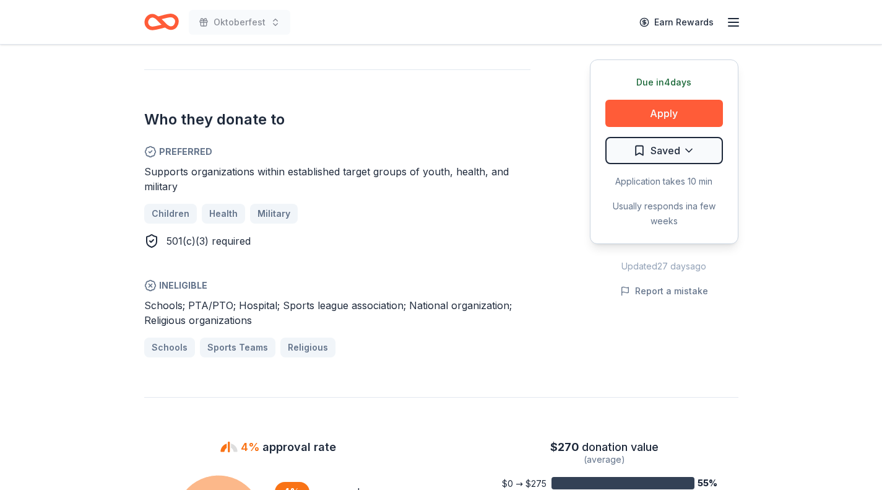
scroll to position [618, 0]
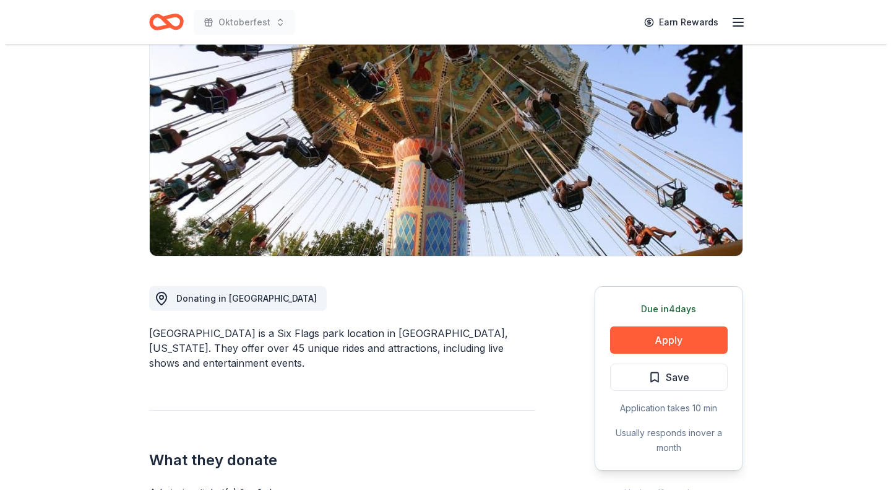
scroll to position [155, 0]
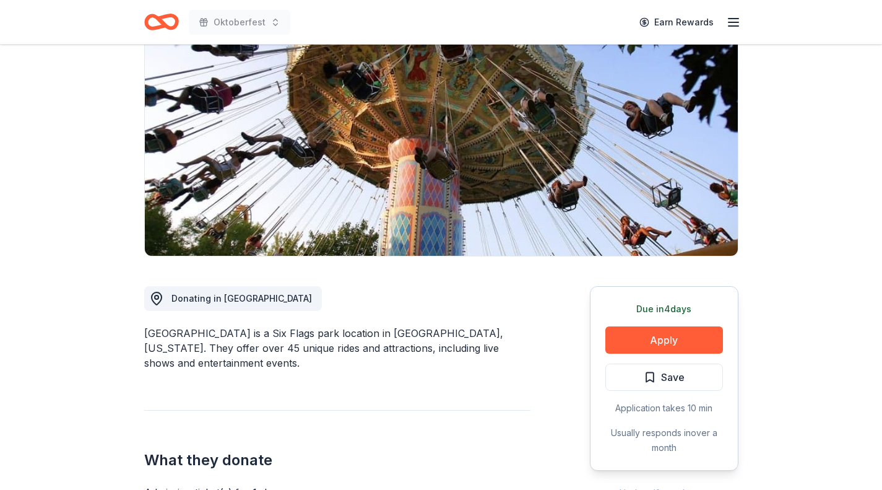
click at [696, 326] on button "Apply" at bounding box center [664, 339] width 118 height 27
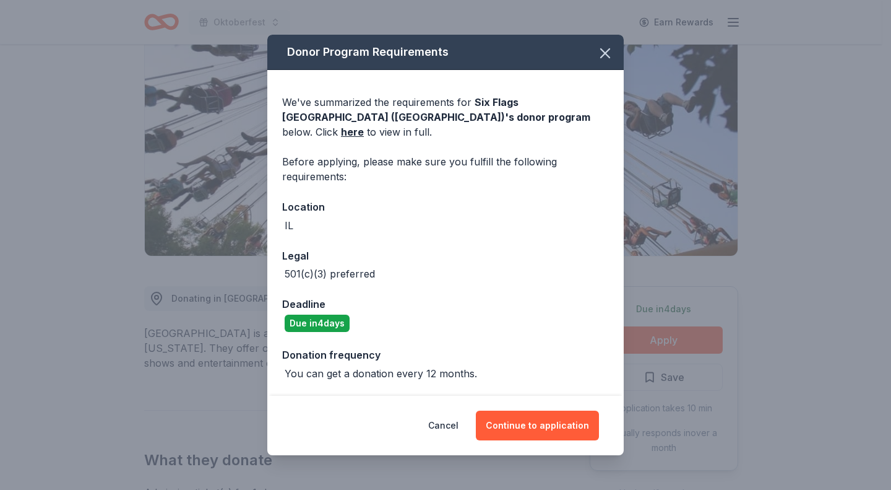
click at [560, 420] on button "Continue to application" at bounding box center [537, 425] width 123 height 30
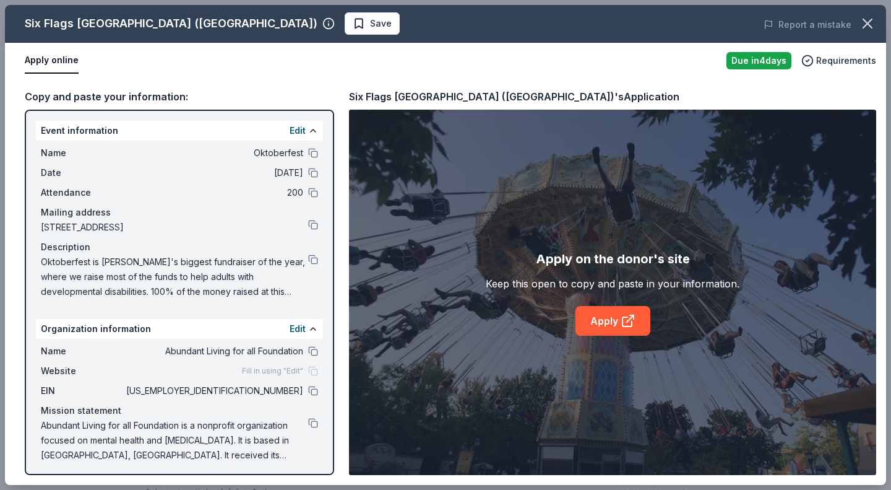
click at [621, 326] on icon at bounding box center [628, 320] width 15 height 15
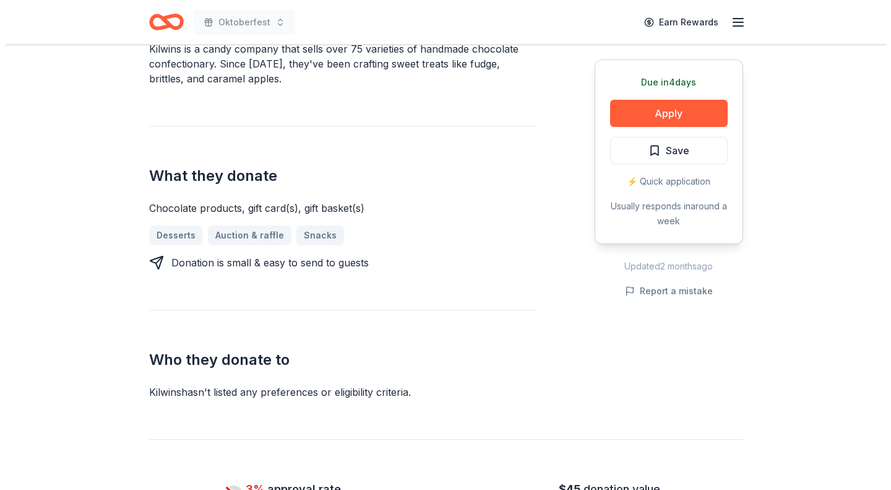
scroll to position [430, 0]
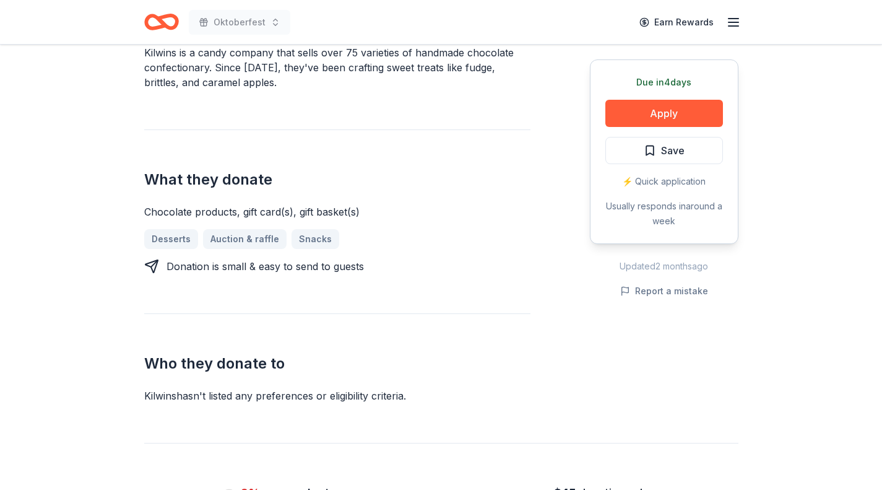
click at [683, 106] on button "Apply" at bounding box center [664, 113] width 118 height 27
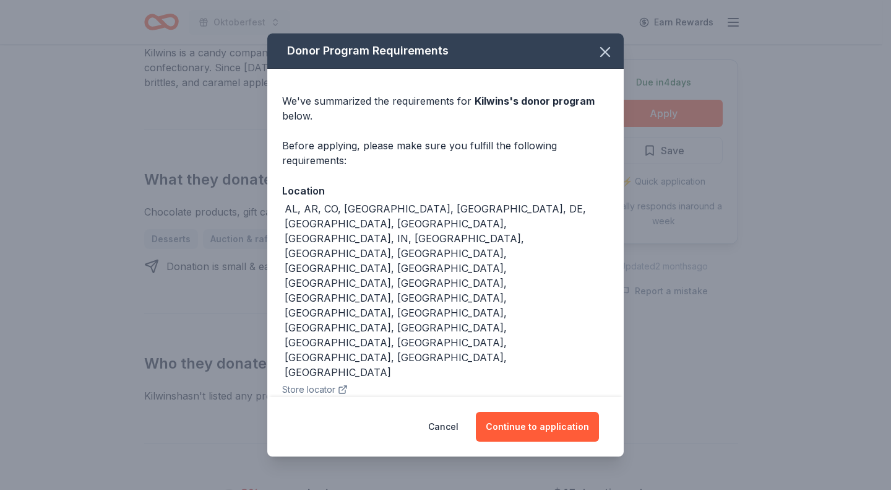
click at [552, 412] on button "Continue to application" at bounding box center [537, 427] width 123 height 30
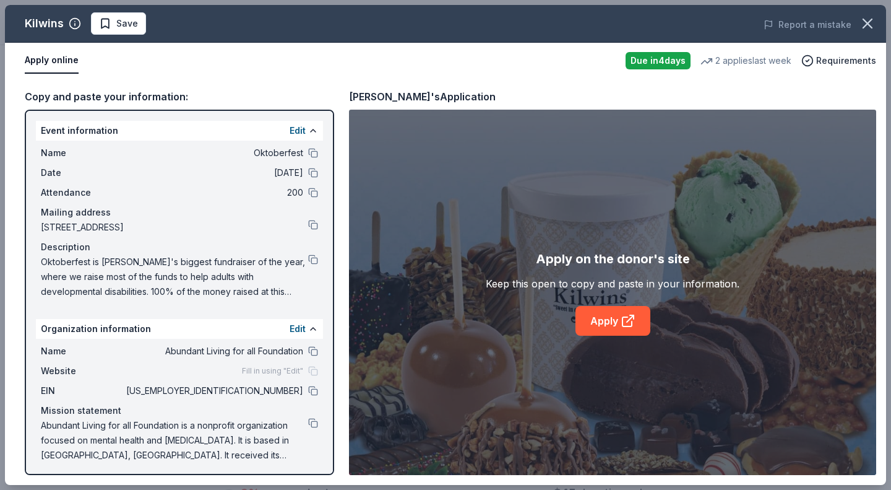
click at [609, 316] on link "Apply" at bounding box center [613, 321] width 75 height 30
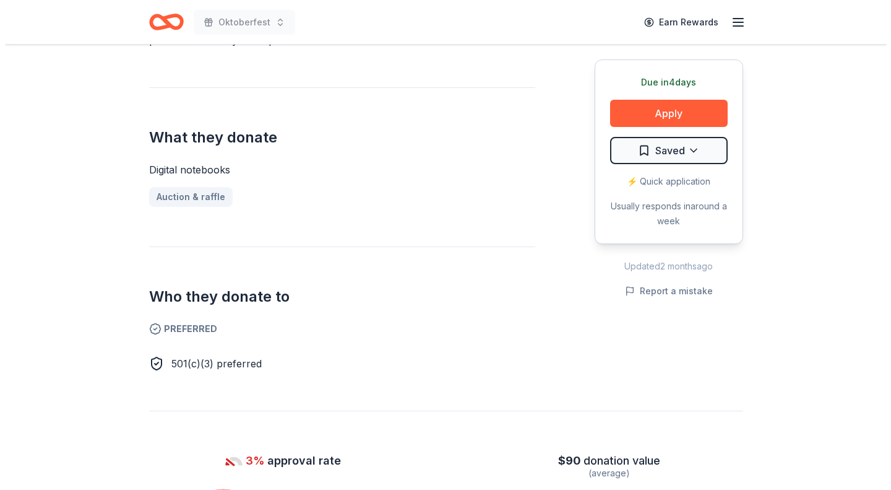
scroll to position [459, 0]
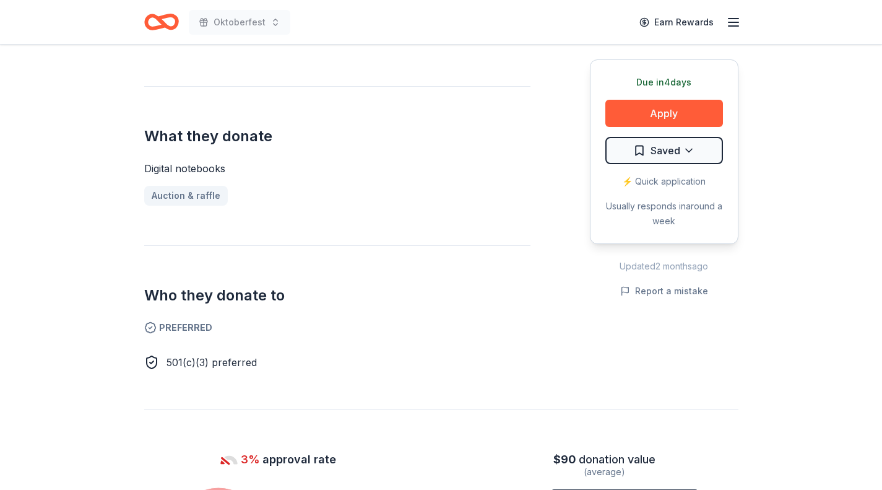
click at [690, 115] on button "Apply" at bounding box center [664, 113] width 118 height 27
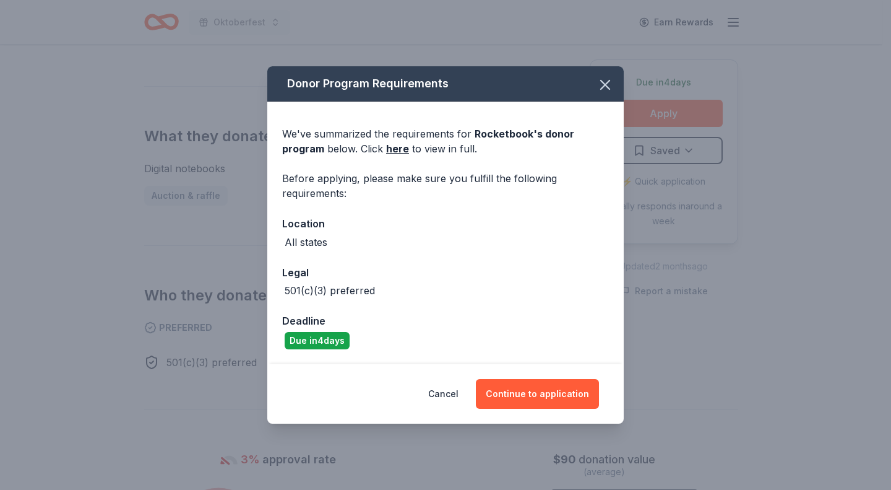
click at [556, 392] on button "Continue to application" at bounding box center [537, 394] width 123 height 30
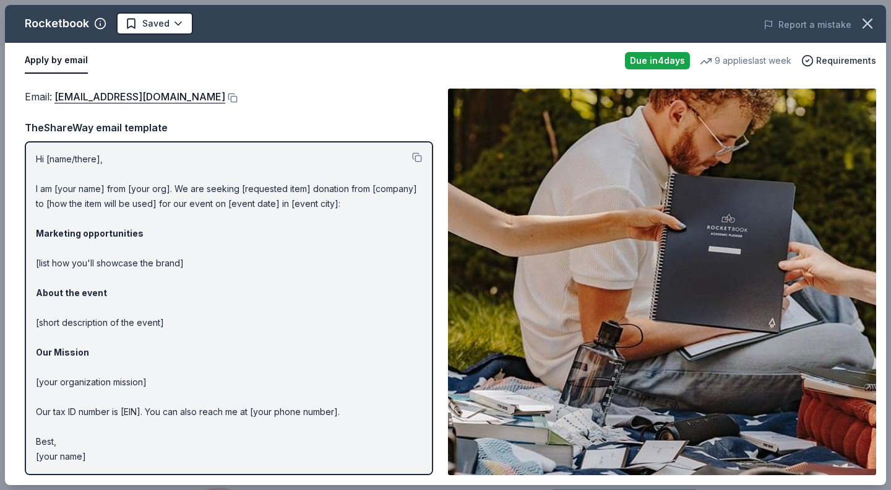
scroll to position [0, 0]
drag, startPoint x: 54, startPoint y: 99, endPoint x: 253, endPoint y: 94, distance: 198.8
click at [225, 94] on span "Email : communityinvolvement@getrocketbook.com" at bounding box center [125, 96] width 201 height 12
click at [225, 98] on link "communityinvolvement@getrocketbook.com" at bounding box center [139, 97] width 171 height 16
click at [252, 118] on div "Email : communityinvolvement@getrocketbook.com TheShareWay email template Hi [n…" at bounding box center [229, 282] width 409 height 386
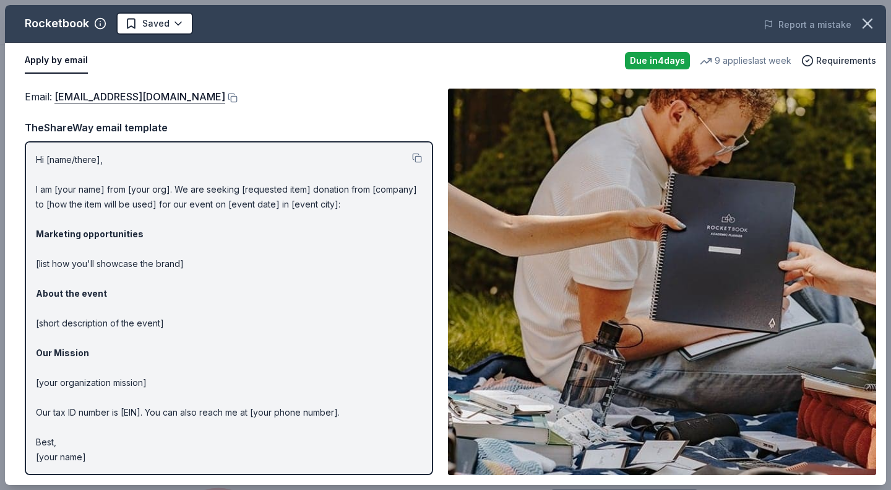
click at [280, 93] on div "Email : communityinvolvement@getrocketbook.com" at bounding box center [229, 97] width 409 height 16
click at [238, 96] on button at bounding box center [231, 98] width 12 height 10
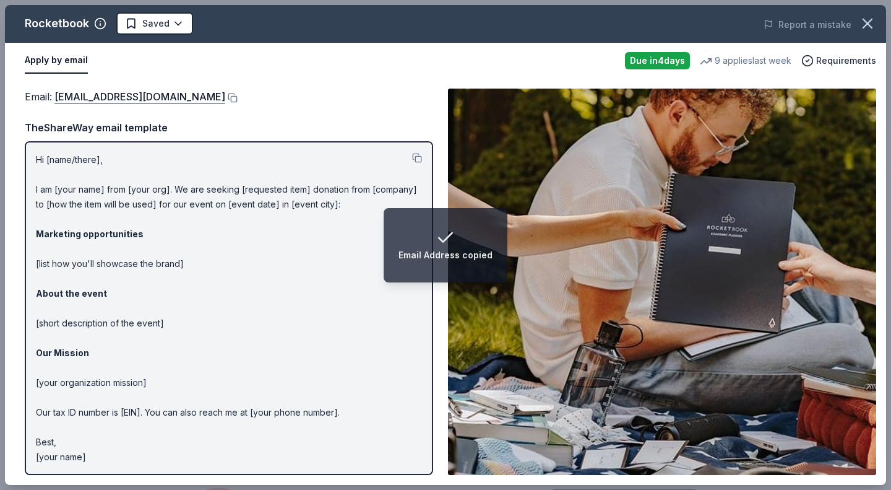
click at [238, 101] on button at bounding box center [231, 98] width 12 height 10
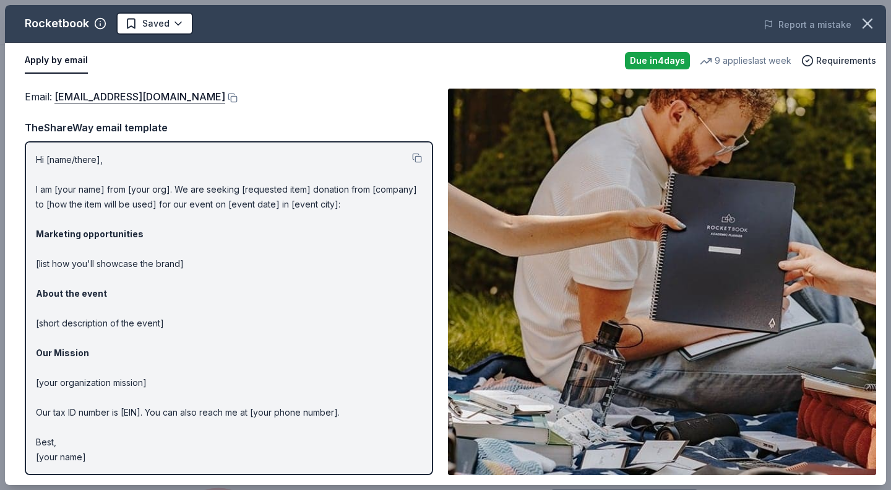
scroll to position [1, 0]
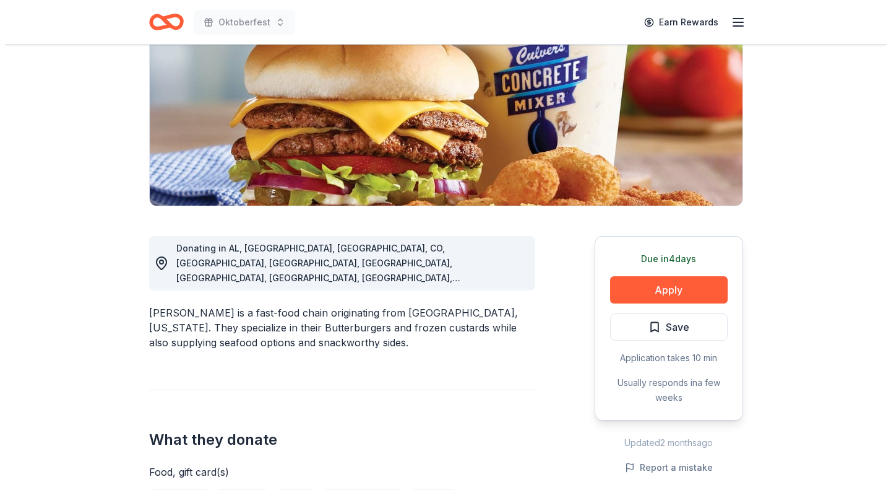
scroll to position [245, 0]
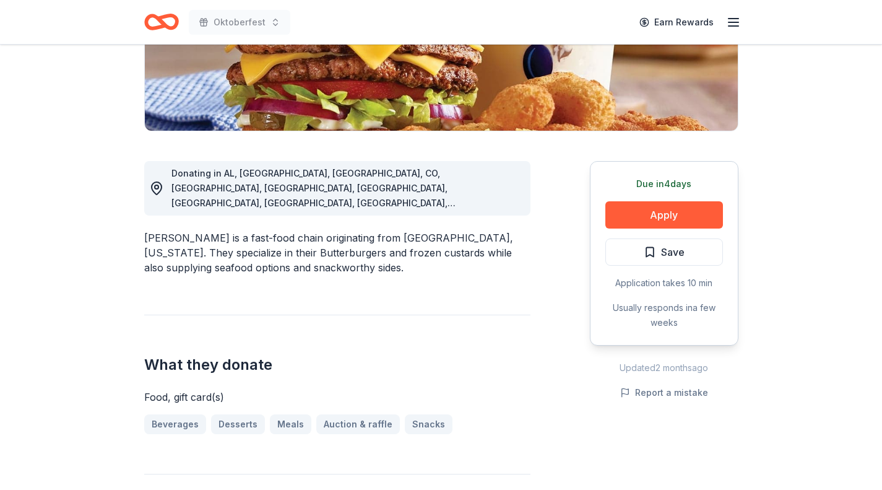
click at [681, 221] on button "Apply" at bounding box center [664, 214] width 118 height 27
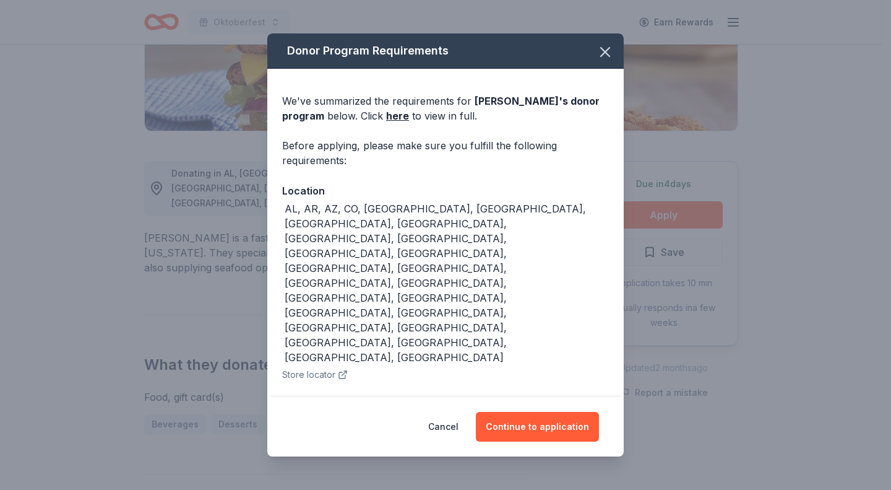
click at [539, 415] on button "Continue to application" at bounding box center [537, 427] width 123 height 30
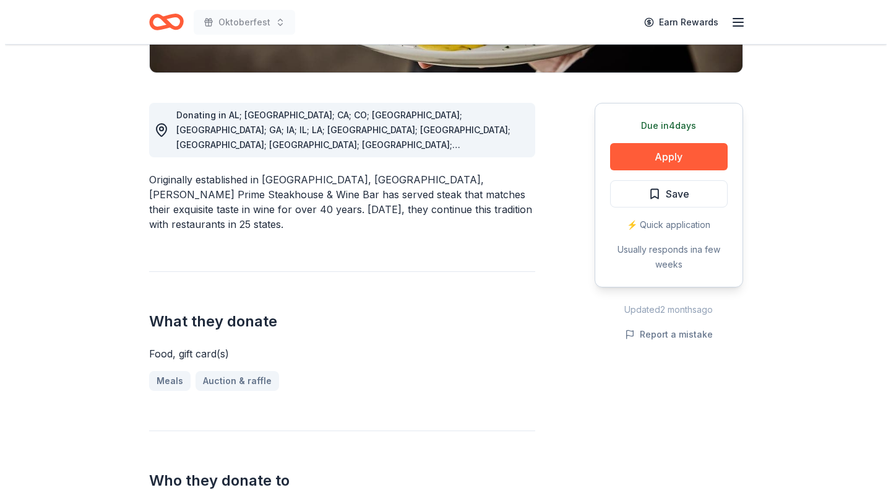
scroll to position [306, 0]
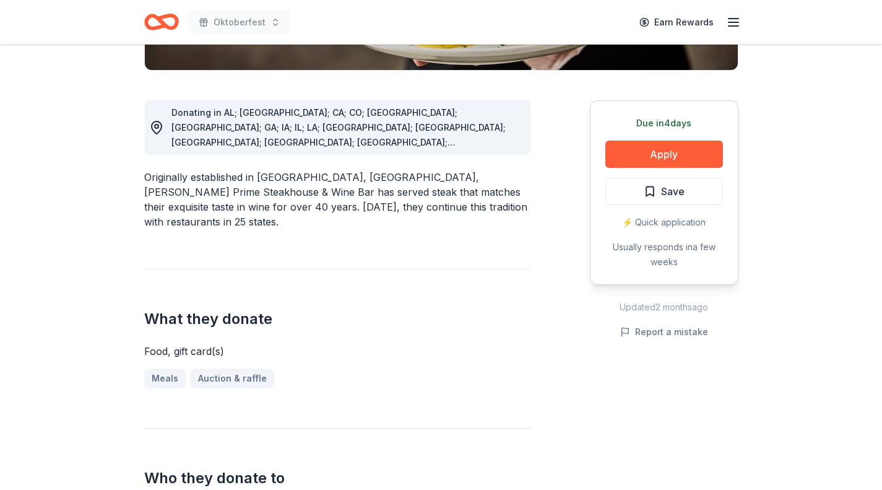
click at [682, 155] on button "Apply" at bounding box center [664, 154] width 118 height 27
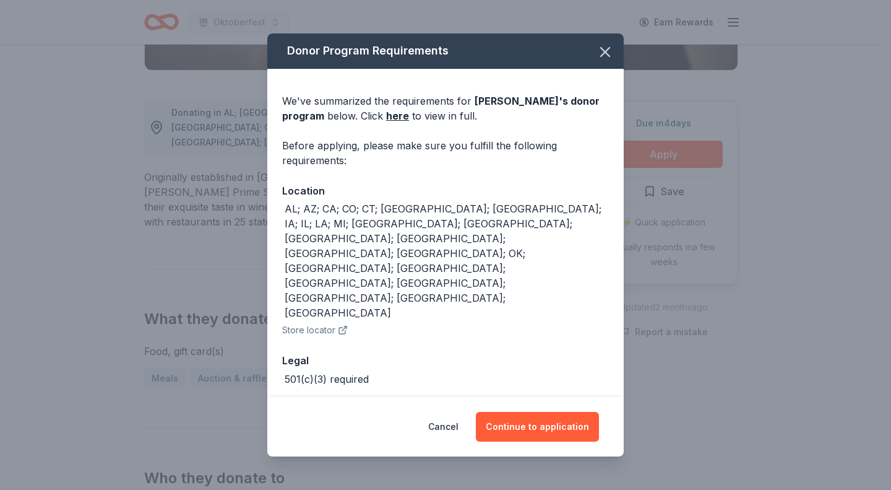
click at [550, 416] on button "Continue to application" at bounding box center [537, 427] width 123 height 30
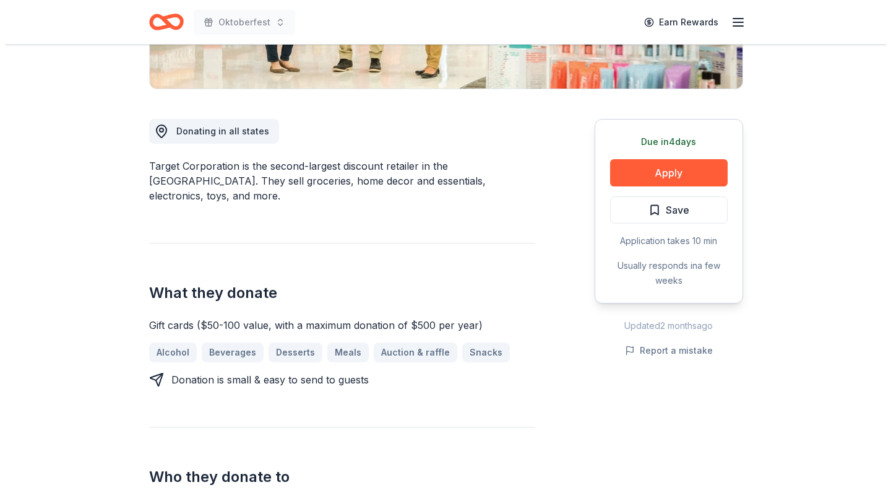
scroll to position [289, 0]
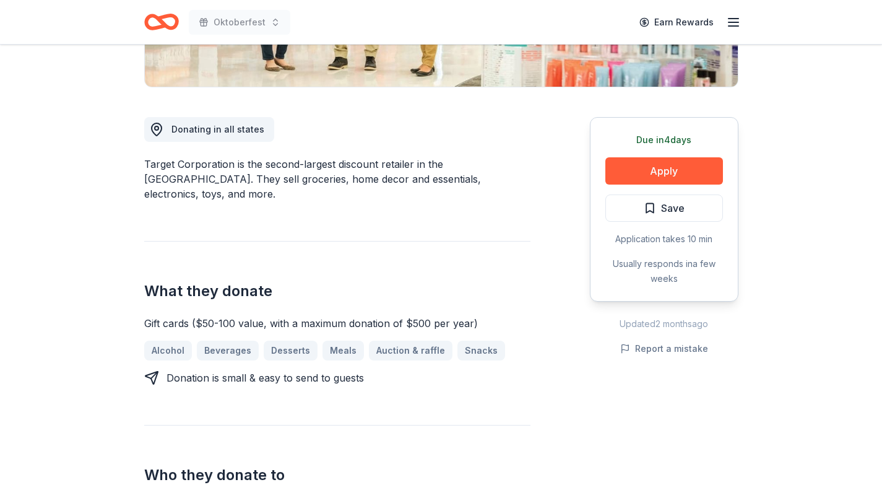
click at [672, 170] on button "Apply" at bounding box center [664, 170] width 118 height 27
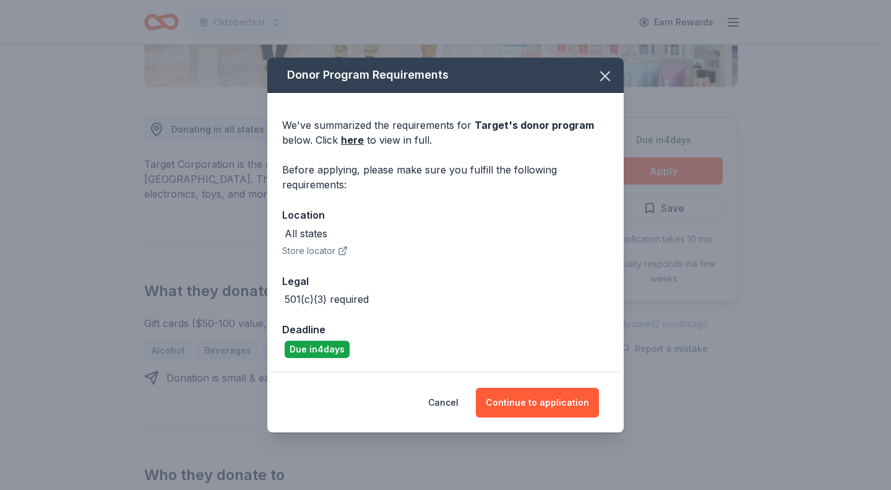
click at [556, 409] on button "Continue to application" at bounding box center [537, 403] width 123 height 30
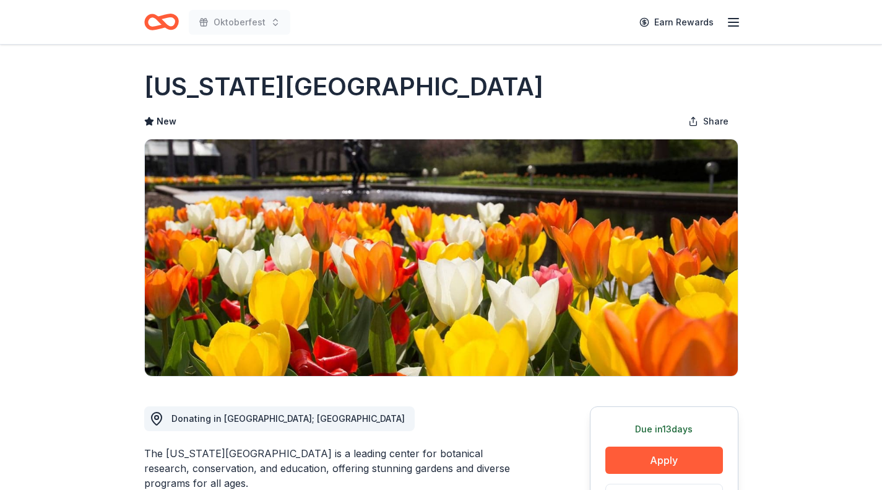
click at [676, 463] on button "Apply" at bounding box center [664, 459] width 118 height 27
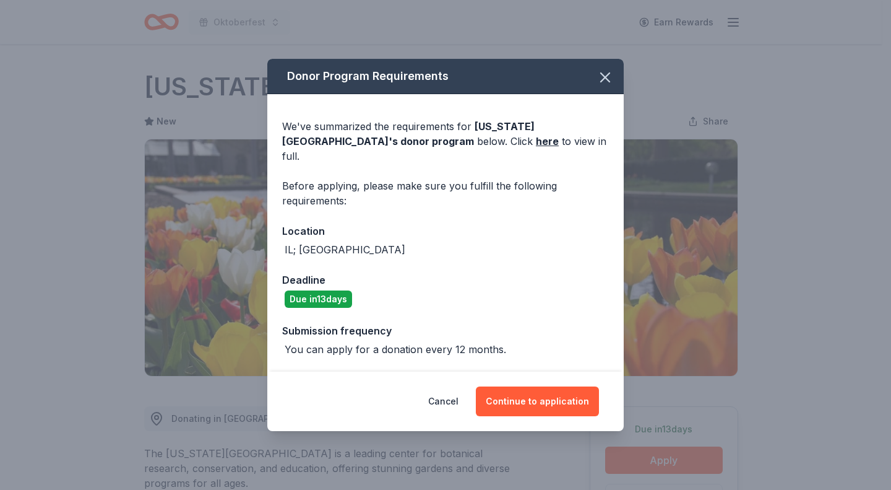
click at [555, 398] on button "Continue to application" at bounding box center [537, 401] width 123 height 30
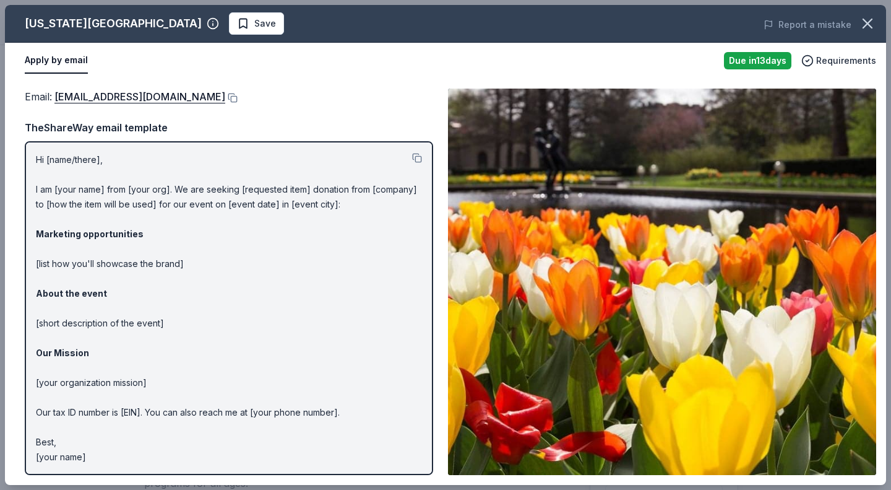
click at [225, 97] on button at bounding box center [231, 98] width 12 height 10
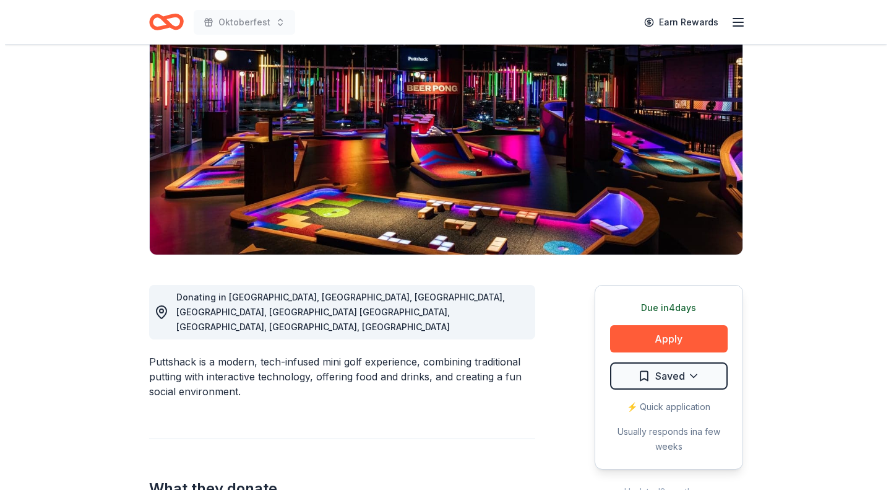
scroll to position [122, 0]
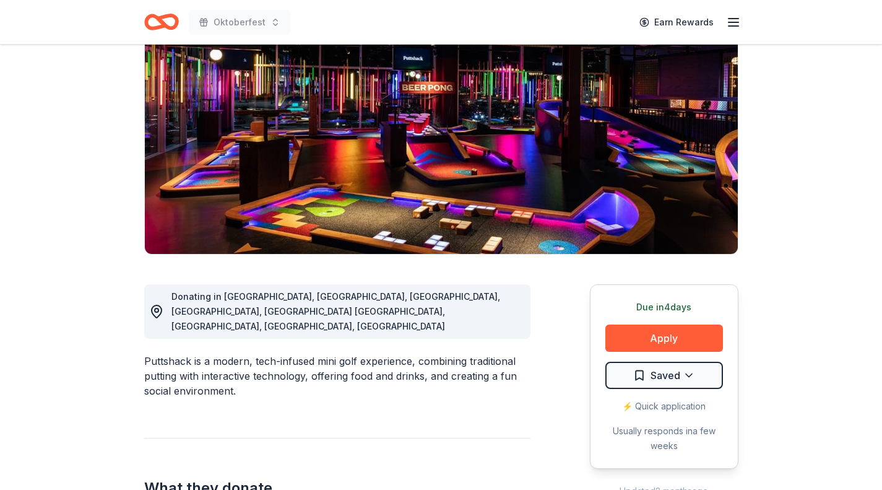
click at [646, 338] on button "Apply" at bounding box center [664, 337] width 118 height 27
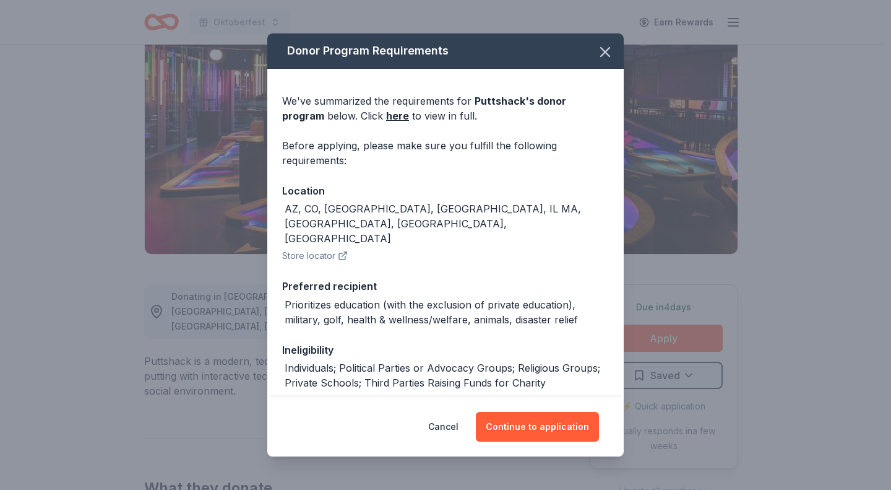
click at [535, 422] on button "Continue to application" at bounding box center [537, 427] width 123 height 30
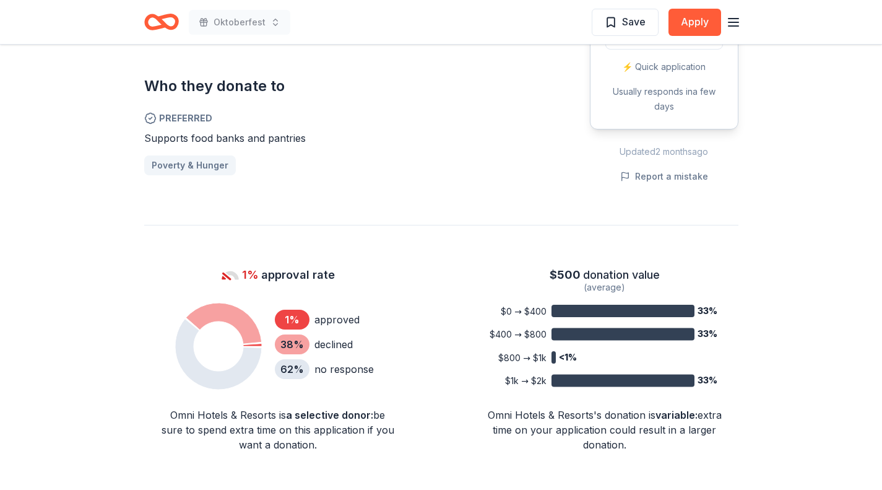
scroll to position [709, 0]
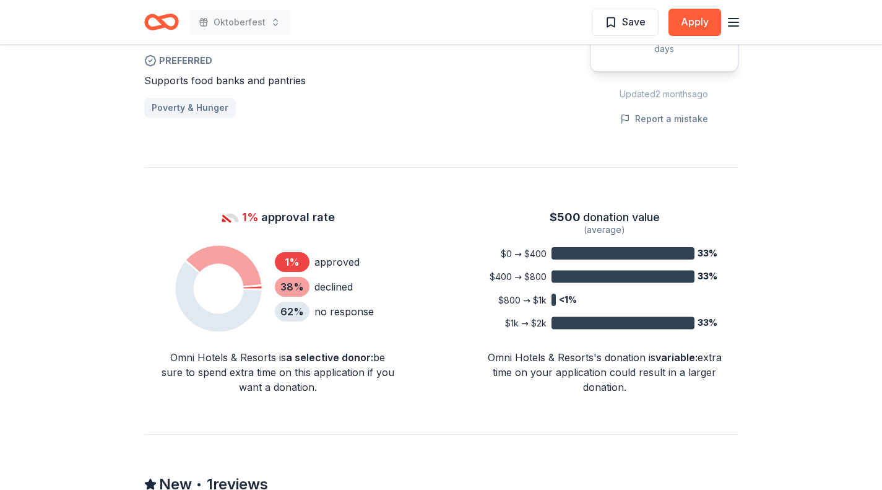
click at [696, 25] on button "Apply" at bounding box center [695, 22] width 53 height 27
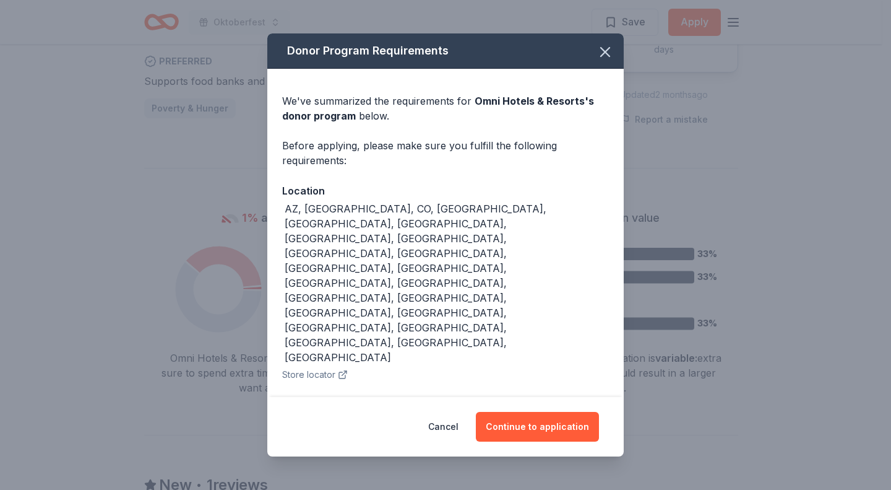
click at [554, 415] on button "Continue to application" at bounding box center [537, 427] width 123 height 30
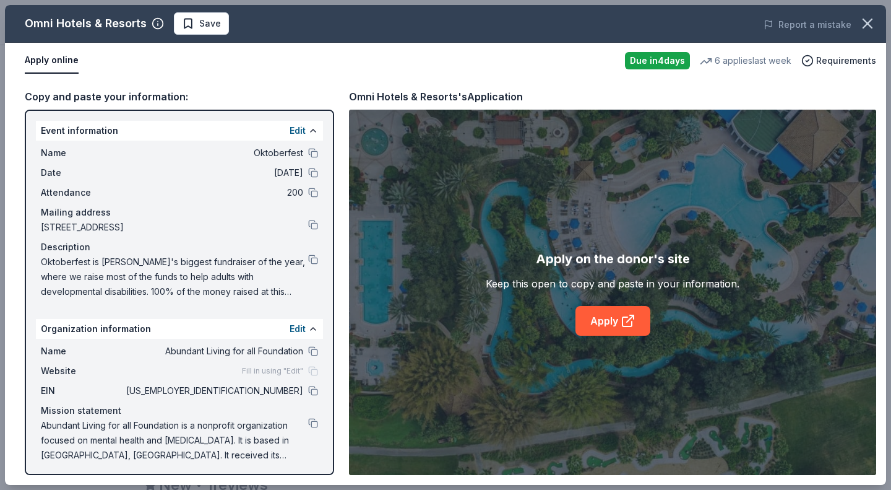
click at [633, 326] on icon at bounding box center [628, 320] width 15 height 15
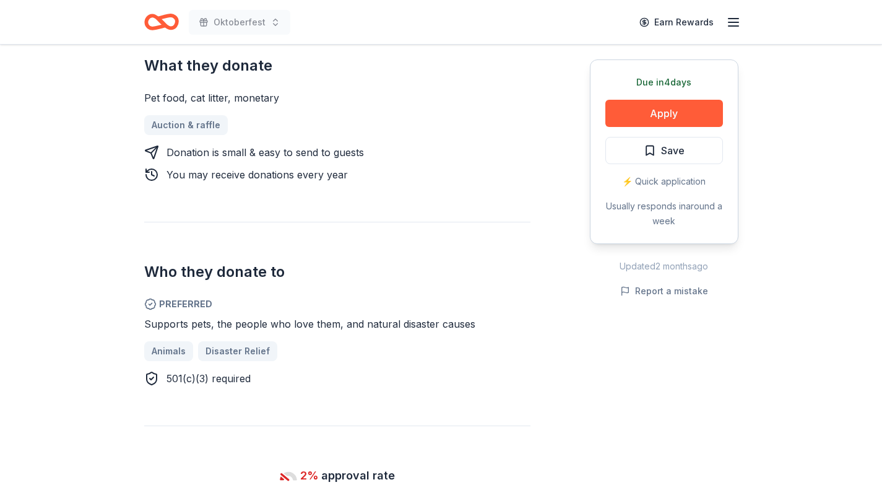
scroll to position [516, 0]
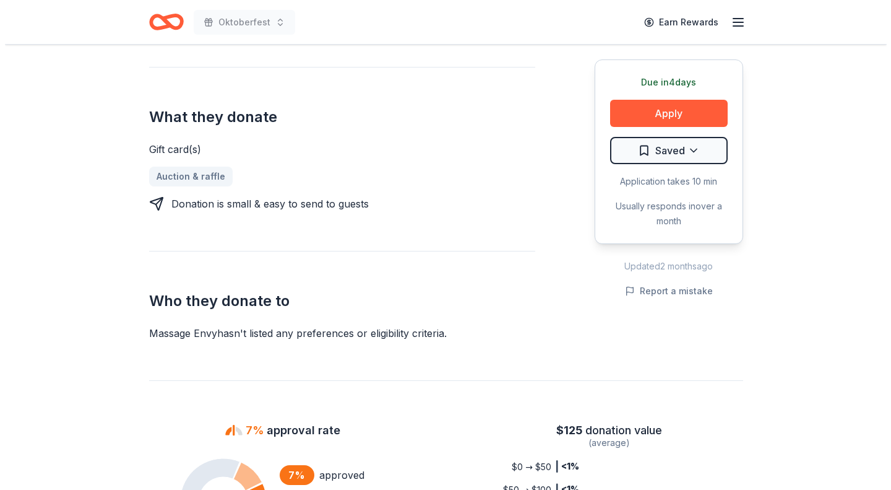
scroll to position [463, 0]
click at [671, 115] on button "Apply" at bounding box center [664, 113] width 118 height 27
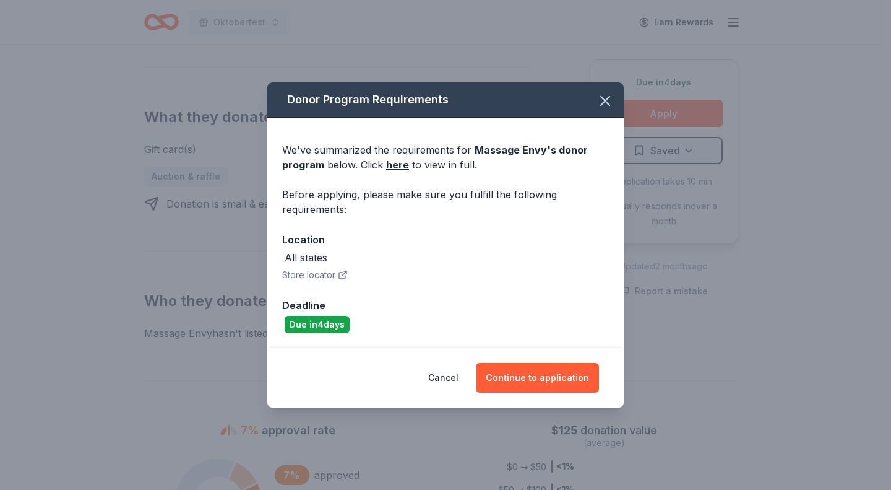
click at [563, 377] on button "Continue to application" at bounding box center [537, 378] width 123 height 30
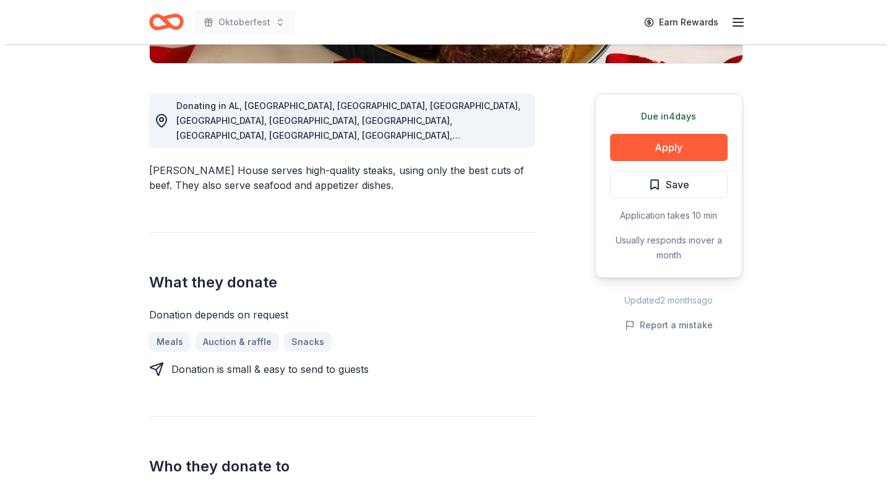
scroll to position [314, 0]
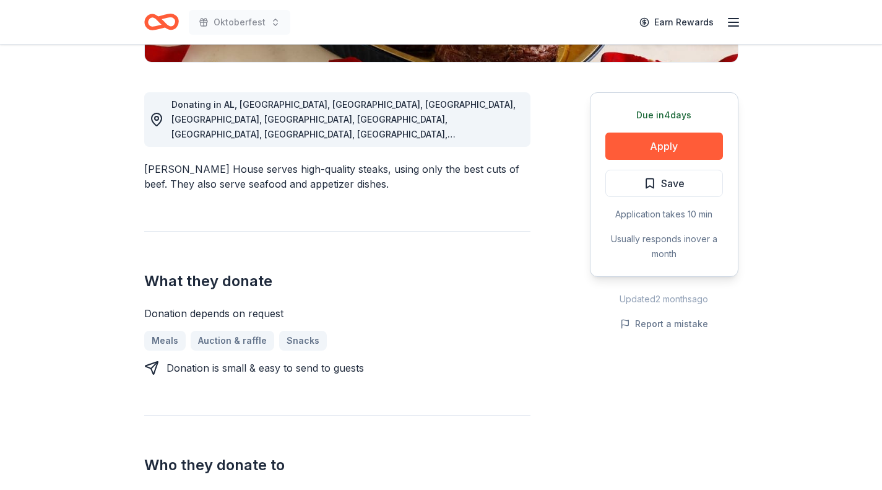
click at [690, 147] on button "Apply" at bounding box center [664, 145] width 118 height 27
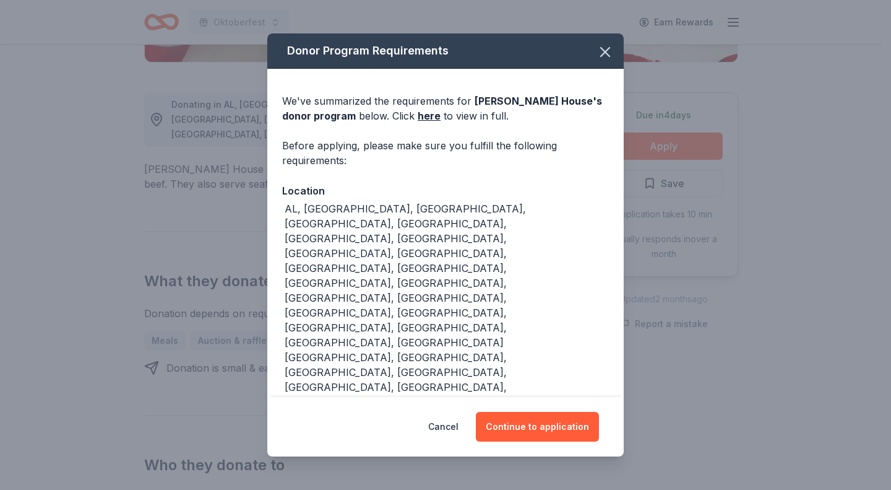
click at [555, 412] on button "Continue to application" at bounding box center [537, 427] width 123 height 30
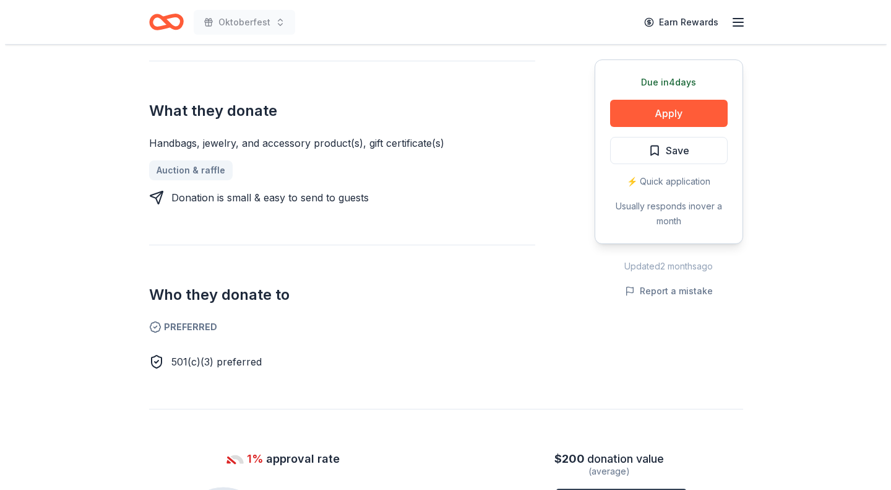
scroll to position [428, 0]
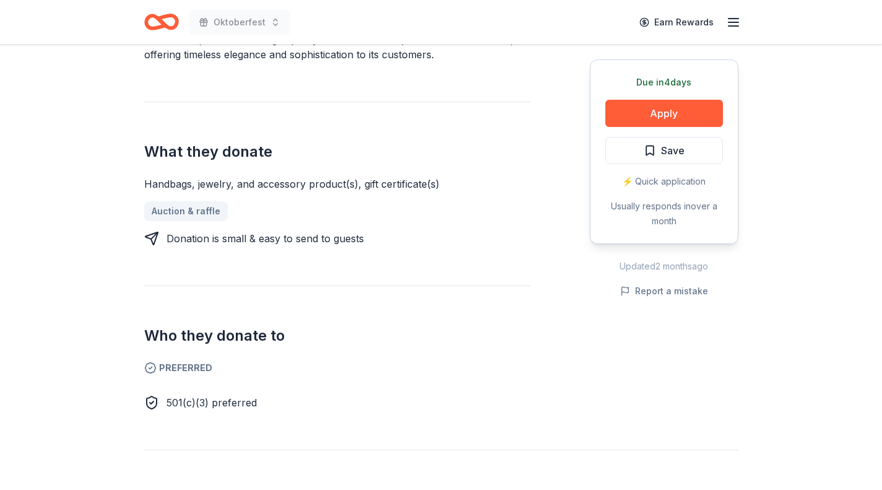
click at [699, 121] on button "Apply" at bounding box center [664, 113] width 118 height 27
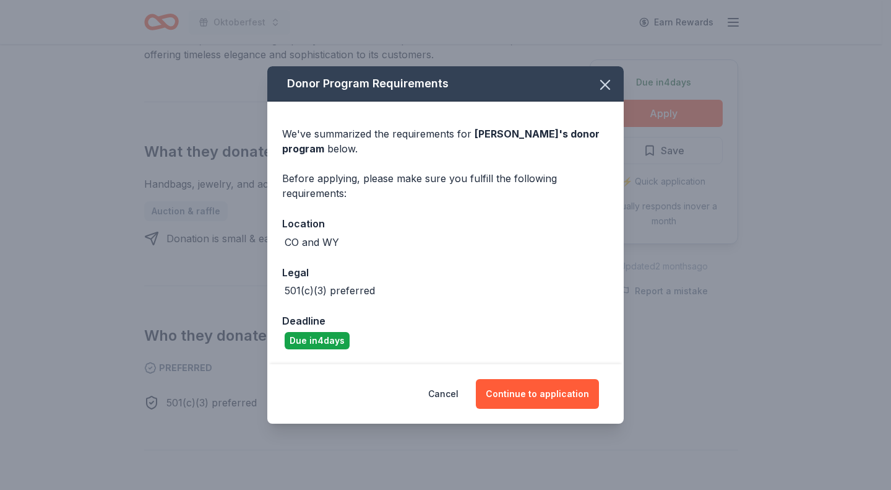
click at [542, 392] on button "Continue to application" at bounding box center [537, 394] width 123 height 30
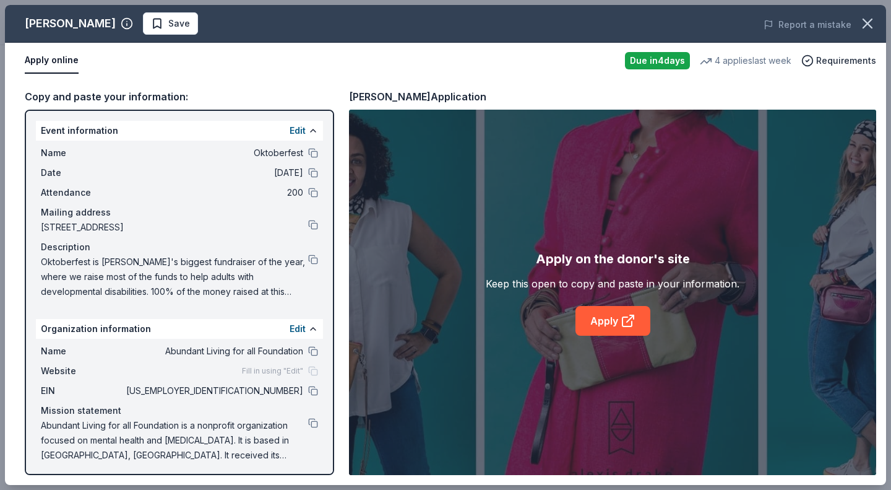
click at [626, 324] on icon at bounding box center [628, 320] width 15 height 15
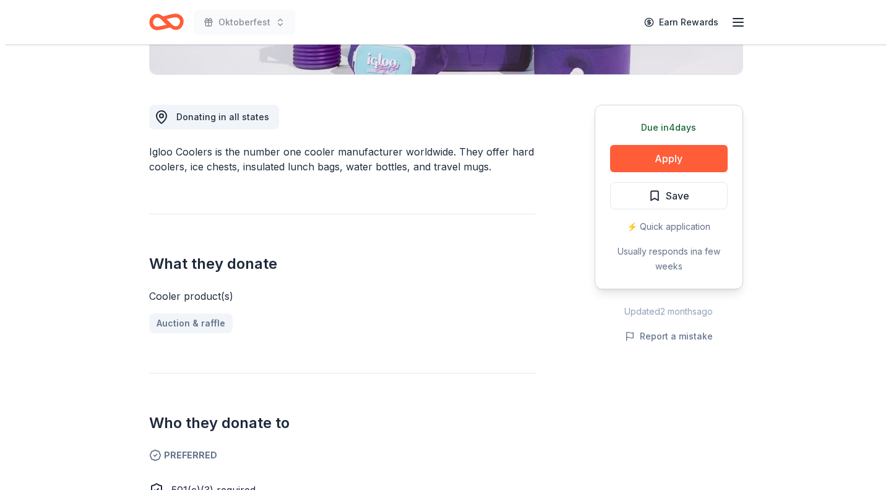
scroll to position [301, 0]
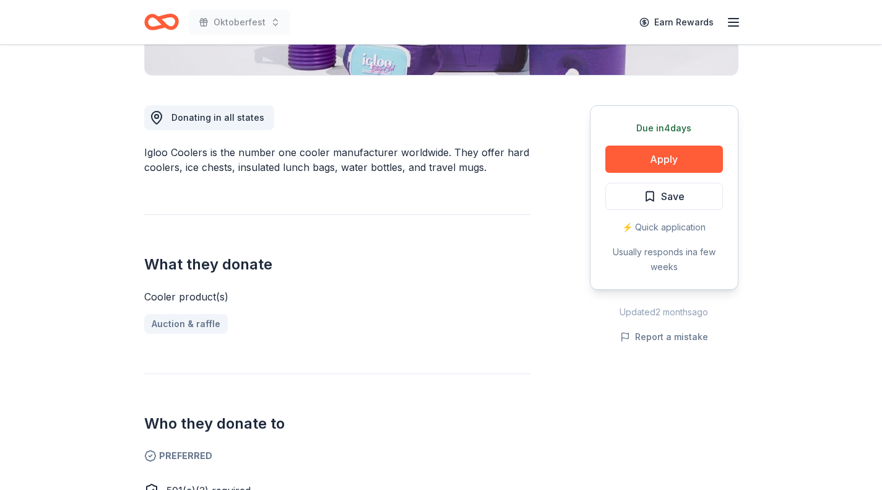
click at [687, 156] on button "Apply" at bounding box center [664, 158] width 118 height 27
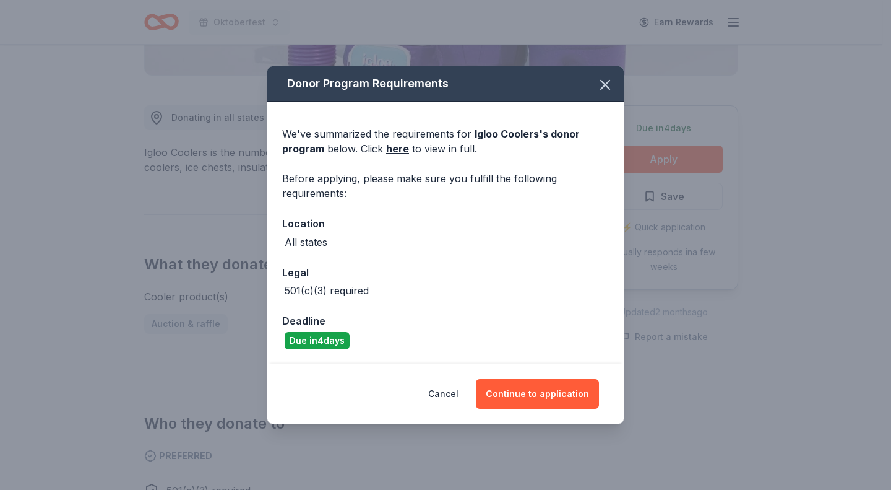
click at [533, 401] on button "Continue to application" at bounding box center [537, 394] width 123 height 30
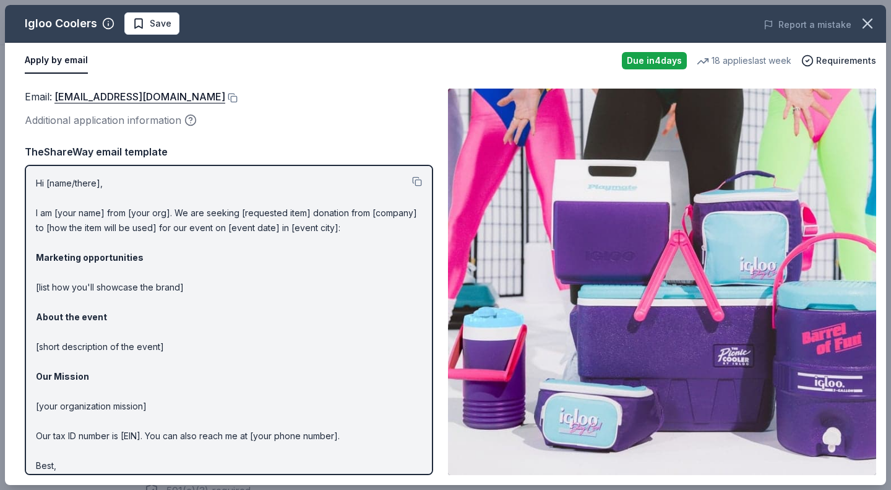
click at [225, 97] on button at bounding box center [231, 98] width 12 height 10
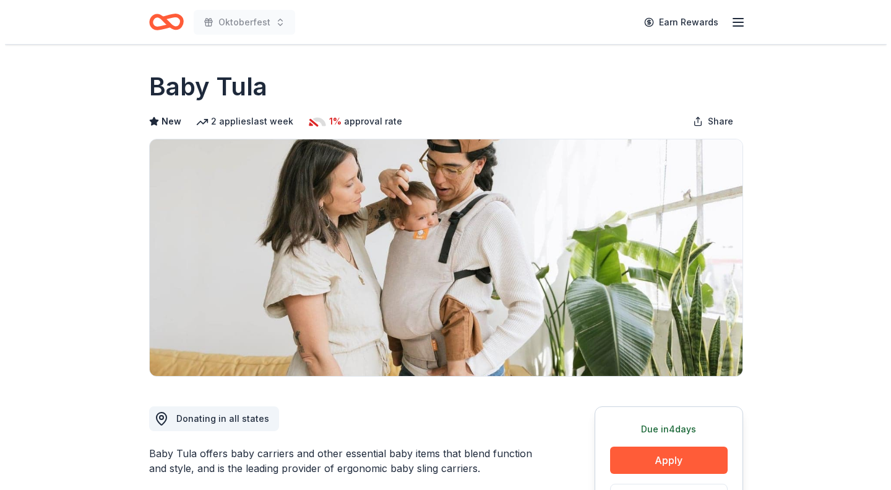
scroll to position [428, 0]
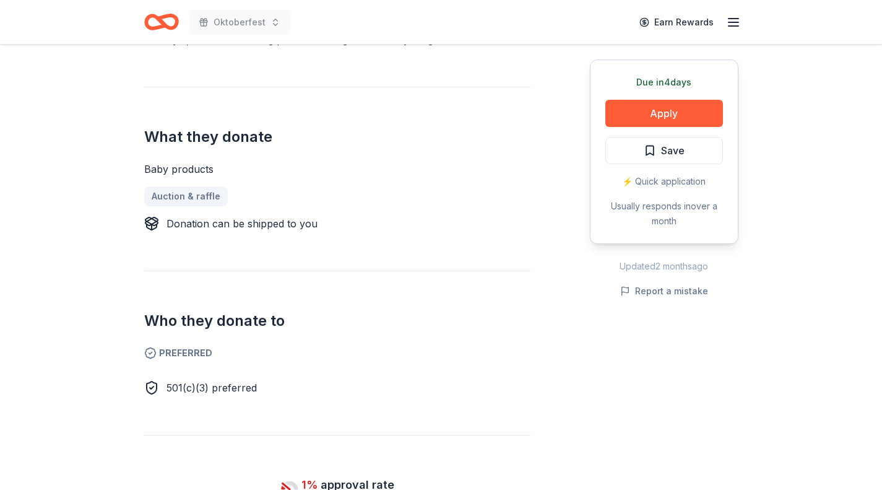
click at [681, 111] on button "Apply" at bounding box center [664, 113] width 118 height 27
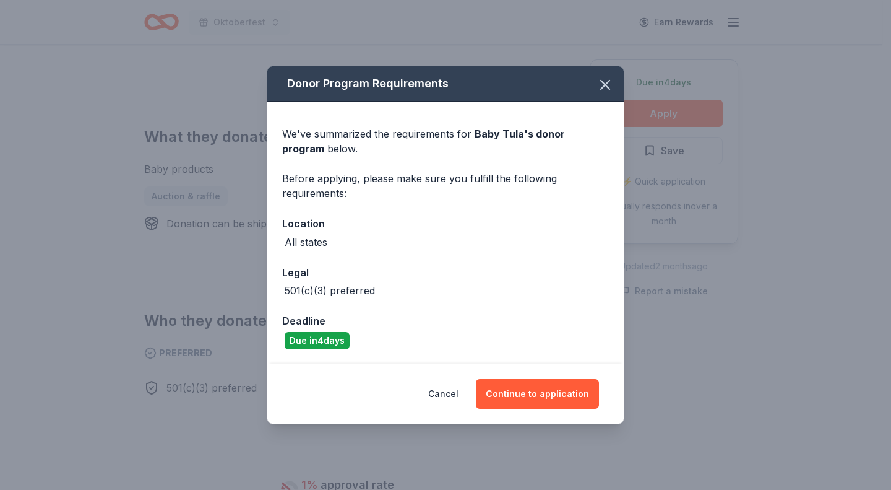
click at [519, 399] on button "Continue to application" at bounding box center [537, 394] width 123 height 30
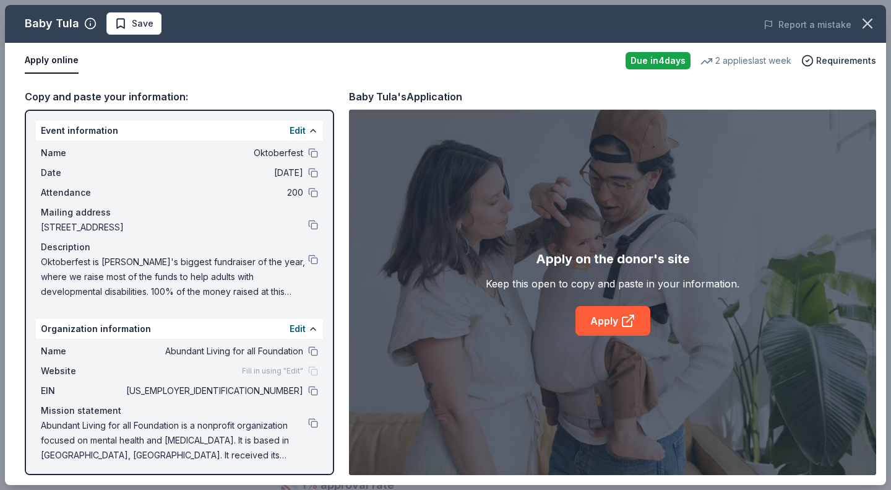
click at [618, 313] on link "Apply" at bounding box center [613, 321] width 75 height 30
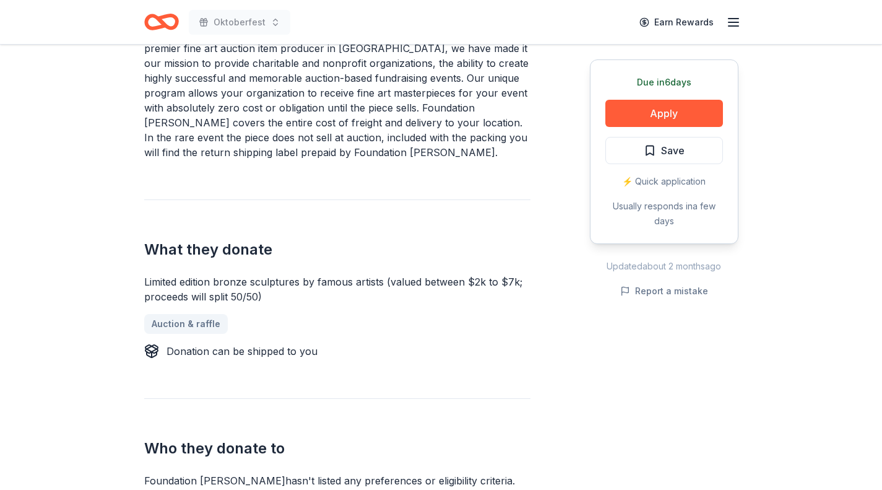
scroll to position [450, 0]
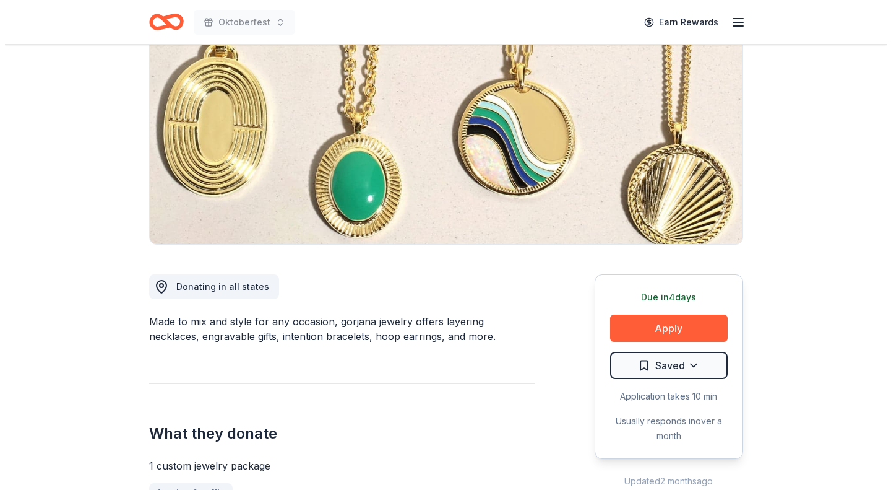
scroll to position [131, 0]
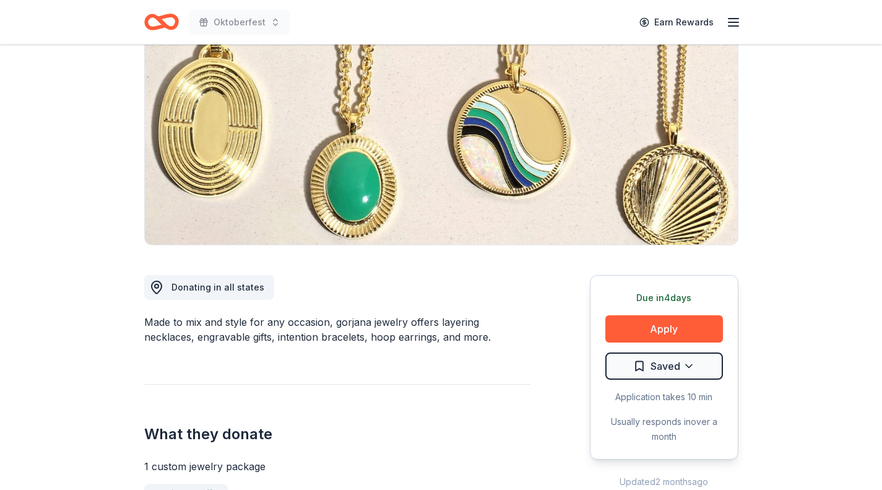
click at [703, 327] on button "Apply" at bounding box center [664, 328] width 118 height 27
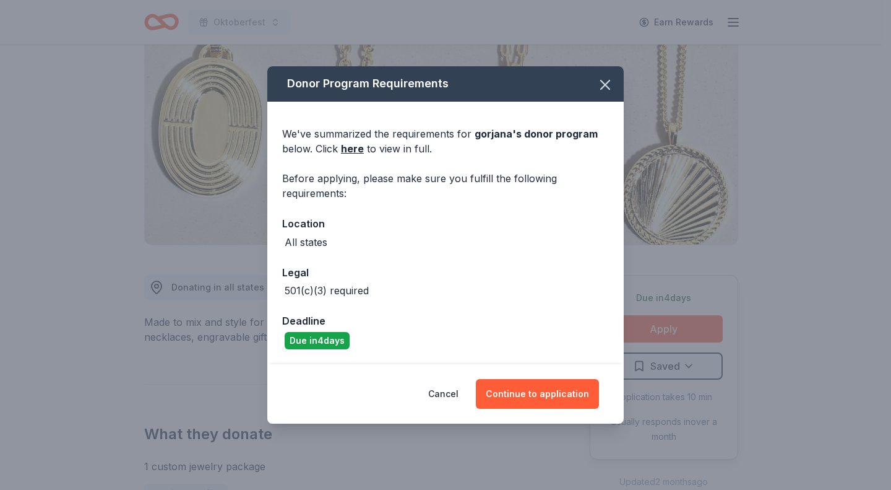
click at [573, 394] on button "Continue to application" at bounding box center [537, 394] width 123 height 30
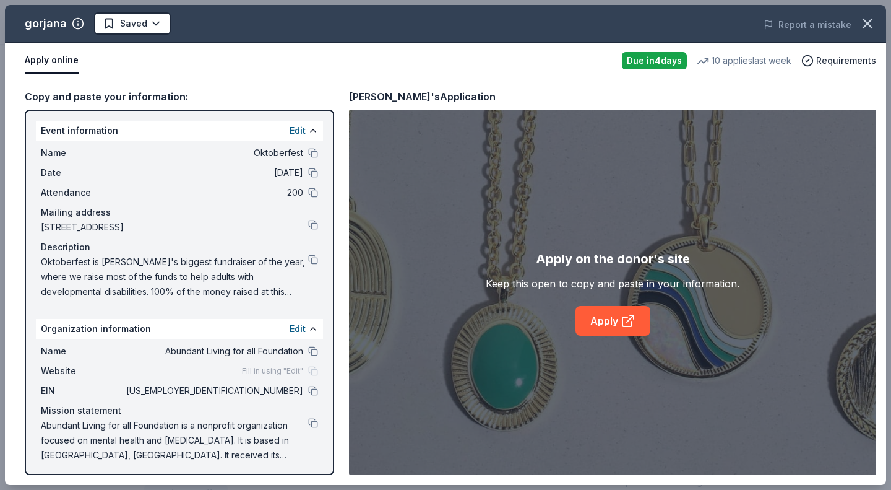
click at [628, 320] on icon at bounding box center [630, 318] width 7 height 7
click at [308, 261] on button at bounding box center [313, 259] width 10 height 10
